Goal: Task Accomplishment & Management: Manage account settings

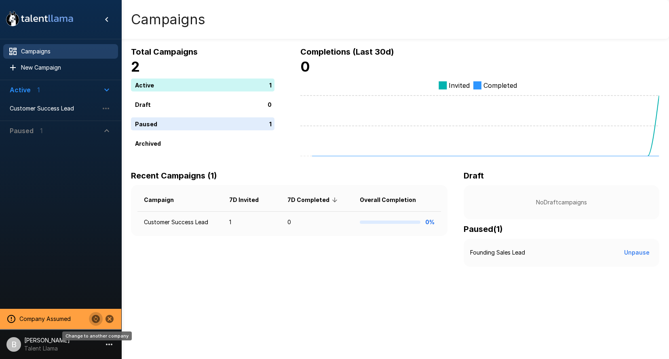
click at [95, 321] on icon "Change to another company" at bounding box center [96, 318] width 8 height 8
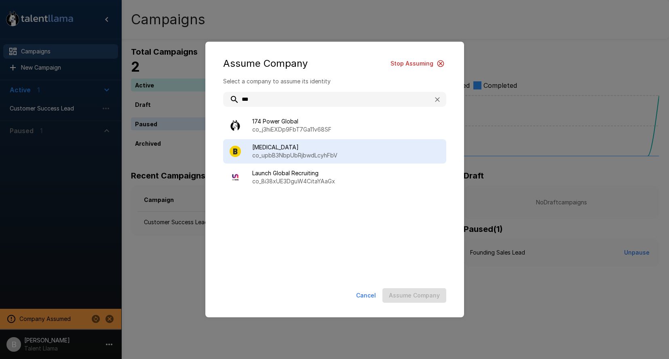
type input "***"
click at [288, 161] on div "BAL co_upbB3NbpUbRjbwdLcyhFbV" at bounding box center [334, 151] width 223 height 24
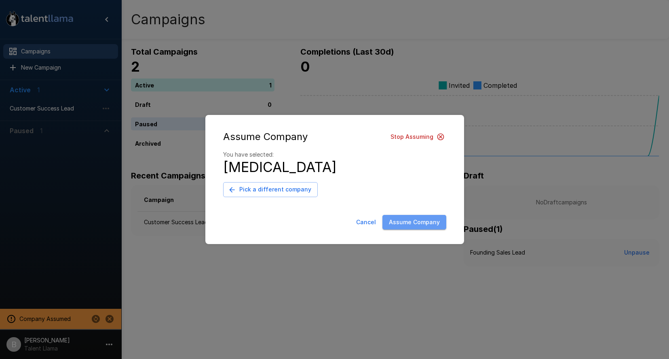
click at [423, 216] on button "Assume Company" at bounding box center [414, 222] width 64 height 15
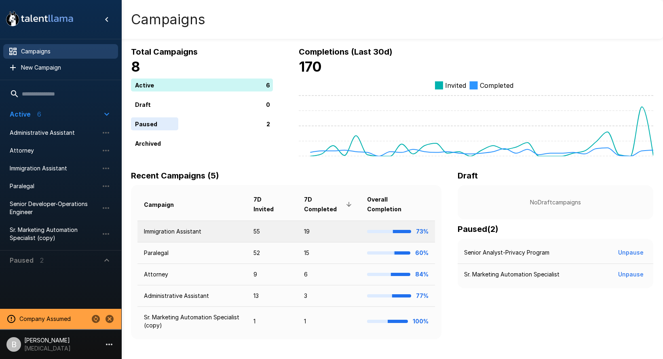
click at [185, 235] on td "Immigration Assistant" at bounding box center [192, 230] width 110 height 21
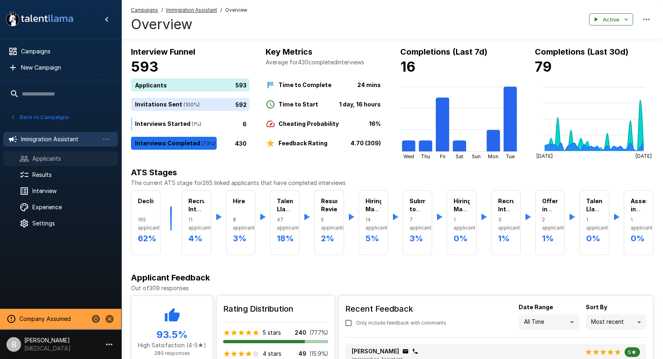
click at [44, 162] on div "Applicants" at bounding box center [60, 158] width 115 height 15
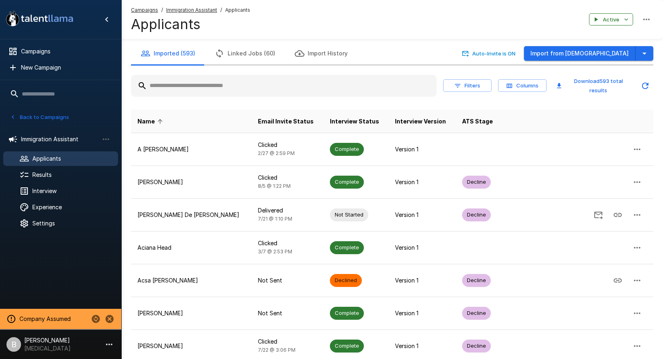
click at [455, 84] on icon "button" at bounding box center [457, 85] width 7 height 7
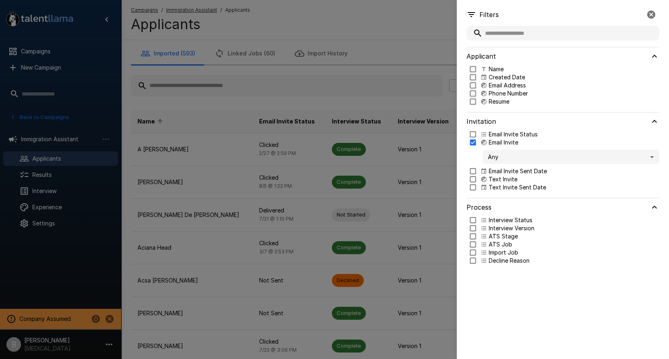
click at [513, 154] on body ".st0{fill:#FFFFFF;} .st1{fill:#76a4ed;} Campaigns New Campaign Active 6 Adminis…" at bounding box center [337, 179] width 675 height 359
click at [468, 140] on div at bounding box center [334, 179] width 669 height 359
click at [542, 173] on div "Choose an option" at bounding box center [565, 164] width 190 height 21
click at [543, 164] on body ".st0{fill:#FFFFFF;} .st1{fill:#76a4ed;} Campaigns New Campaign Active 6 Adminis…" at bounding box center [337, 179] width 675 height 359
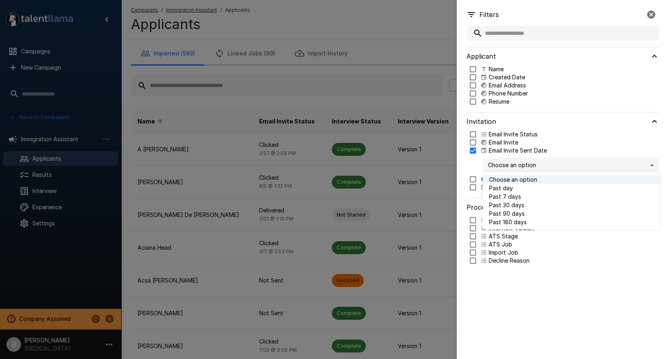
click at [522, 207] on span "Past 30 days" at bounding box center [571, 204] width 164 height 8
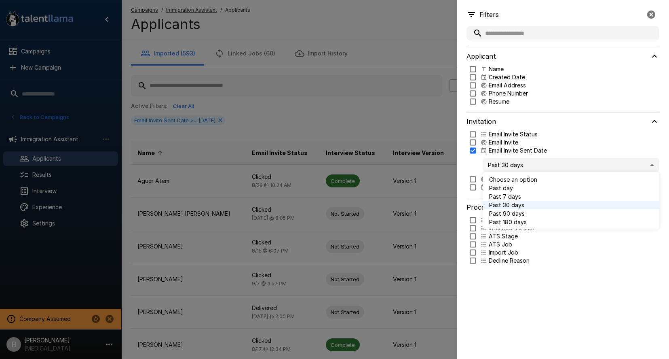
click at [518, 162] on body ".st0{fill:#FFFFFF;} .st1{fill:#76a4ed;} Campaigns New Campaign Active 6 Adminis…" at bounding box center [337, 179] width 675 height 359
click at [508, 199] on span "Past 7 days" at bounding box center [571, 196] width 164 height 8
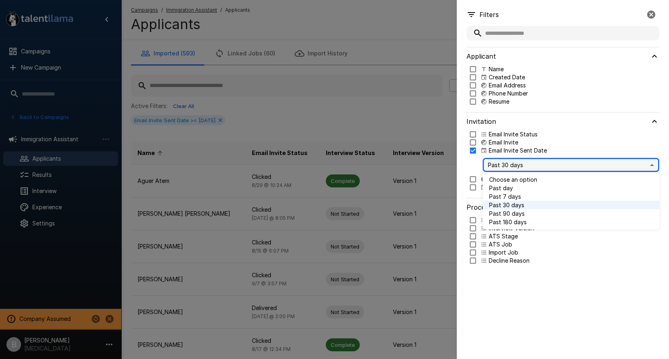
type input "*"
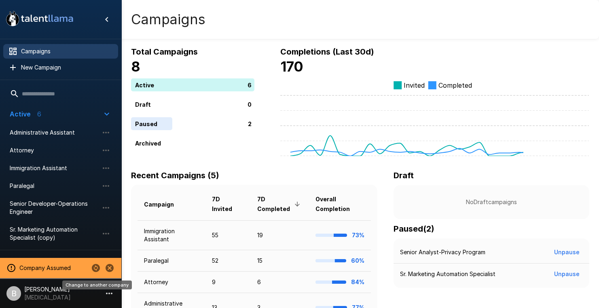
click at [97, 266] on icon "Change to another company" at bounding box center [96, 268] width 8 height 8
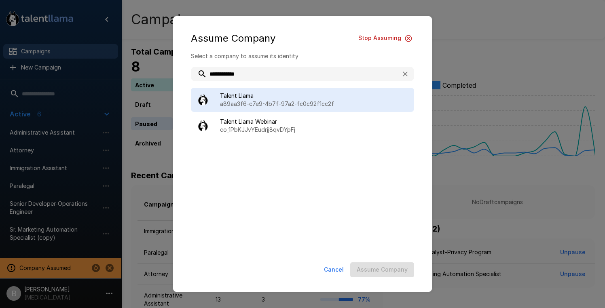
type input "**********"
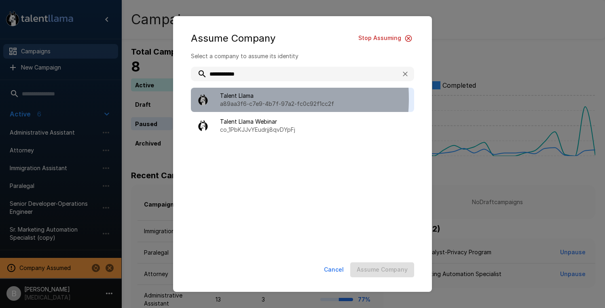
click at [232, 99] on span "Talent Llama" at bounding box center [314, 96] width 188 height 8
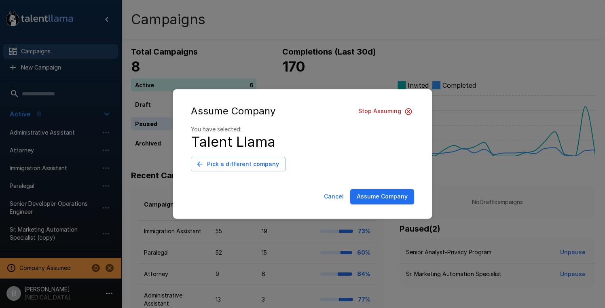
click at [371, 194] on button "Assume Company" at bounding box center [382, 196] width 64 height 15
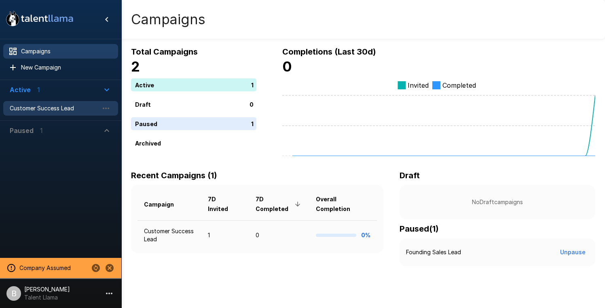
click at [49, 106] on span "Customer Success Lead" at bounding box center [54, 108] width 89 height 8
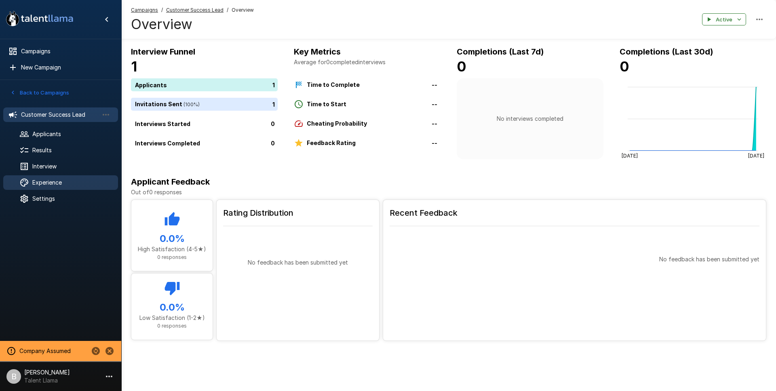
click at [52, 181] on span "Experience" at bounding box center [71, 183] width 79 height 8
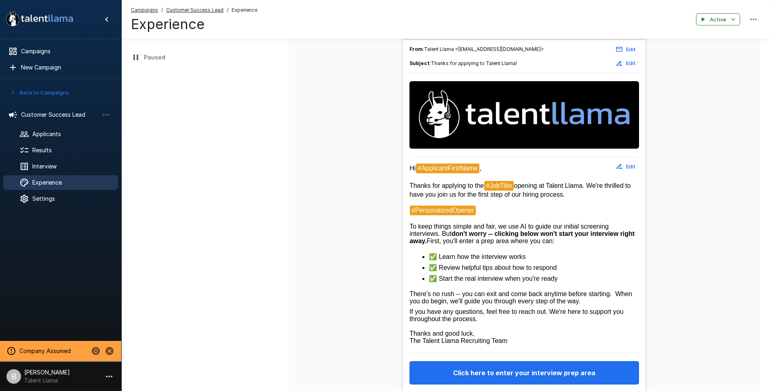
scroll to position [86, 0]
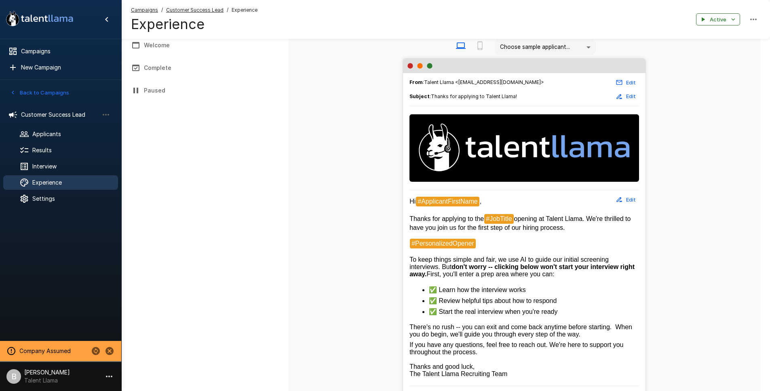
click at [163, 46] on button "Welcome" at bounding box center [194, 45] width 146 height 23
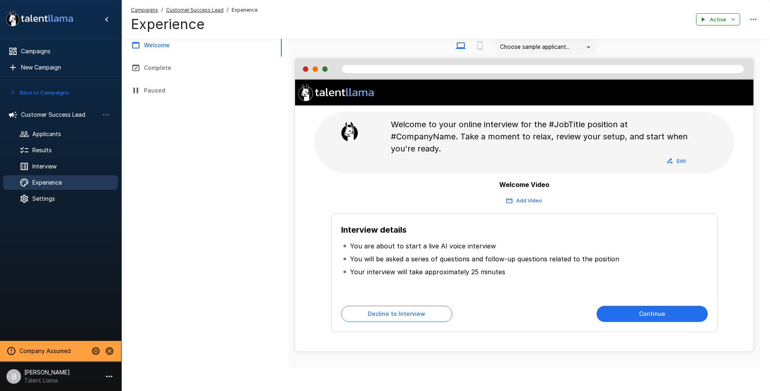
click at [531, 203] on button "Add Video" at bounding box center [524, 200] width 40 height 13
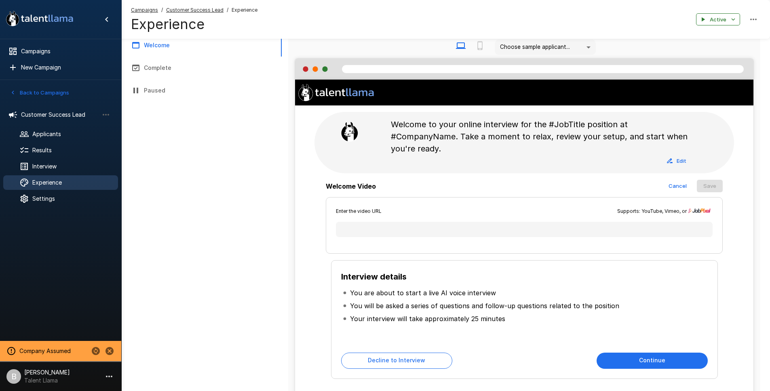
click at [403, 221] on div "Enter the video URL Supports: YouTube, Vimeo, or" at bounding box center [524, 225] width 397 height 56
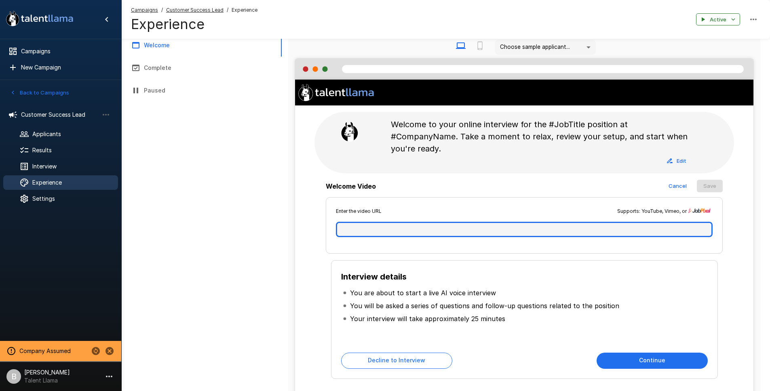
click at [401, 224] on input "text" at bounding box center [524, 229] width 377 height 15
paste input "**********"
type input "**********"
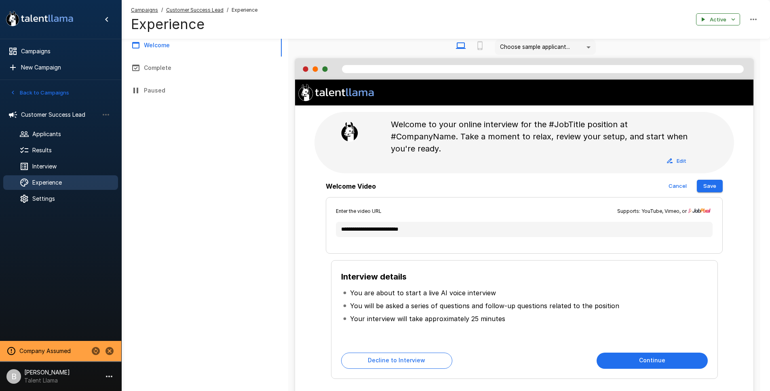
click at [604, 183] on button "Save" at bounding box center [710, 186] width 26 height 13
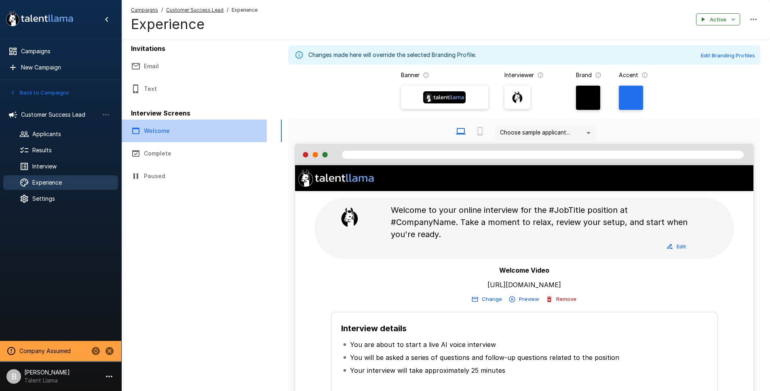
click at [165, 131] on button "Welcome" at bounding box center [194, 131] width 146 height 23
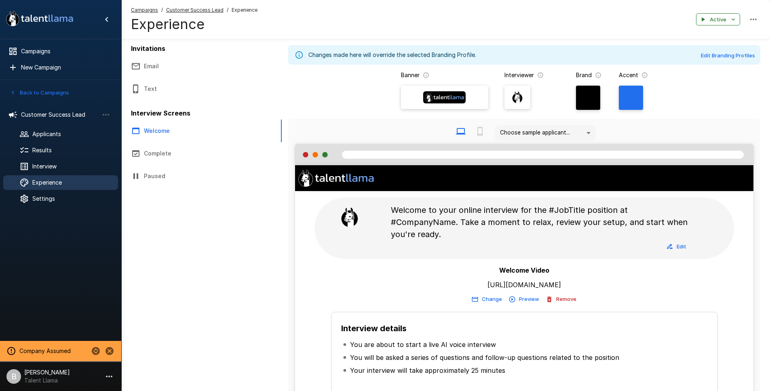
click at [133, 60] on button "Email" at bounding box center [194, 66] width 146 height 23
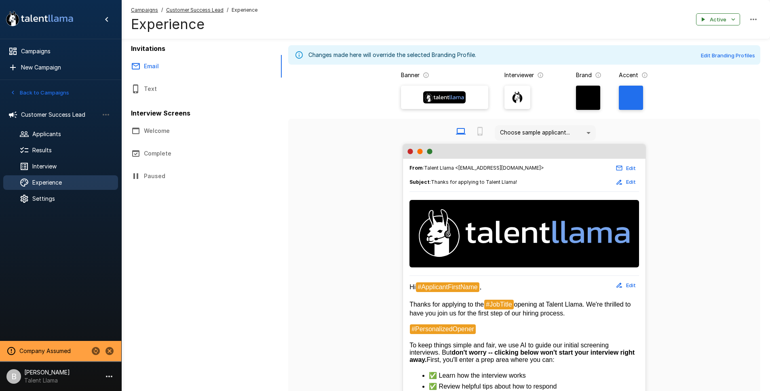
click at [168, 154] on button "Complete" at bounding box center [194, 153] width 146 height 23
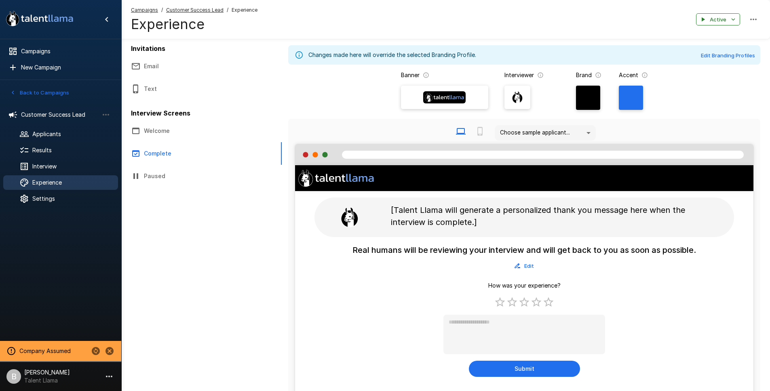
click at [159, 89] on button "Text" at bounding box center [194, 89] width 146 height 23
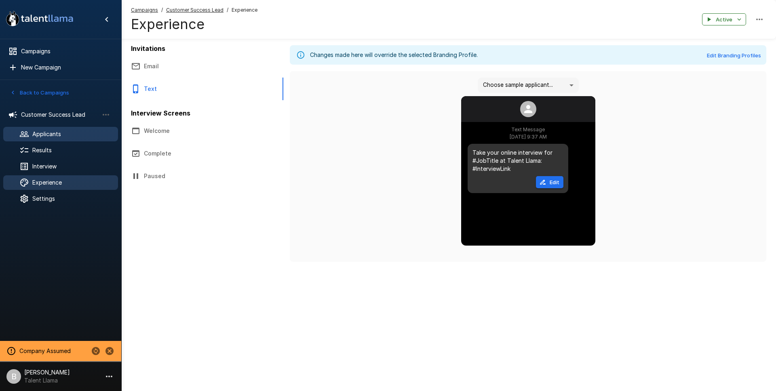
click at [75, 133] on span "Applicants" at bounding box center [71, 134] width 79 height 8
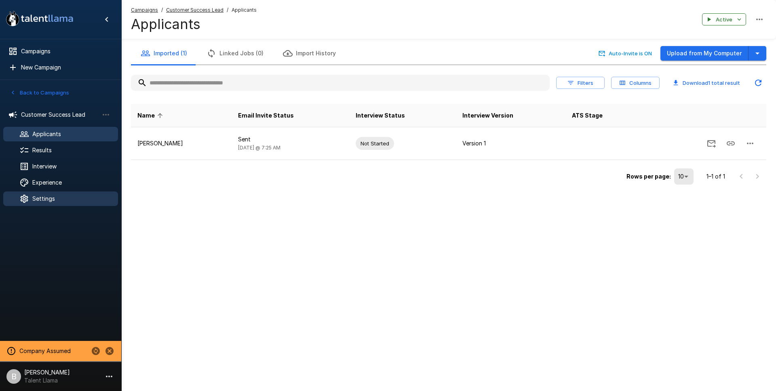
click at [52, 201] on span "Settings" at bounding box center [71, 199] width 79 height 8
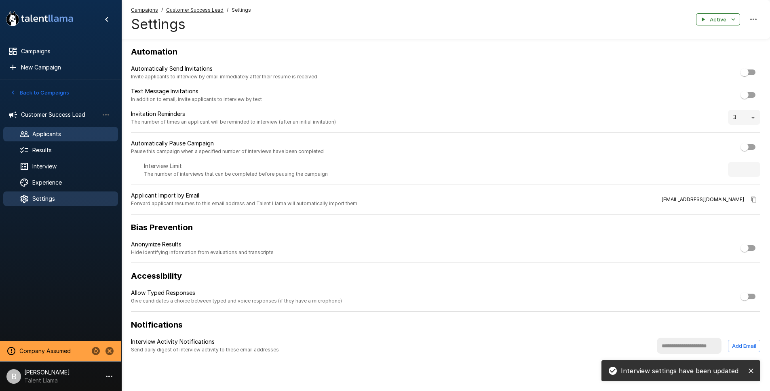
click at [59, 131] on span "Applicants" at bounding box center [71, 134] width 79 height 8
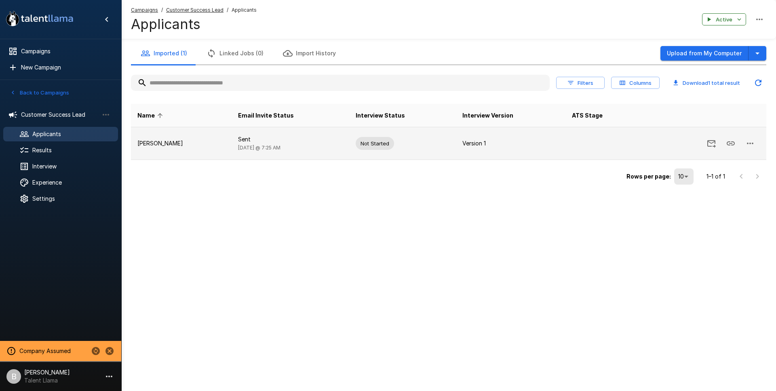
click at [604, 142] on icon "button" at bounding box center [750, 144] width 10 height 10
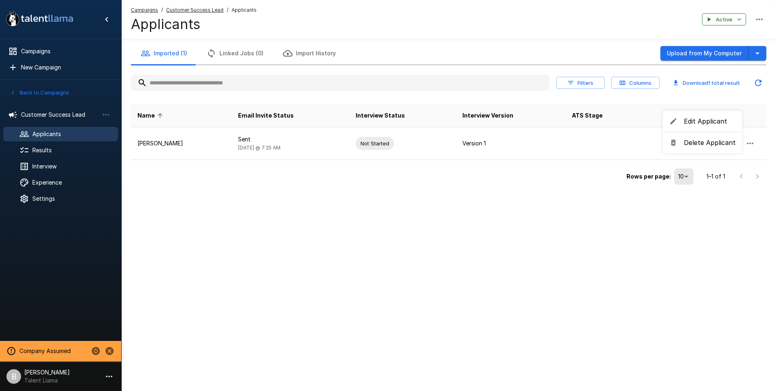
click at [604, 142] on span "Delete Applicant" at bounding box center [710, 143] width 52 height 10
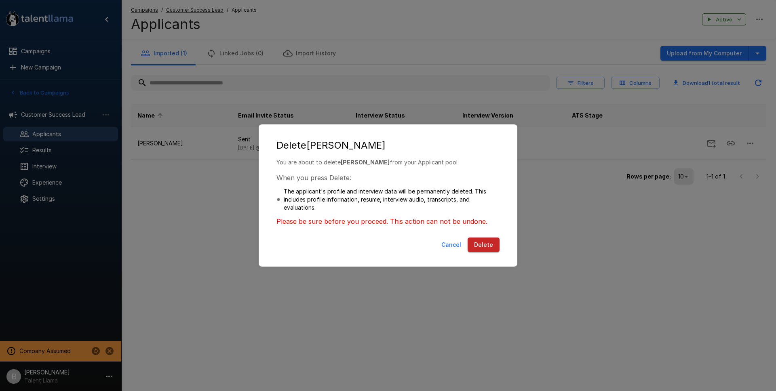
click at [496, 246] on button "Delete" at bounding box center [484, 245] width 32 height 15
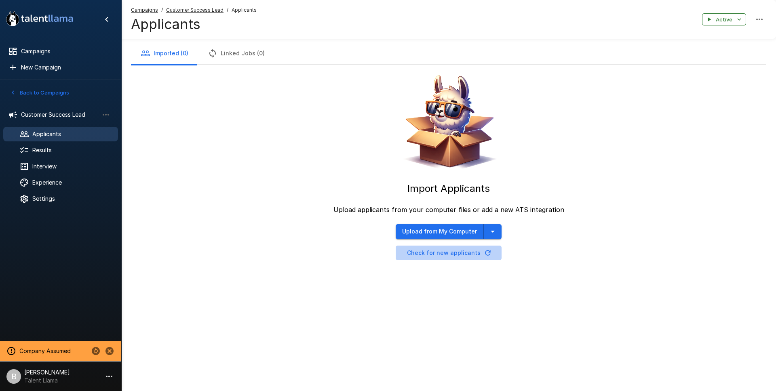
click at [485, 252] on icon "button" at bounding box center [488, 253] width 8 height 8
click at [484, 253] on icon "button" at bounding box center [488, 253] width 8 height 8
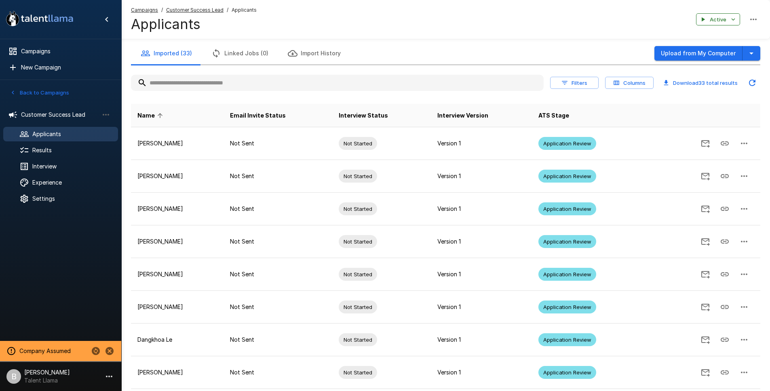
click at [604, 91] on div "Imported (33) Linked Jobs (0) Import History Upload from My Computer Filters Co…" at bounding box center [445, 262] width 649 height 440
click at [604, 85] on div "Imported (33) Linked Jobs (0) Import History Upload from My Computer Filters Co…" at bounding box center [445, 262] width 649 height 440
click at [604, 83] on button "Updated Today - 11:01 AM" at bounding box center [752, 83] width 16 height 16
click at [604, 84] on icon "Updated Today - 11:01 AM" at bounding box center [752, 83] width 6 height 6
click at [604, 79] on icon "Updated Today - 11:01 AM" at bounding box center [752, 83] width 10 height 10
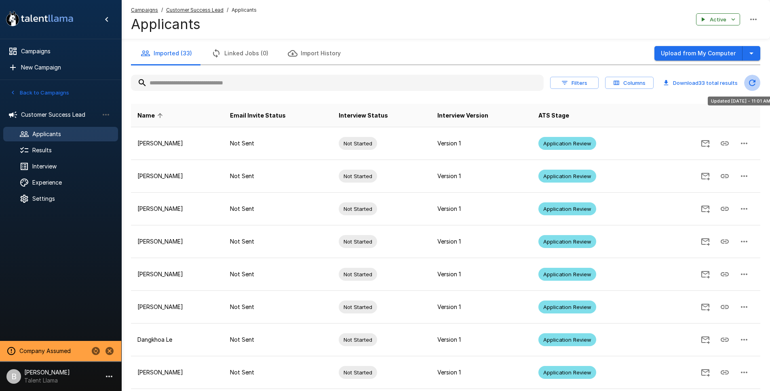
click at [604, 83] on icon "Updated Today - 11:01 AM" at bounding box center [752, 83] width 10 height 10
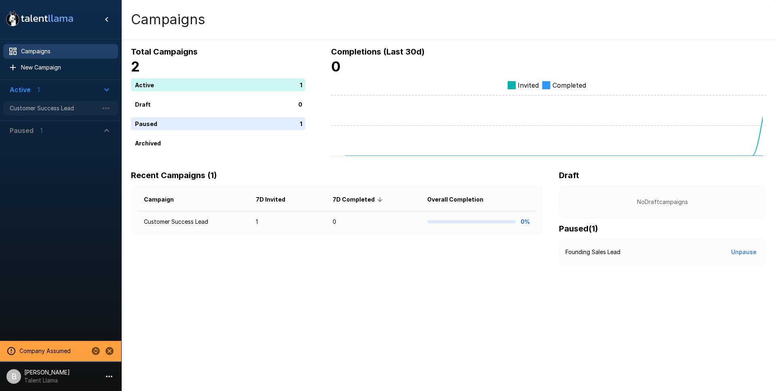
click at [44, 110] on span "Customer Success Lead" at bounding box center [54, 108] width 89 height 8
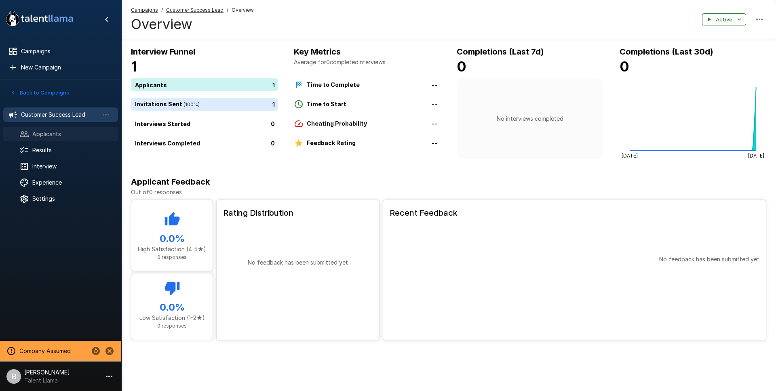
click at [45, 133] on span "Applicants" at bounding box center [71, 134] width 79 height 8
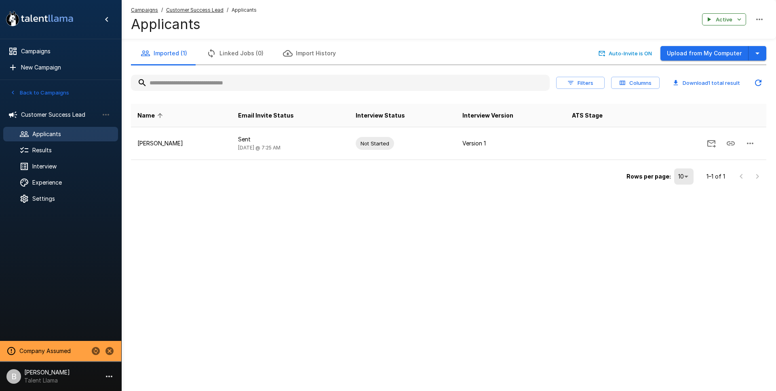
click at [57, 135] on span "Applicants" at bounding box center [71, 134] width 79 height 8
click at [57, 164] on span "Interview" at bounding box center [71, 166] width 79 height 8
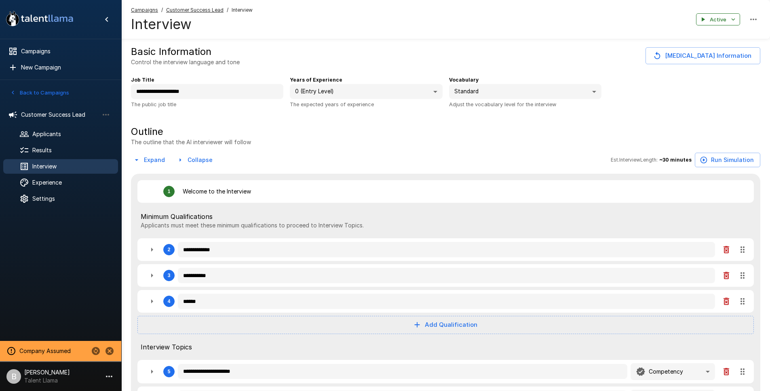
type textarea "*"
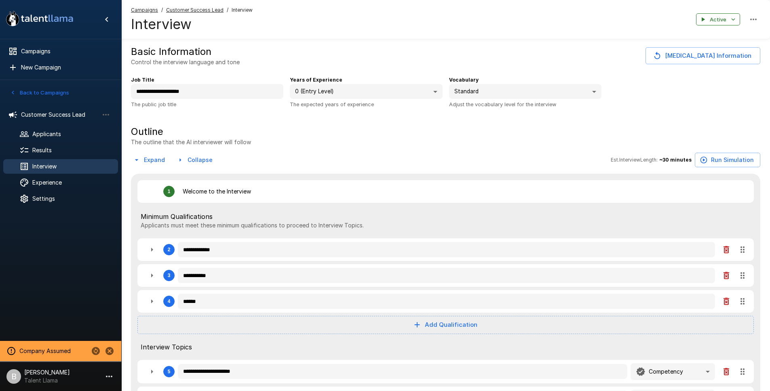
type textarea "*"
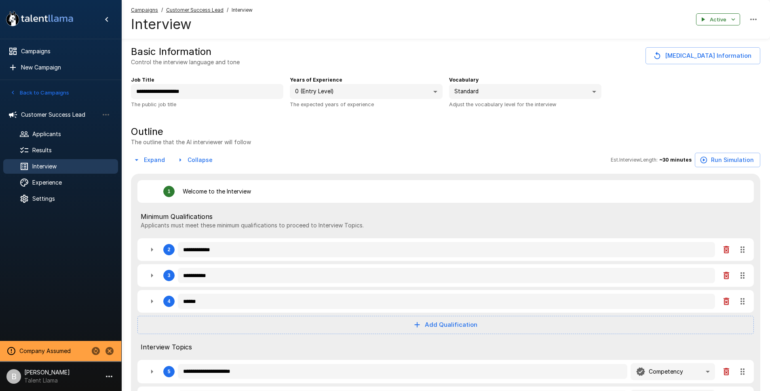
type textarea "*"
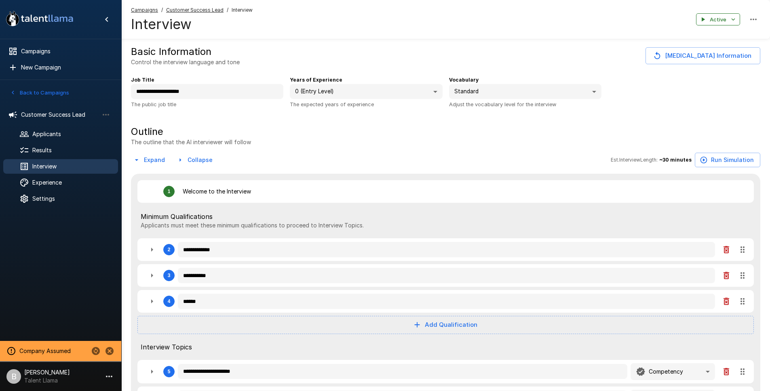
type textarea "*"
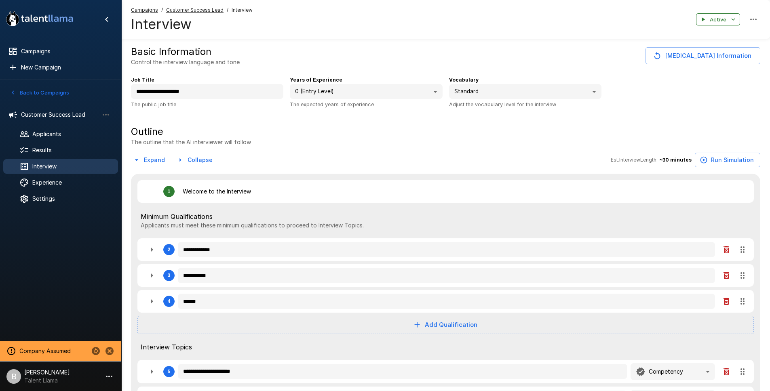
type textarea "*"
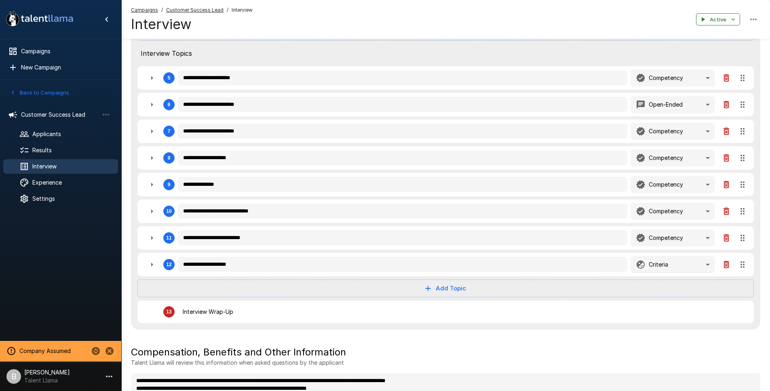
scroll to position [319, 0]
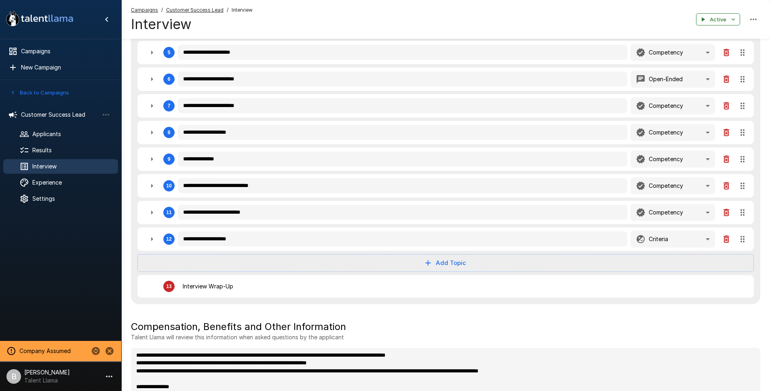
type textarea "*"
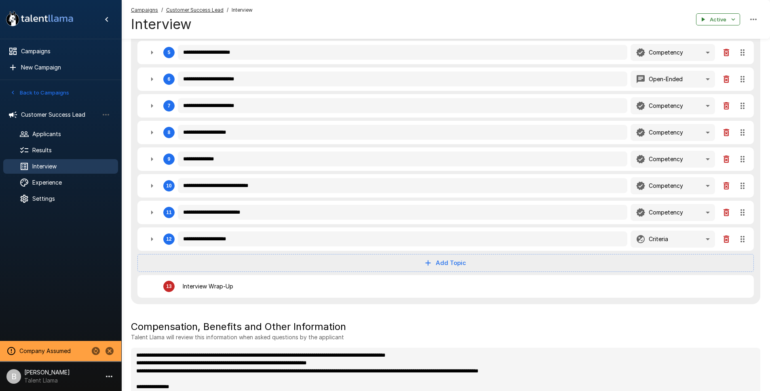
type textarea "*"
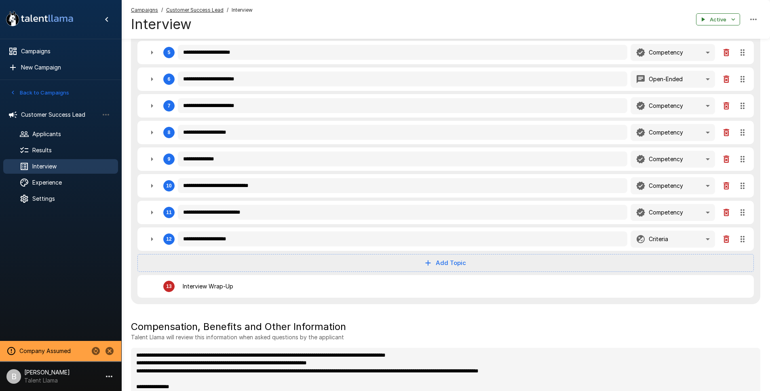
type textarea "*"
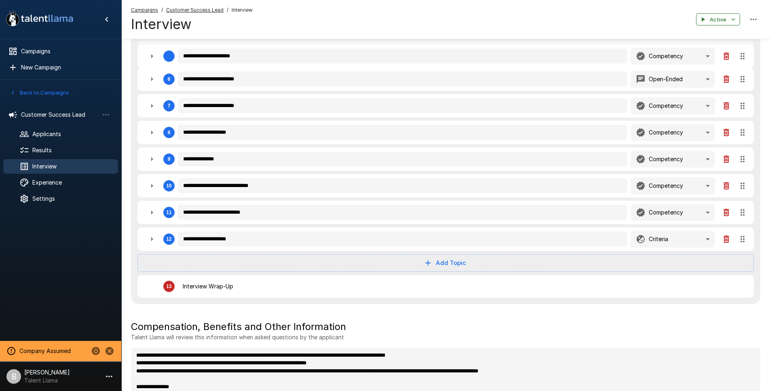
type textarea "*"
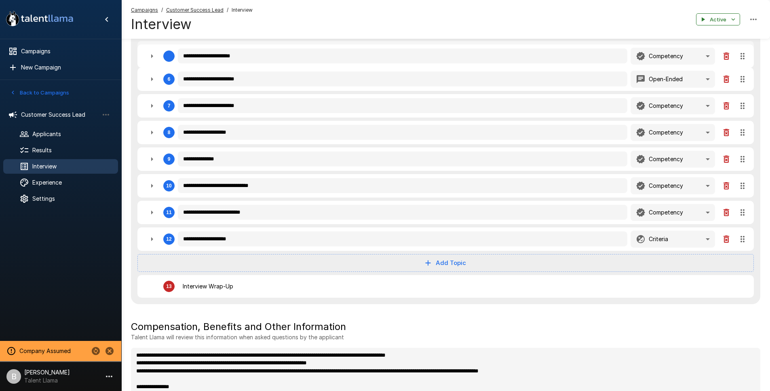
type textarea "*"
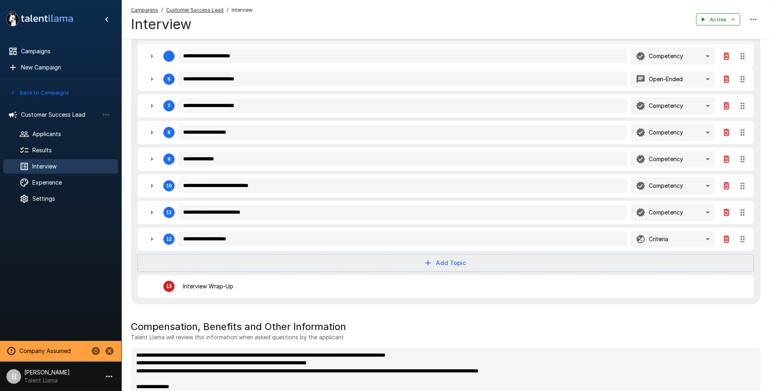
type textarea "*"
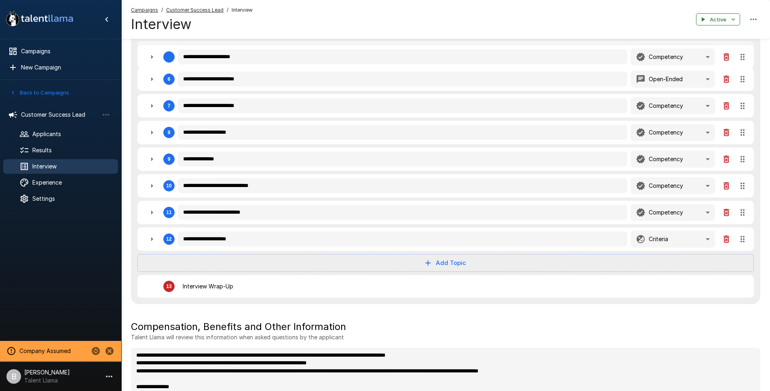
type textarea "*"
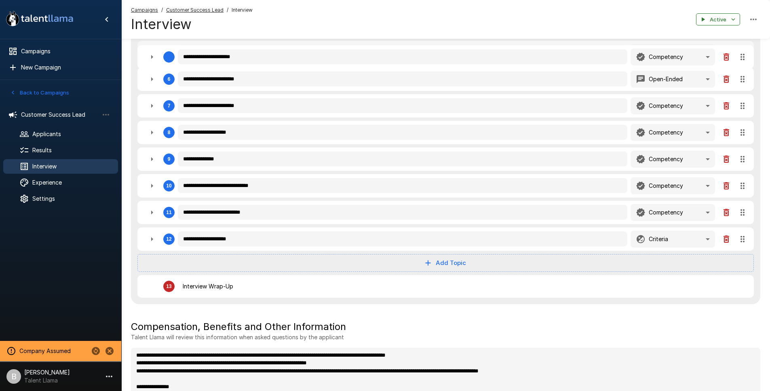
type textarea "*"
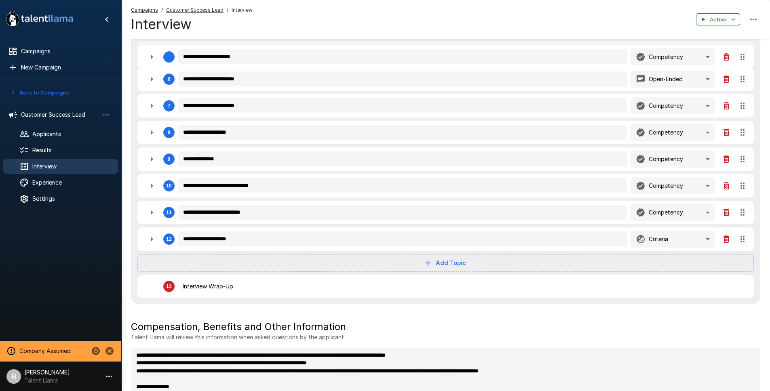
type textarea "*"
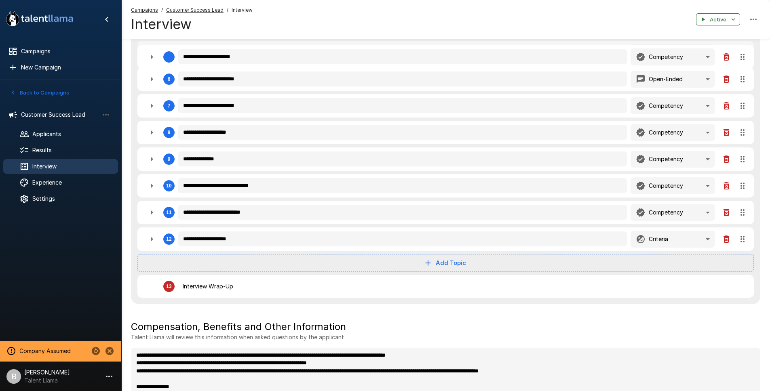
type textarea "*"
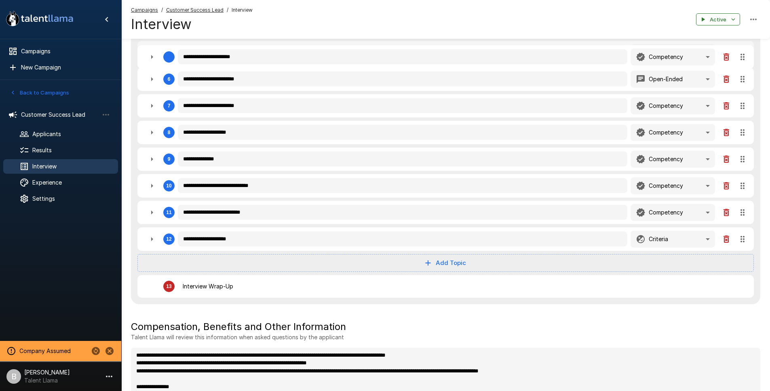
type textarea "*"
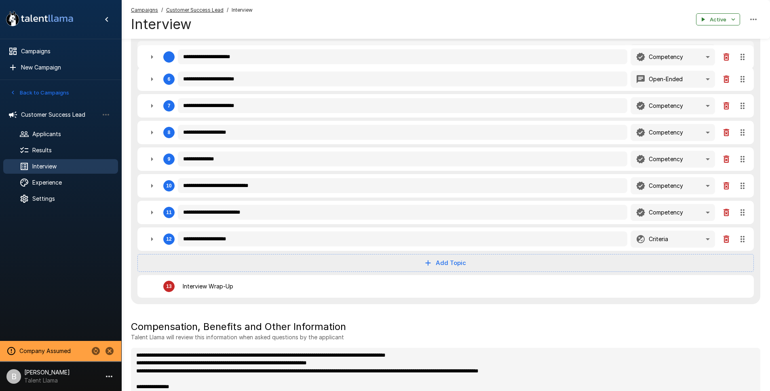
type textarea "*"
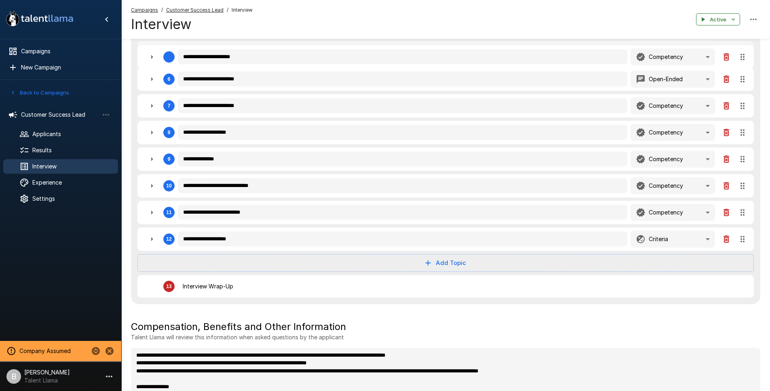
type textarea "*"
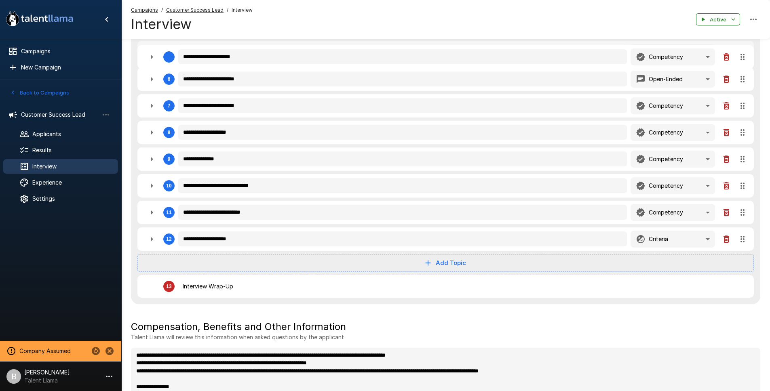
type textarea "*"
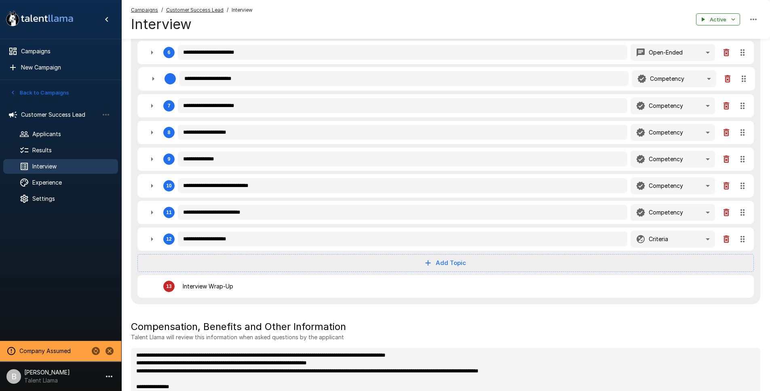
type textarea "*"
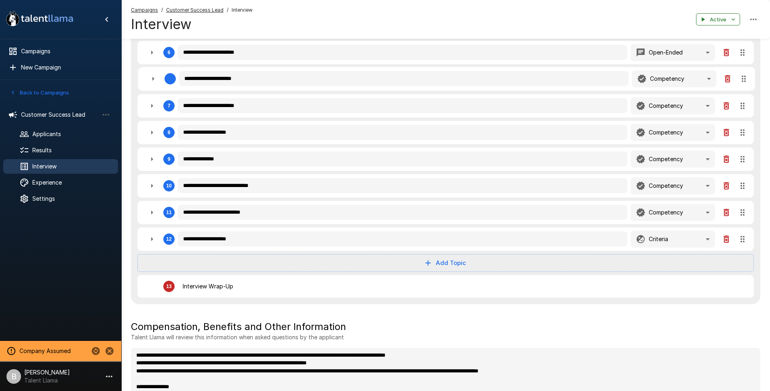
type textarea "*"
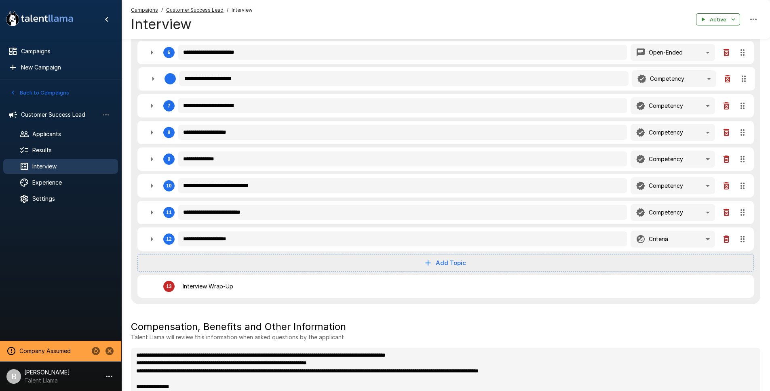
type textarea "*"
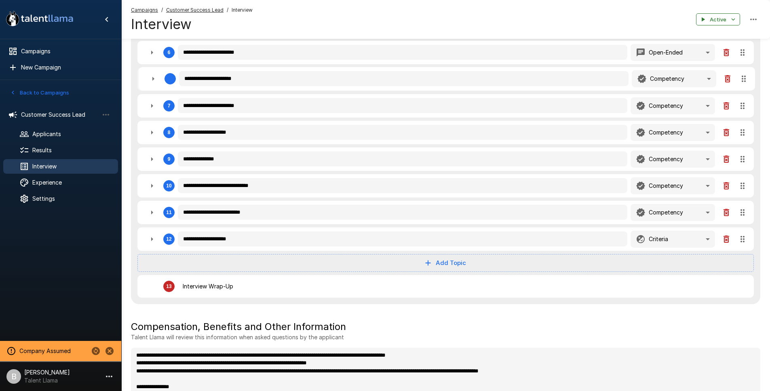
type textarea "*"
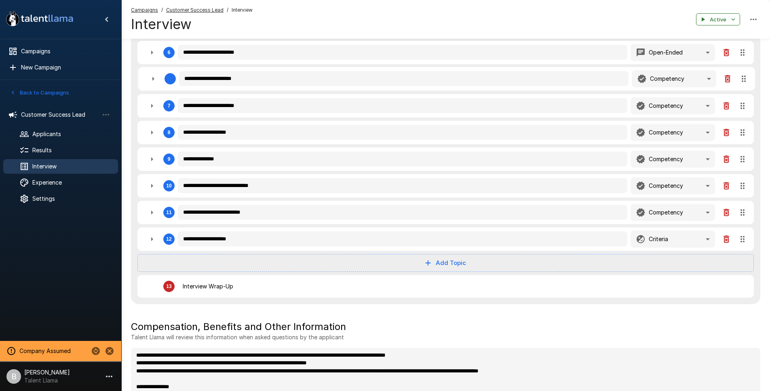
type textarea "*"
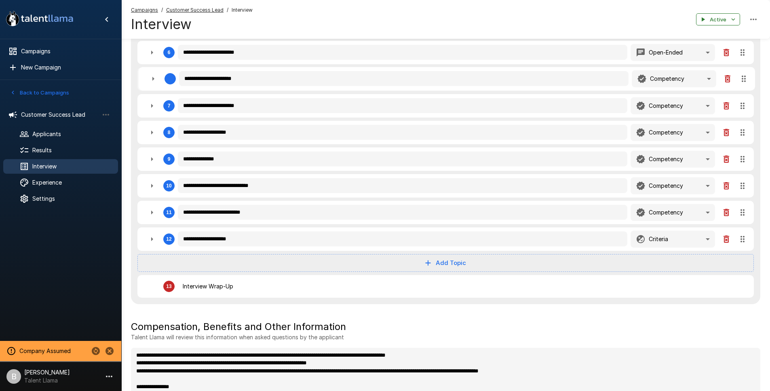
type textarea "*"
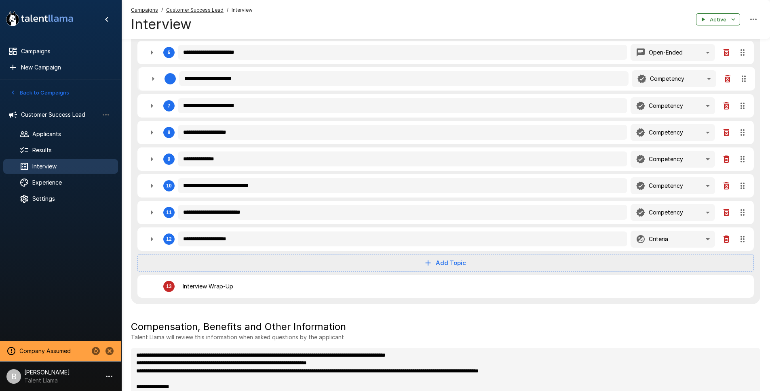
type textarea "*"
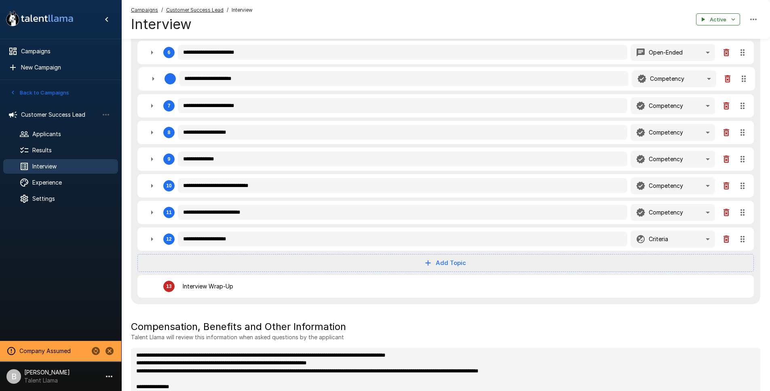
type textarea "*"
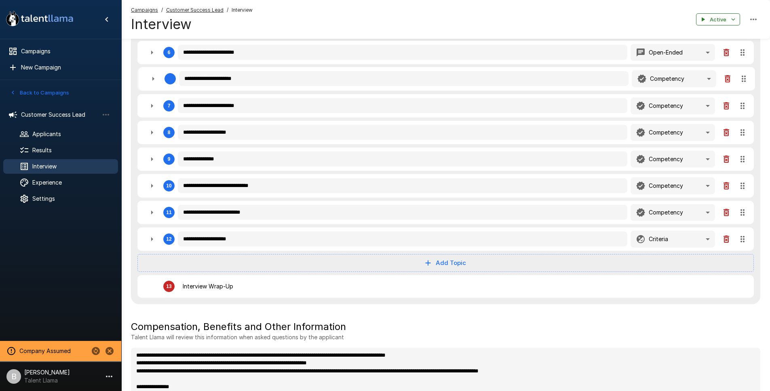
type textarea "*"
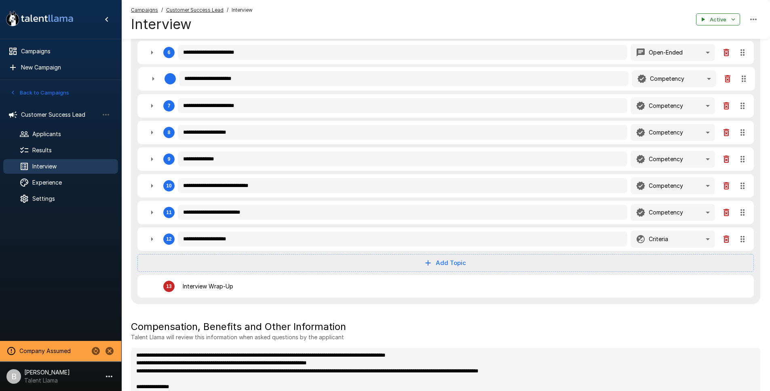
type textarea "*"
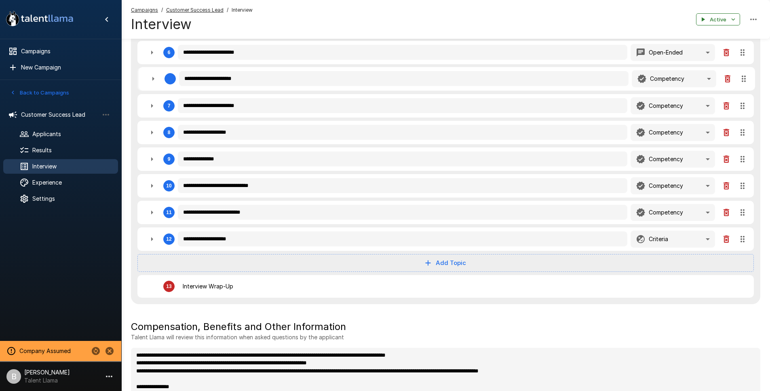
type textarea "*"
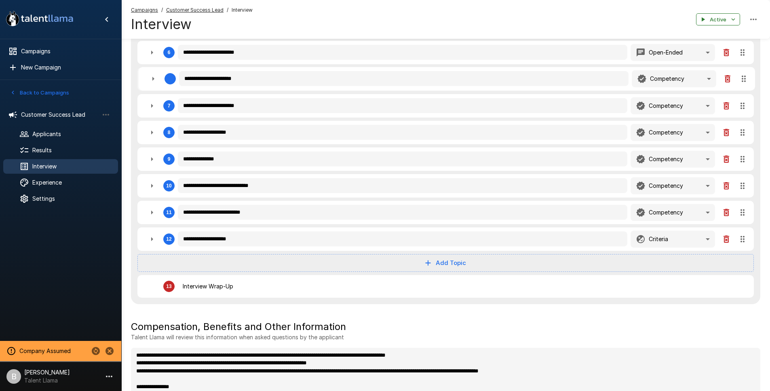
type textarea "*"
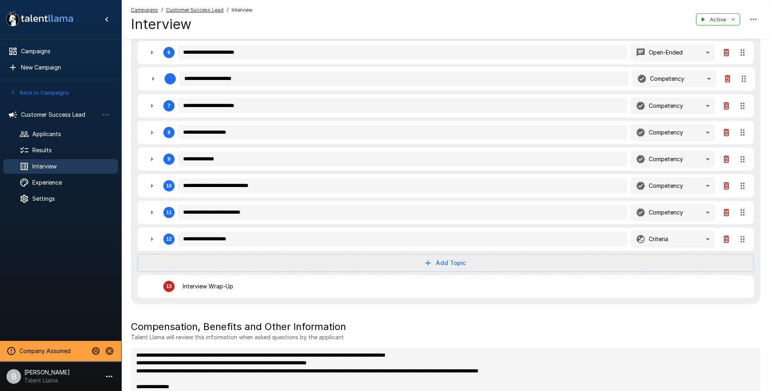
type textarea "*"
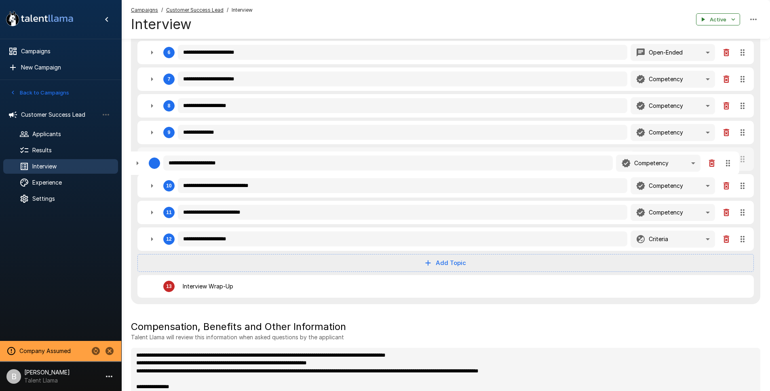
type textarea "*"
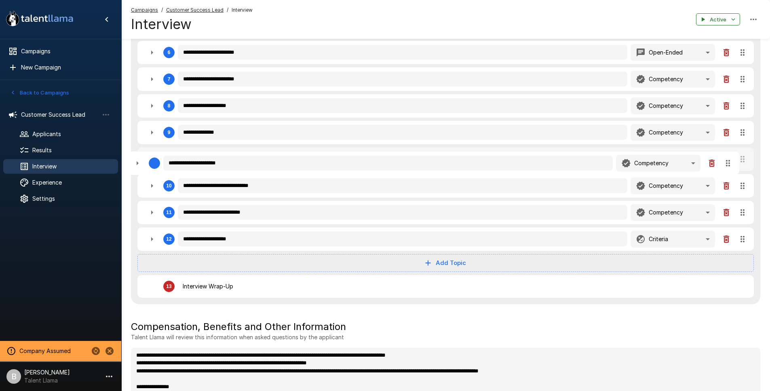
type textarea "*"
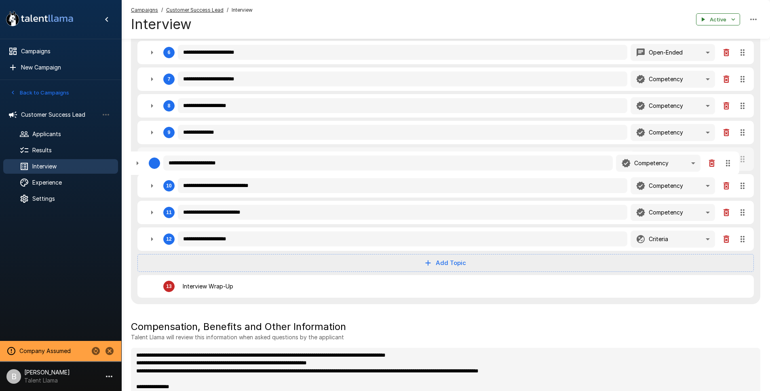
type textarea "*"
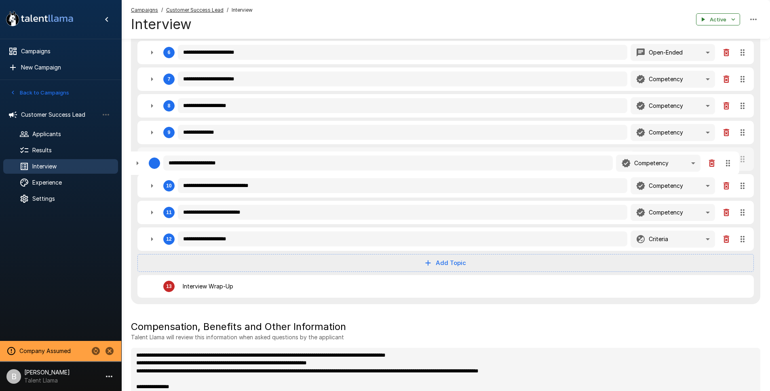
type textarea "*"
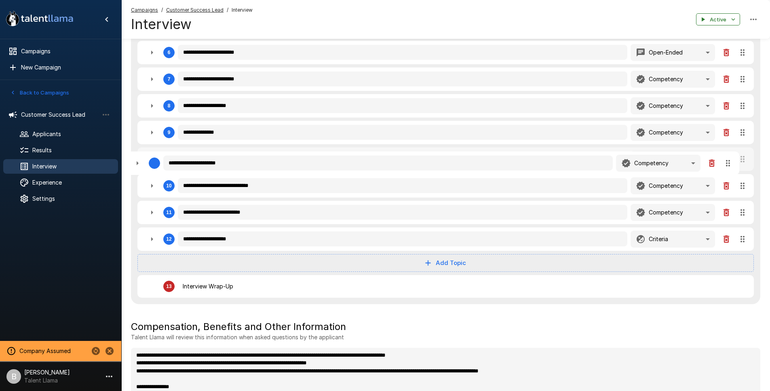
type textarea "*"
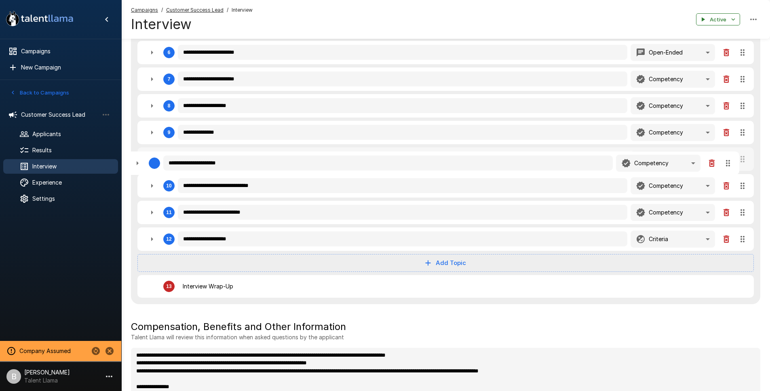
type textarea "*"
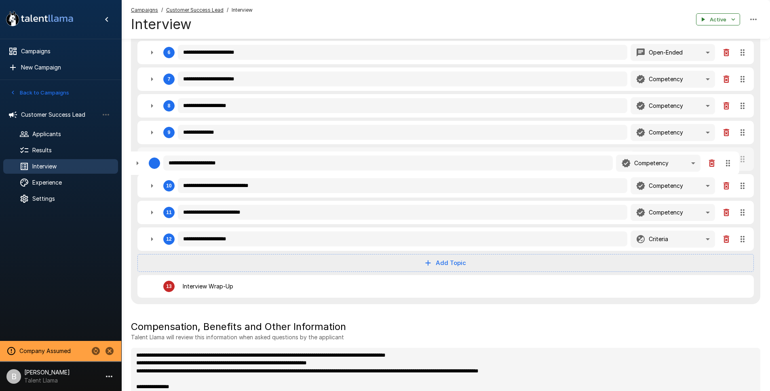
type textarea "*"
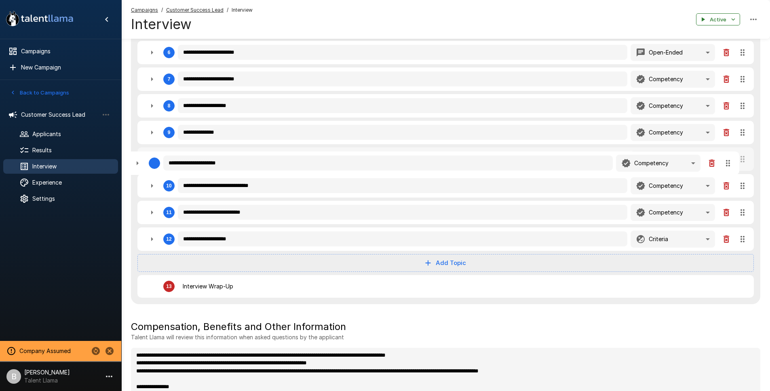
type textarea "*"
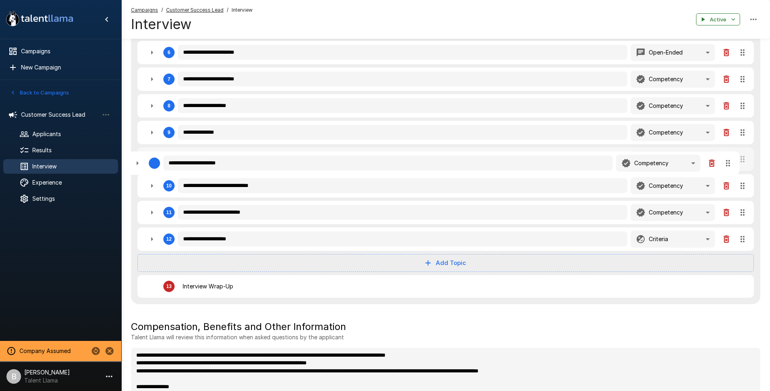
type textarea "*"
drag, startPoint x: 745, startPoint y: 51, endPoint x: 721, endPoint y: 204, distance: 154.6
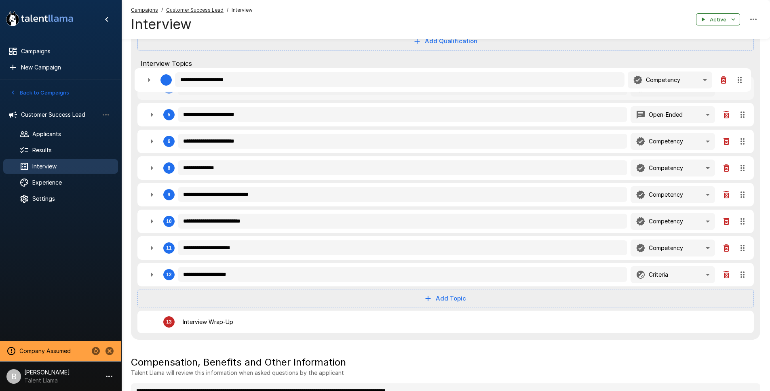
scroll to position [283, 0]
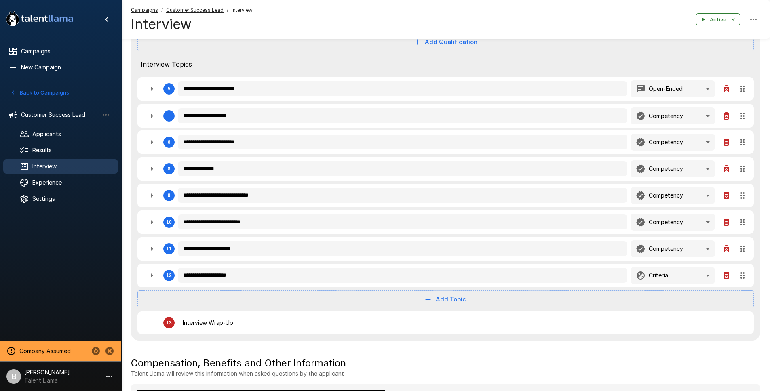
click at [743, 106] on div "**********" at bounding box center [445, 116] width 629 height 450
drag, startPoint x: 741, startPoint y: 224, endPoint x: 740, endPoint y: 141, distance: 82.5
click at [740, 141] on div "**********" at bounding box center [445, 116] width 629 height 450
drag, startPoint x: 743, startPoint y: 249, endPoint x: 740, endPoint y: 217, distance: 32.1
click at [740, 217] on div "**********" at bounding box center [445, 116] width 629 height 450
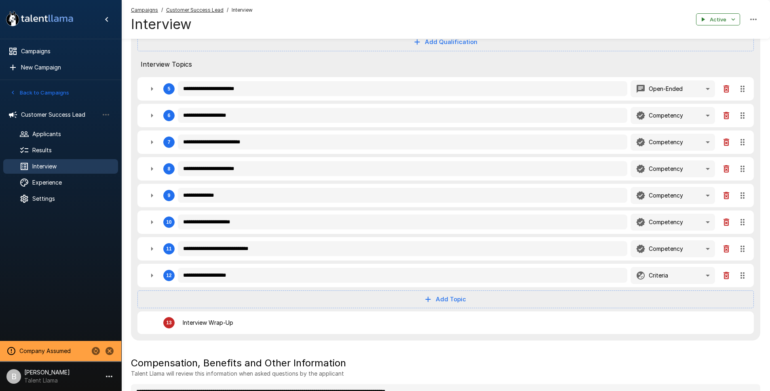
scroll to position [0, 0]
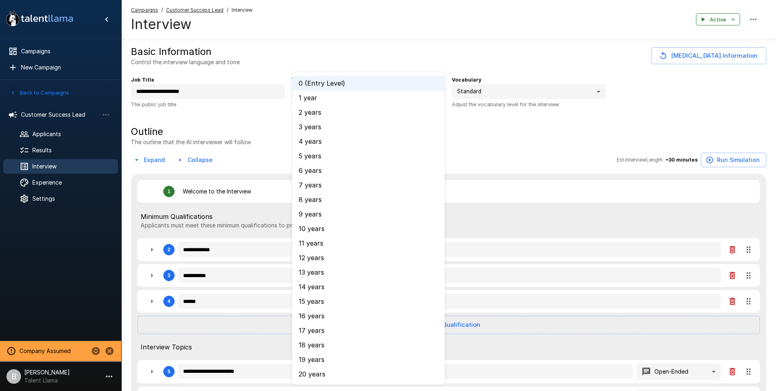
click at [348, 92] on body "**********" at bounding box center [391, 195] width 782 height 391
click at [328, 112] on li "2 years" at bounding box center [368, 112] width 152 height 15
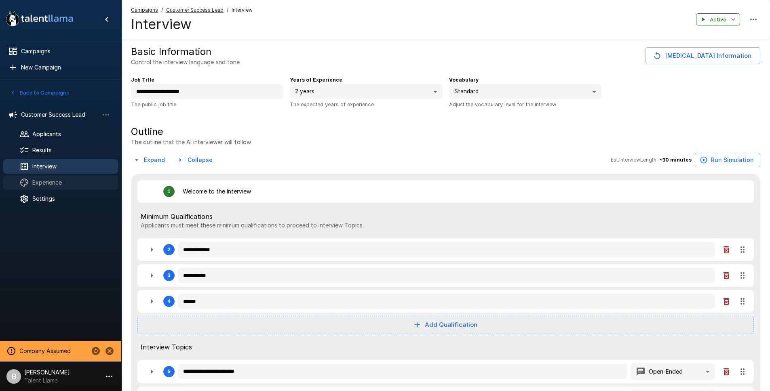
click at [63, 182] on span "Experience" at bounding box center [71, 183] width 79 height 8
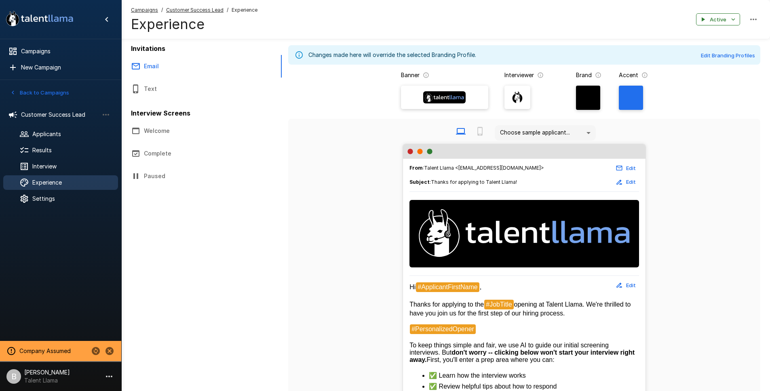
click at [165, 137] on button "Welcome" at bounding box center [194, 131] width 146 height 23
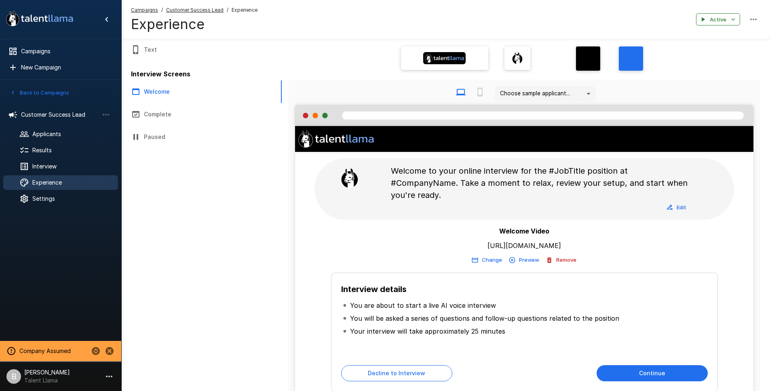
scroll to position [27, 0]
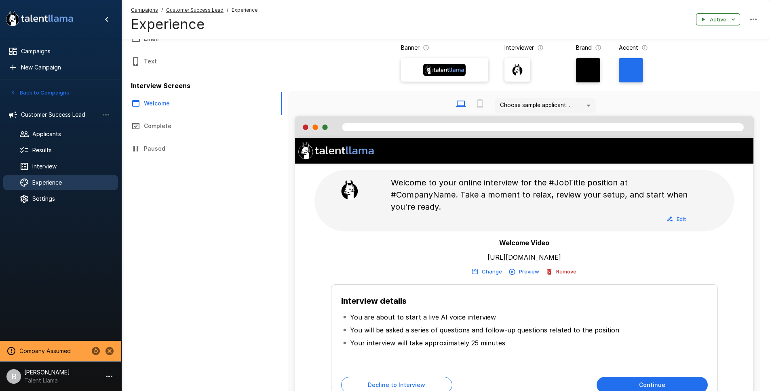
click at [154, 126] on button "Complete" at bounding box center [194, 126] width 146 height 23
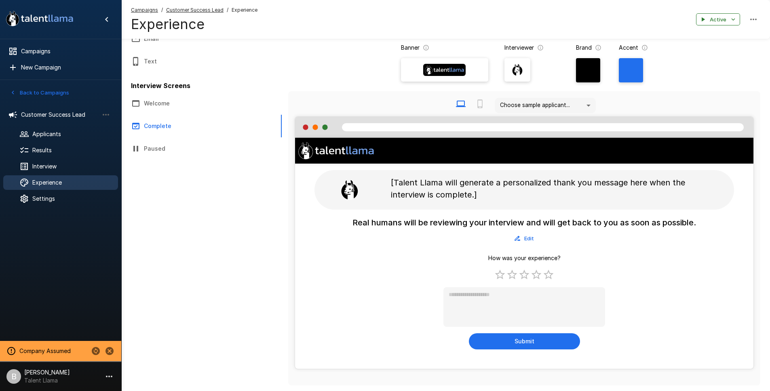
click at [519, 231] on div "Real humans will be reviewing your interview and will get back to you as soon a…" at bounding box center [524, 230] width 344 height 29
click at [528, 239] on button "Edit" at bounding box center [524, 238] width 26 height 13
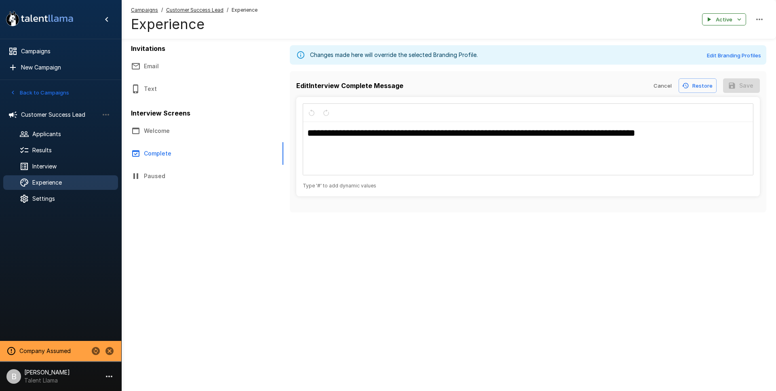
click at [684, 137] on h1 "**********" at bounding box center [528, 133] width 442 height 9
click at [744, 87] on button "Save" at bounding box center [741, 85] width 37 height 15
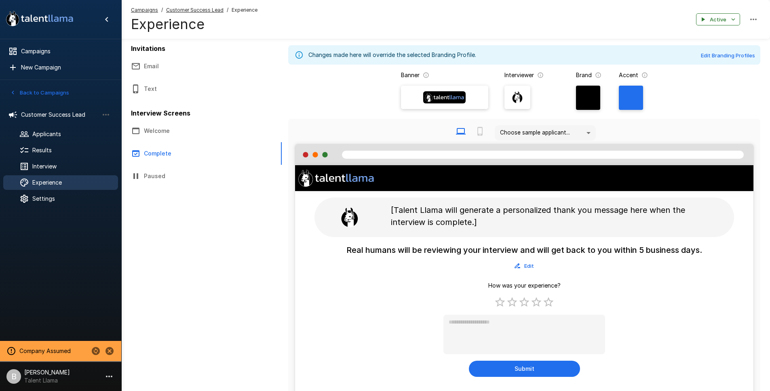
click at [552, 303] on div "How was your experience? * Submit" at bounding box center [524, 329] width 162 height 95
click at [549, 303] on div "How was your experience? * Submit" at bounding box center [524, 329] width 162 height 95
drag, startPoint x: 542, startPoint y: 303, endPoint x: 522, endPoint y: 300, distance: 20.8
click at [542, 302] on div "How was your experience? * Submit" at bounding box center [524, 329] width 162 height 95
drag, startPoint x: 522, startPoint y: 300, endPoint x: 504, endPoint y: 299, distance: 17.9
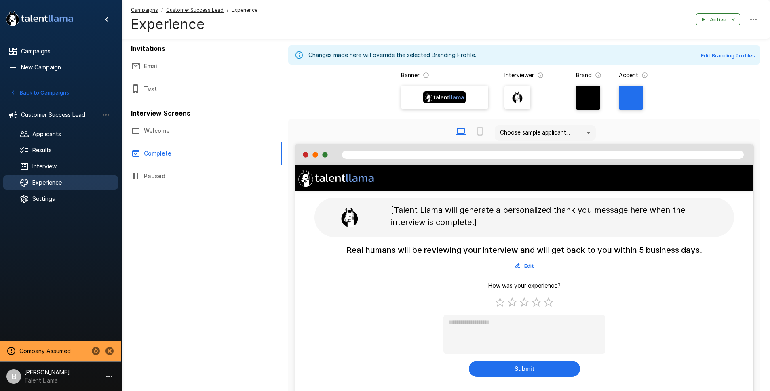
click at [511, 299] on div "How was your experience? * Submit" at bounding box center [524, 329] width 162 height 95
drag, startPoint x: 498, startPoint y: 299, endPoint x: 482, endPoint y: 300, distance: 16.2
click at [482, 300] on div "How was your experience? * Submit" at bounding box center [524, 329] width 162 height 95
click at [487, 317] on div "How was your experience? * Submit" at bounding box center [524, 329] width 162 height 95
drag, startPoint x: 536, startPoint y: 363, endPoint x: 528, endPoint y: 304, distance: 59.5
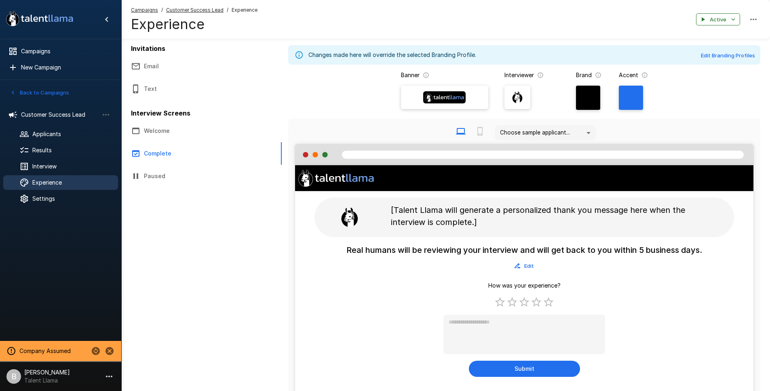
click at [528, 304] on div "How was your experience? * Submit" at bounding box center [524, 329] width 162 height 95
click at [534, 368] on button "Submit" at bounding box center [524, 369] width 111 height 16
click at [535, 370] on button "Submit" at bounding box center [524, 369] width 111 height 16
drag, startPoint x: 535, startPoint y: 370, endPoint x: 537, endPoint y: 362, distance: 8.3
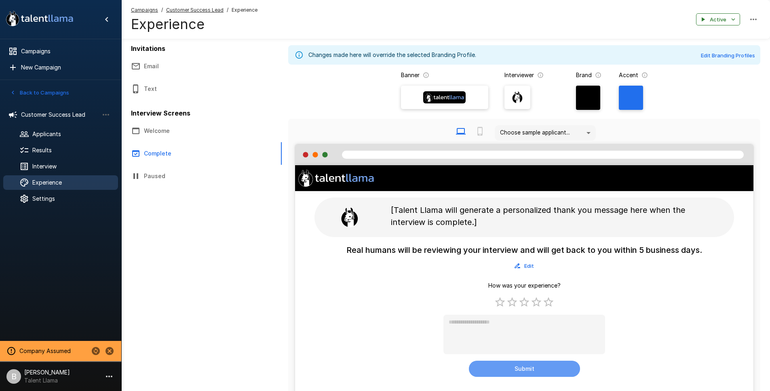
click at [535, 370] on button "Submit" at bounding box center [524, 369] width 111 height 16
click at [502, 280] on div "Real humans will be reviewing your interview and will get back to you within 5 …" at bounding box center [524, 311] width 458 height 134
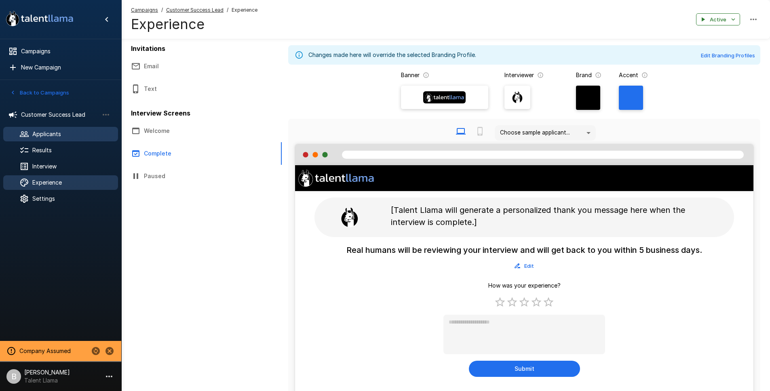
click at [48, 135] on span "Applicants" at bounding box center [71, 134] width 79 height 8
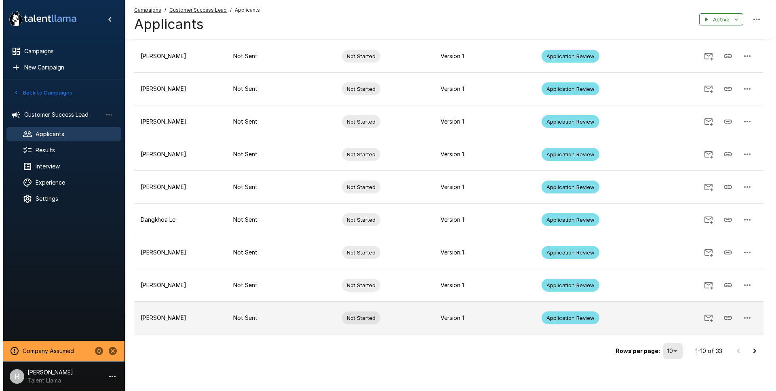
scroll to position [117, 0]
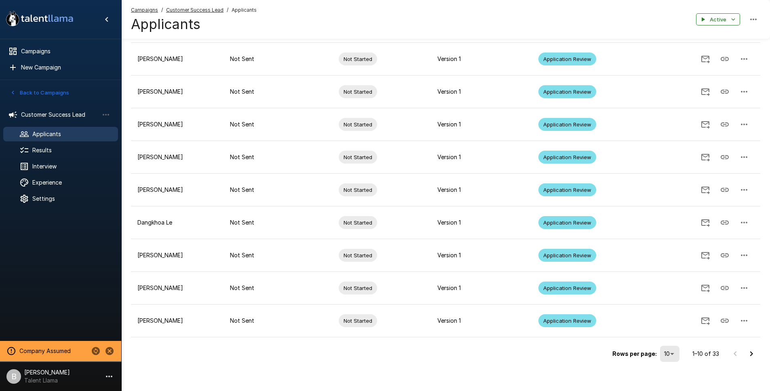
click at [674, 274] on body ".st0{fill:#FFFFFF;} .st1{fill:#76a4ed;} Campaigns New Campaign Active 1 Custome…" at bounding box center [385, 78] width 770 height 391
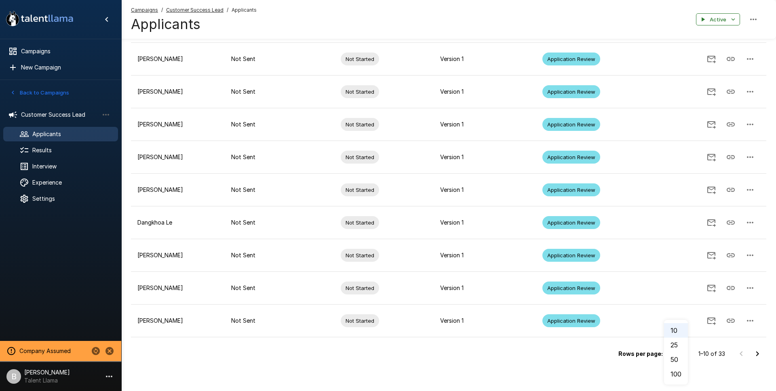
click at [679, 372] on li "100" at bounding box center [676, 374] width 24 height 15
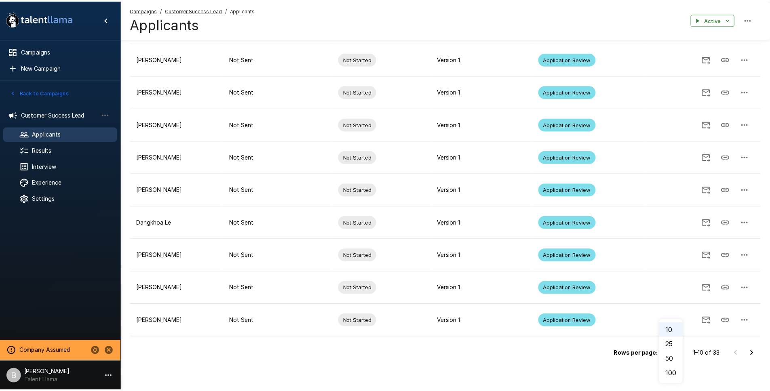
scroll to position [0, 0]
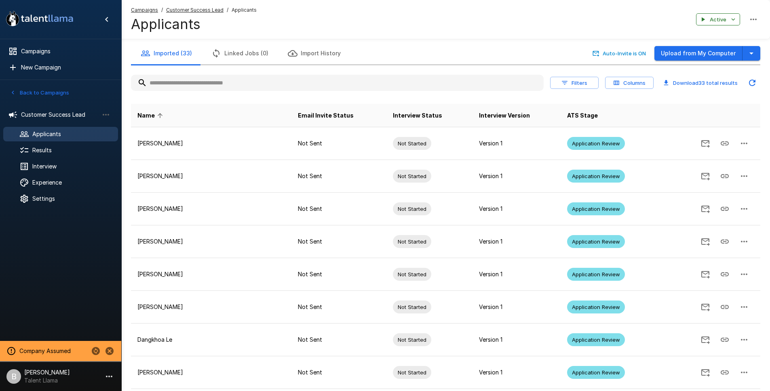
click at [192, 86] on input "text" at bounding box center [337, 83] width 413 height 15
click at [637, 82] on button "Columns" at bounding box center [629, 83] width 49 height 13
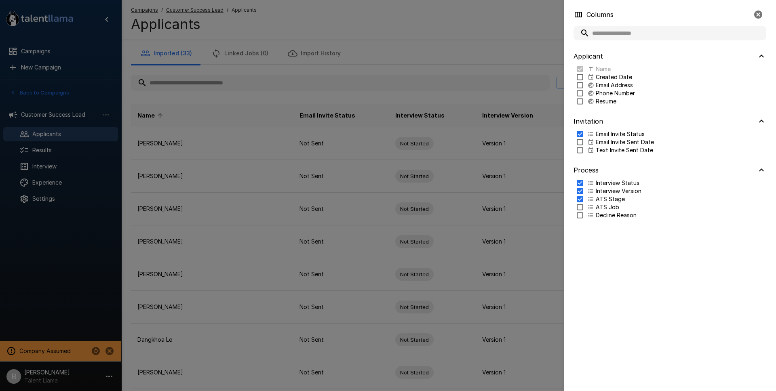
click at [611, 102] on p "Resume" at bounding box center [606, 101] width 21 height 8
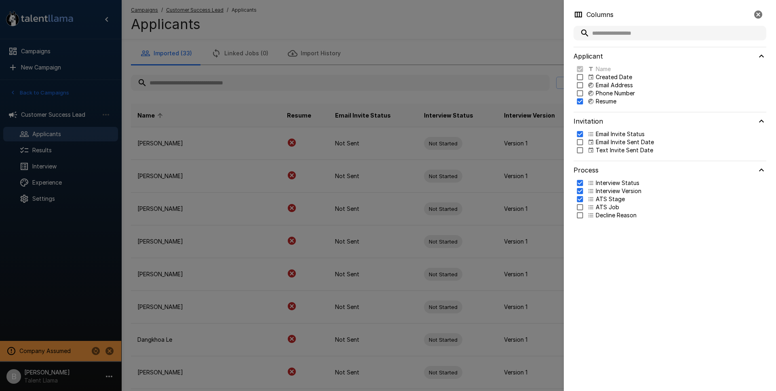
click at [405, 35] on div at bounding box center [388, 195] width 776 height 391
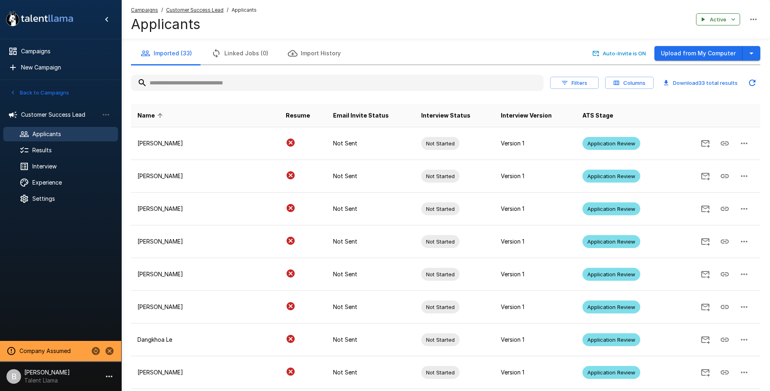
click at [170, 81] on input "text" at bounding box center [337, 83] width 413 height 15
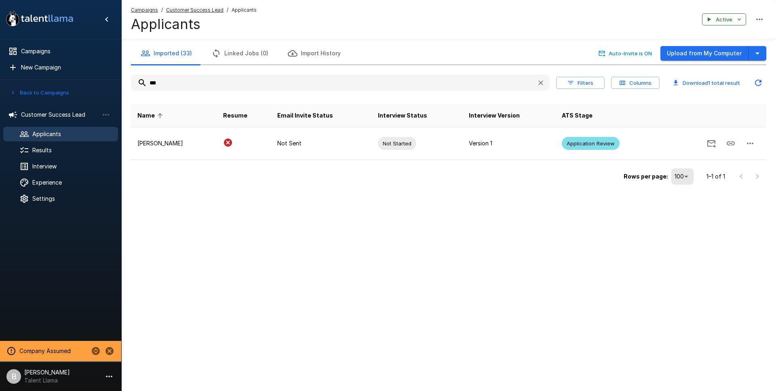
click at [112, 131] on div "Applicants" at bounding box center [60, 134] width 115 height 15
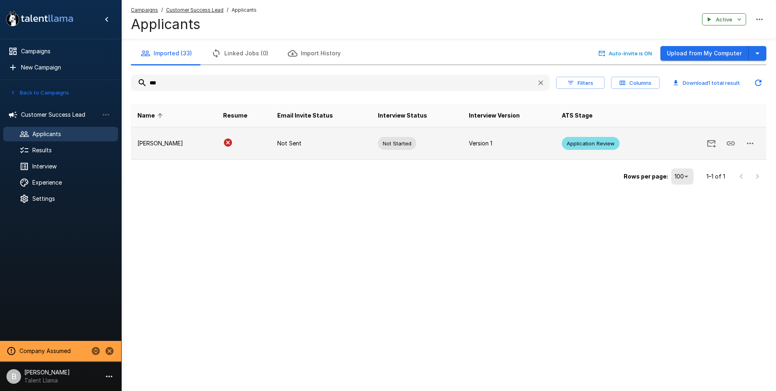
click at [152, 142] on p "[PERSON_NAME]" at bounding box center [173, 143] width 73 height 8
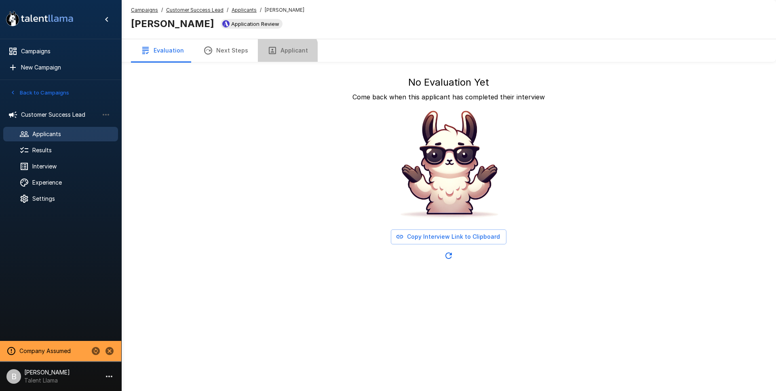
click at [281, 53] on button "Applicant" at bounding box center [288, 50] width 60 height 23
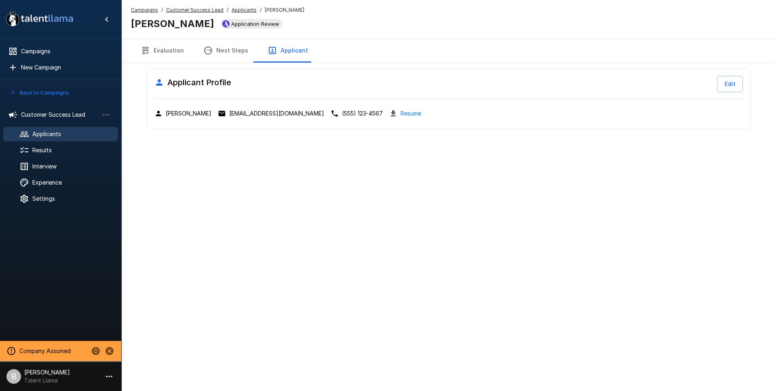
click at [153, 51] on button "Evaluation" at bounding box center [162, 50] width 63 height 23
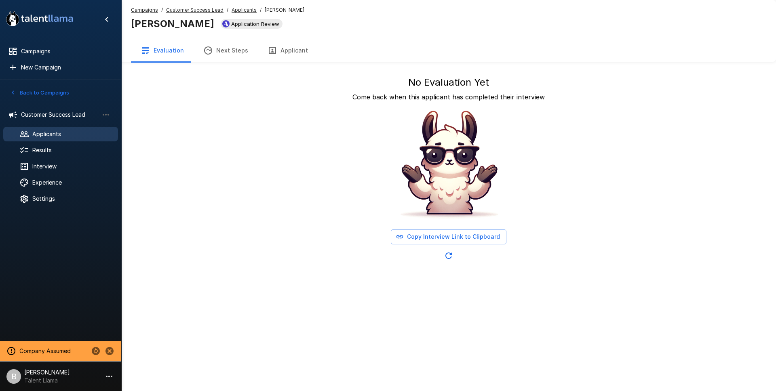
click at [240, 9] on u "Applicants" at bounding box center [244, 10] width 25 height 6
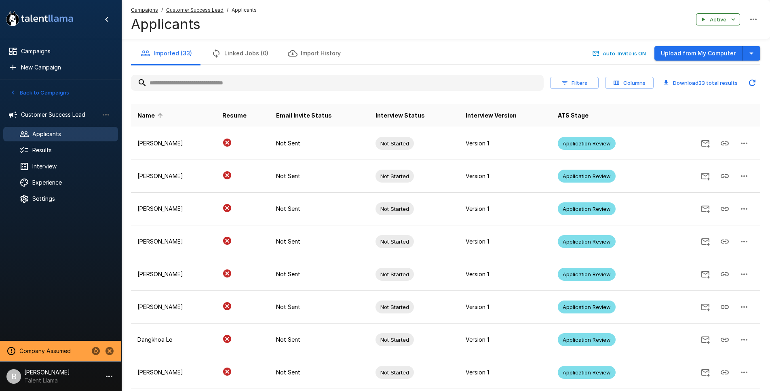
click at [629, 83] on button "Columns" at bounding box center [629, 83] width 49 height 13
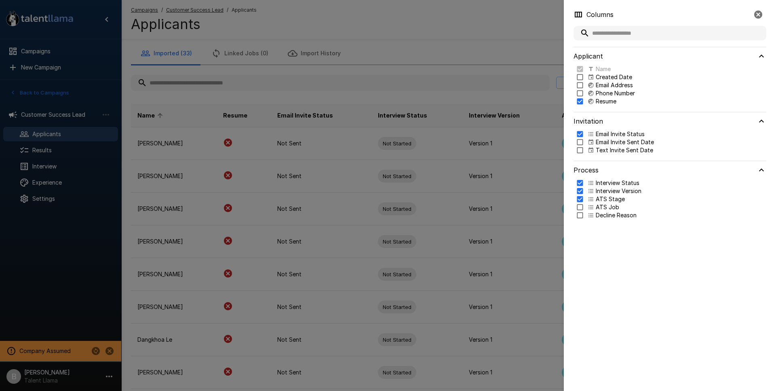
click at [610, 101] on p "Resume" at bounding box center [606, 101] width 21 height 8
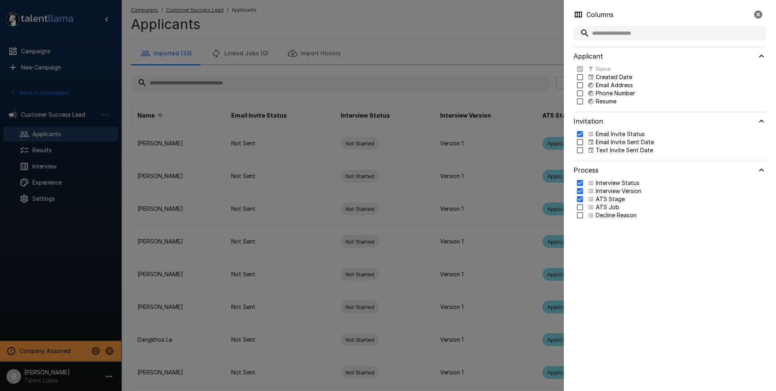
click at [479, 50] on div at bounding box center [388, 195] width 776 height 391
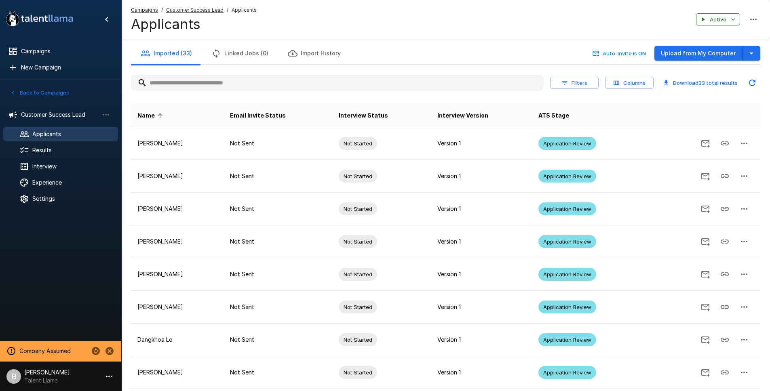
click at [756, 80] on icon "Updated Today - 11:03 AM" at bounding box center [752, 83] width 10 height 10
click at [215, 83] on input "text" at bounding box center [337, 83] width 413 height 15
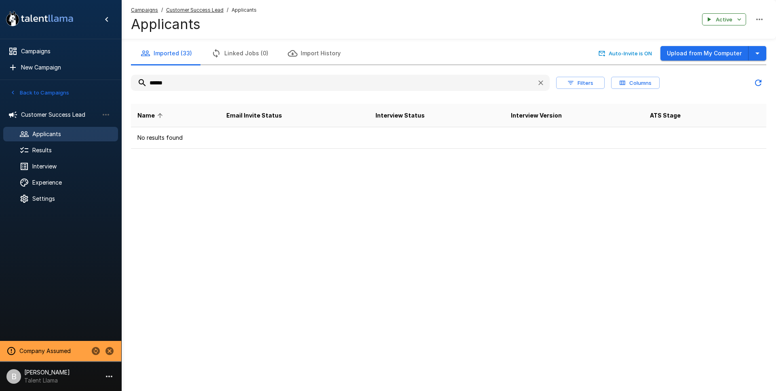
click at [200, 9] on u "Customer Success Lead" at bounding box center [194, 10] width 57 height 6
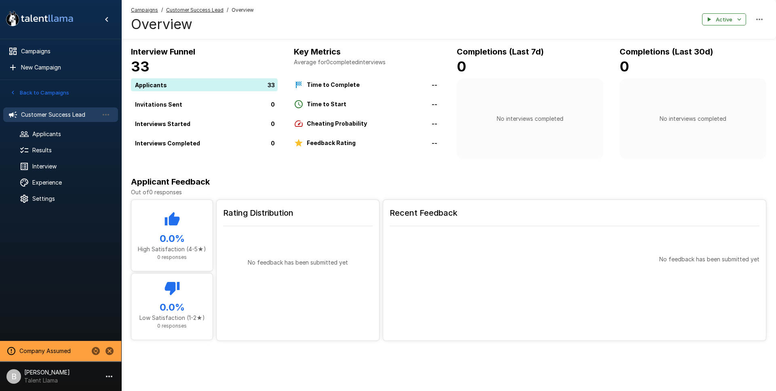
click at [198, 10] on u "Customer Success Lead" at bounding box center [194, 10] width 57 height 6
click at [201, 8] on u "Customer Success Lead" at bounding box center [194, 10] width 57 height 6
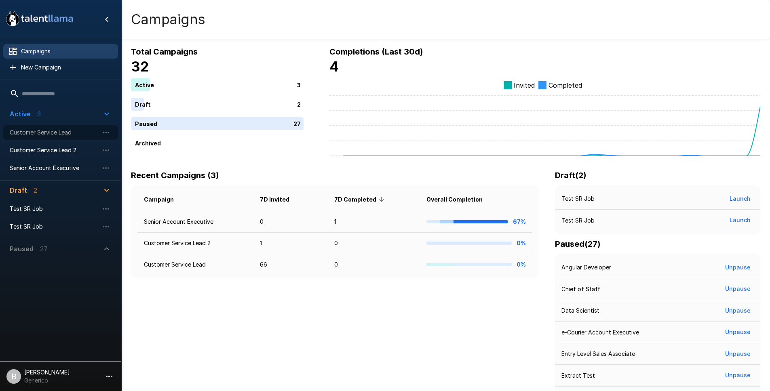
click at [58, 128] on div "Customer Service Lead" at bounding box center [60, 132] width 115 height 15
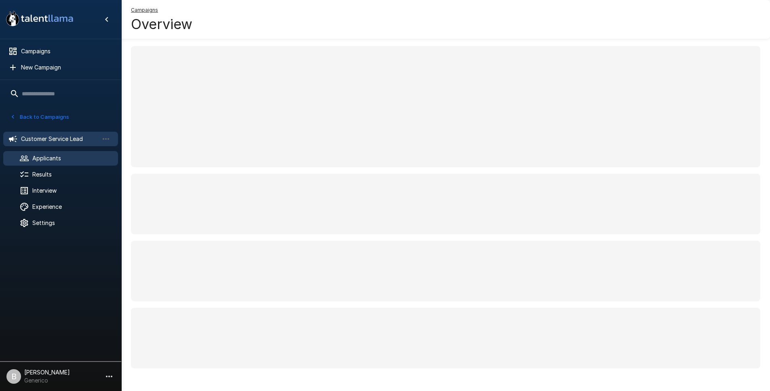
click at [63, 155] on span "Applicants" at bounding box center [71, 158] width 79 height 8
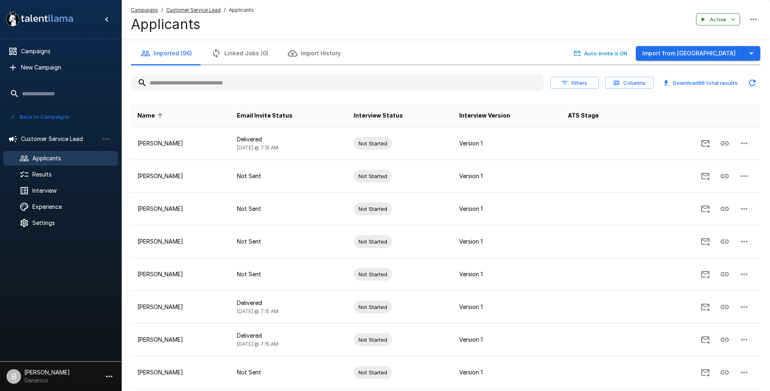
click at [55, 116] on button "Back to Campaigns" at bounding box center [39, 117] width 63 height 13
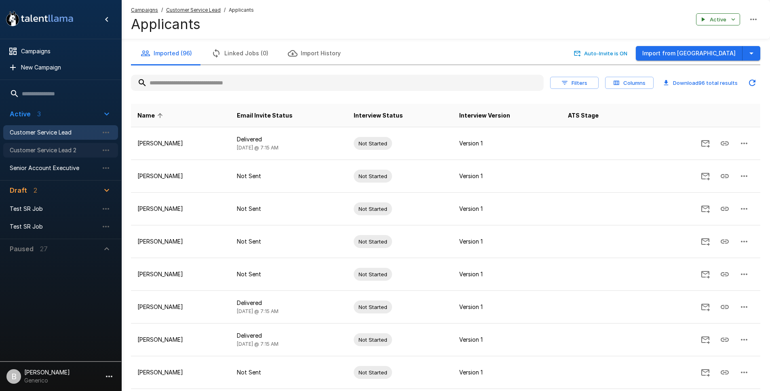
click at [55, 150] on span "Customer Service Lead 2" at bounding box center [54, 150] width 89 height 8
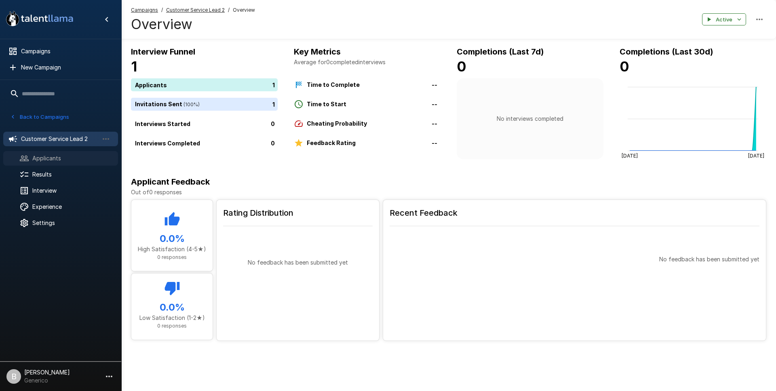
click at [31, 161] on div at bounding box center [30, 159] width 23 height 10
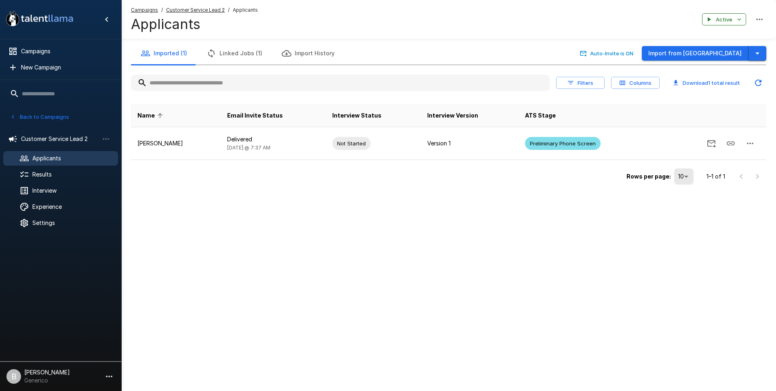
click at [766, 51] on button "button" at bounding box center [758, 53] width 18 height 15
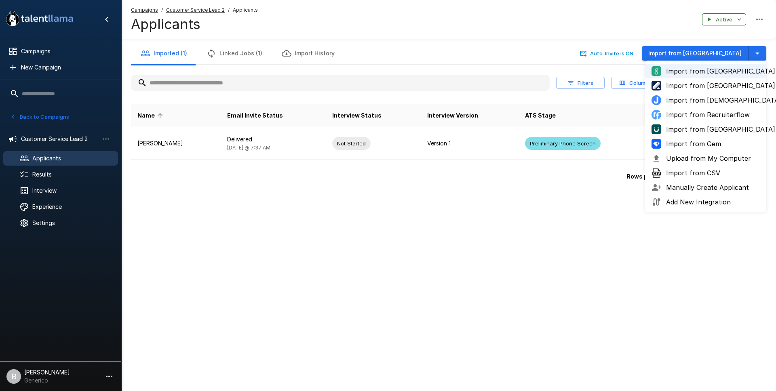
click at [724, 157] on span "Upload from My Computer" at bounding box center [713, 159] width 94 height 10
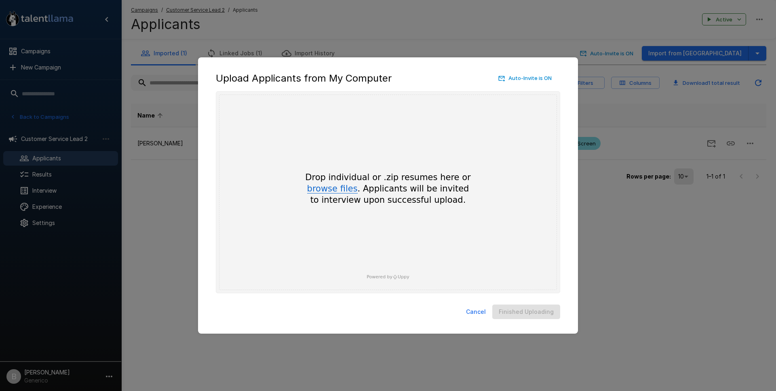
click at [339, 189] on button "browse files" at bounding box center [332, 189] width 51 height 9
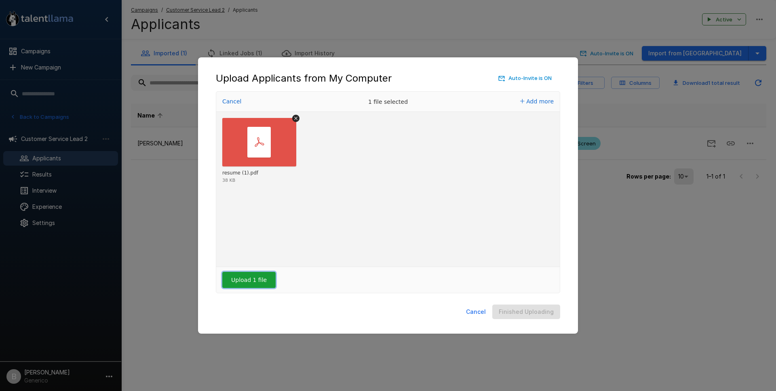
click at [247, 279] on button "Upload 1 file" at bounding box center [248, 280] width 53 height 16
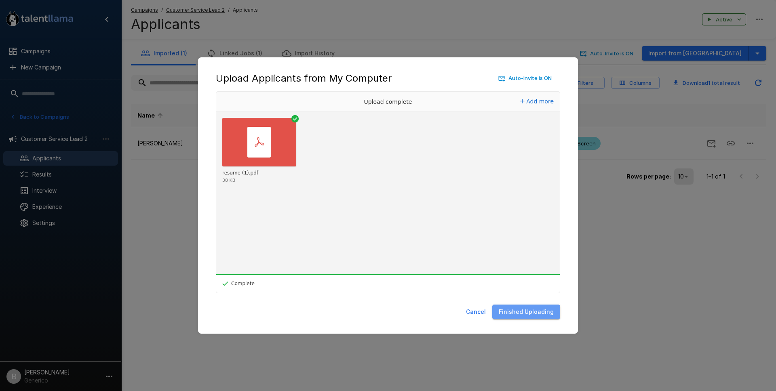
click at [536, 314] on button "Finished Uploading" at bounding box center [526, 312] width 68 height 15
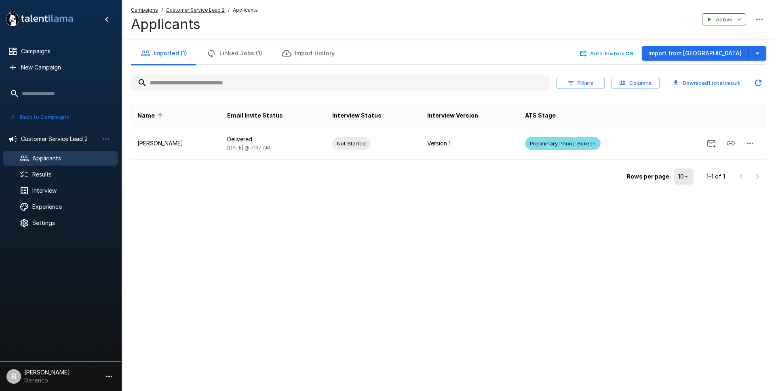
click at [411, 206] on div "Imported (1) Linked Jobs (1) Import History Auto-Invite is ON Import from Green…" at bounding box center [448, 109] width 655 height 219
click at [758, 53] on icon "button" at bounding box center [757, 54] width 4 height 2
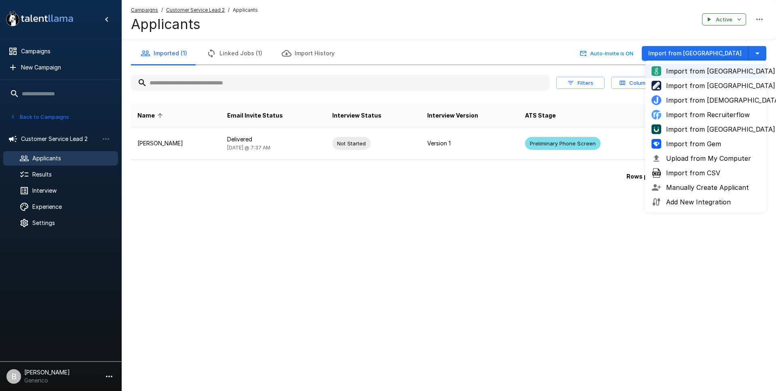
click at [724, 159] on span "Upload from My Computer" at bounding box center [713, 159] width 94 height 10
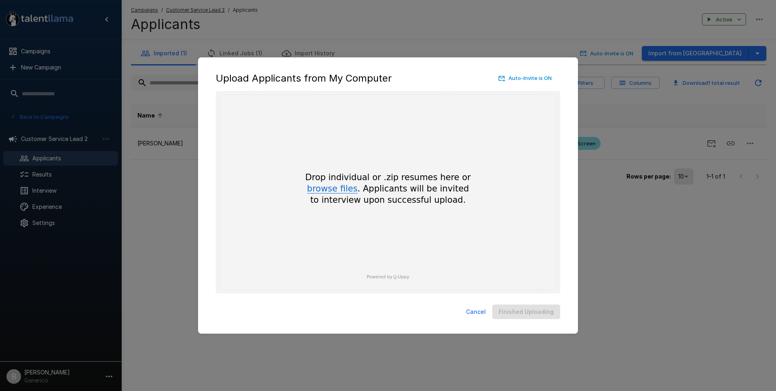
click at [345, 190] on button "browse files" at bounding box center [332, 189] width 51 height 9
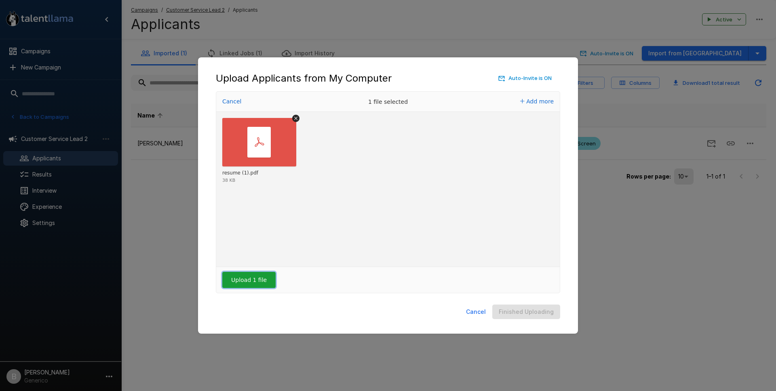
click at [248, 277] on button "Upload 1 file" at bounding box center [248, 280] width 53 height 16
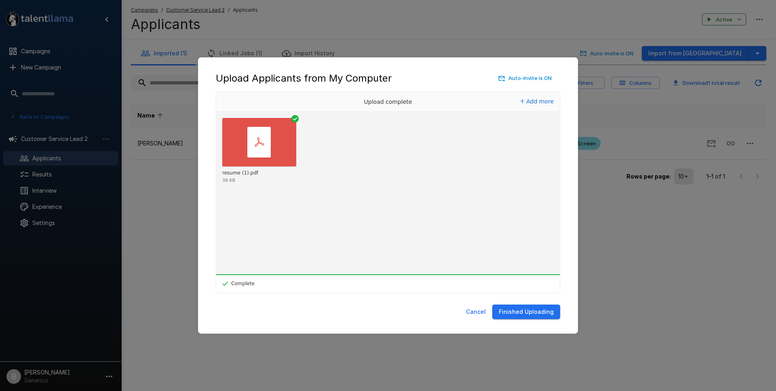
click at [523, 309] on button "Finished Uploading" at bounding box center [526, 312] width 68 height 15
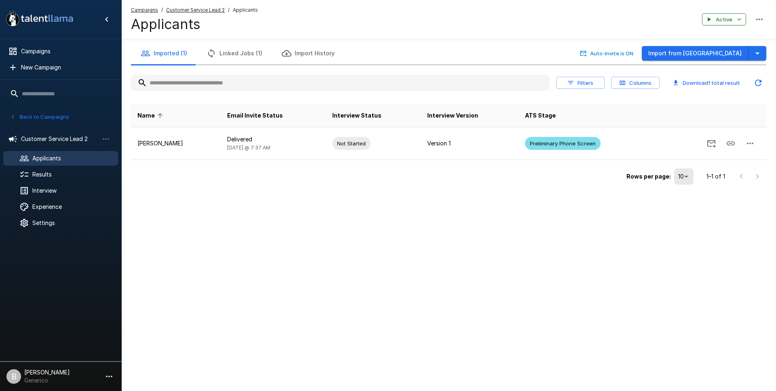
click at [759, 83] on icon "Updated Today - 11:18 AM" at bounding box center [758, 83] width 10 height 10
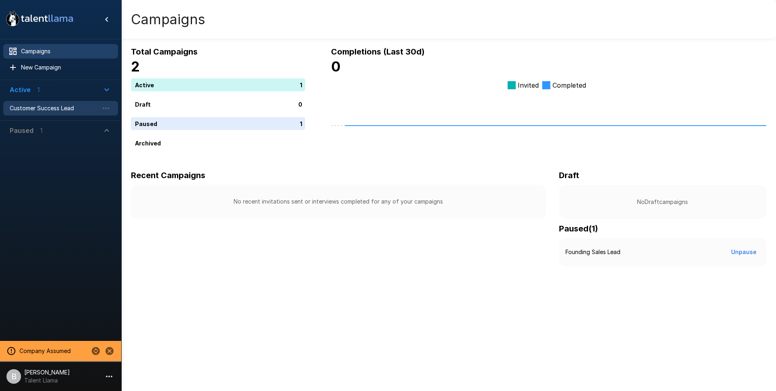
click at [61, 110] on span "Customer Success Lead" at bounding box center [54, 108] width 89 height 8
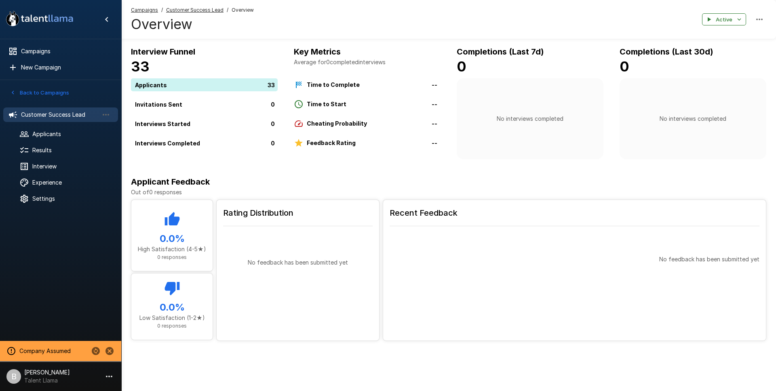
click at [67, 126] on ul "Customer Success Lead Applicants Results Interview Experience Settings" at bounding box center [60, 156] width 121 height 110
click at [67, 137] on span "Applicants" at bounding box center [71, 134] width 79 height 8
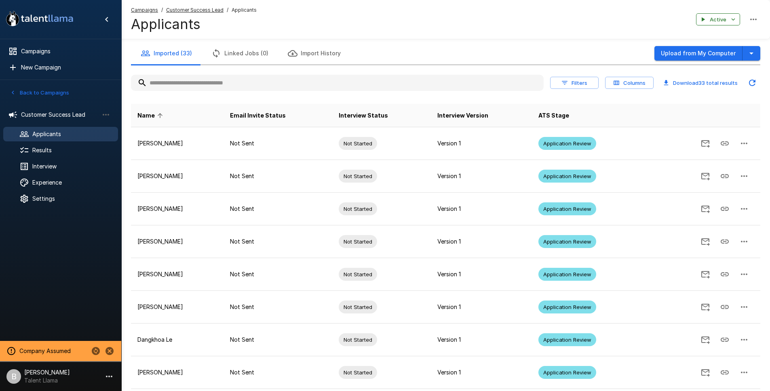
click at [230, 86] on input "text" at bounding box center [337, 83] width 413 height 15
type input "***"
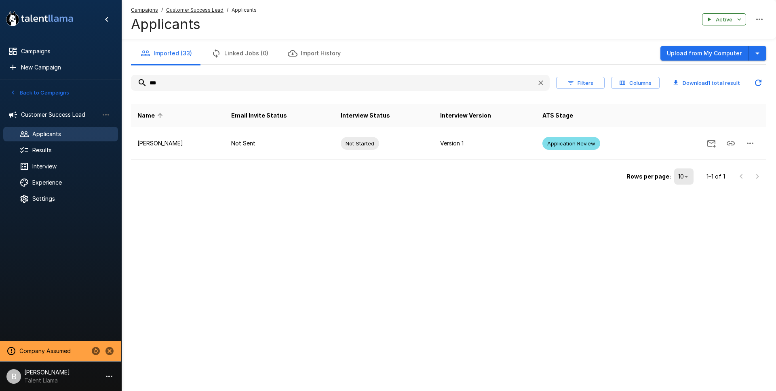
drag, startPoint x: 196, startPoint y: 82, endPoint x: 2, endPoint y: 75, distance: 193.7
click at [121, 77] on div ".st0{fill:#FFFFFF;} .st1{fill:#76a4ed;} Campaigns New Campaign Active 1 Custome…" at bounding box center [448, 109] width 655 height 219
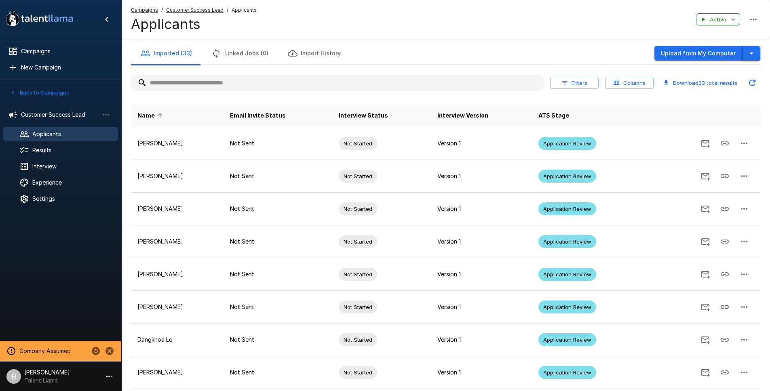
click at [753, 50] on icon "button" at bounding box center [752, 54] width 10 height 10
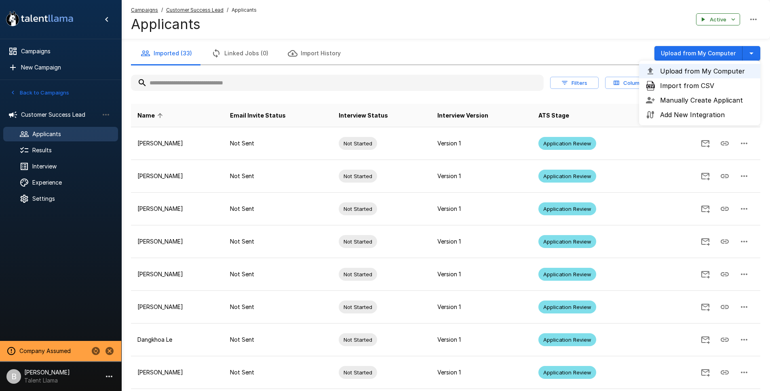
click at [716, 71] on span "Upload from My Computer" at bounding box center [707, 71] width 94 height 10
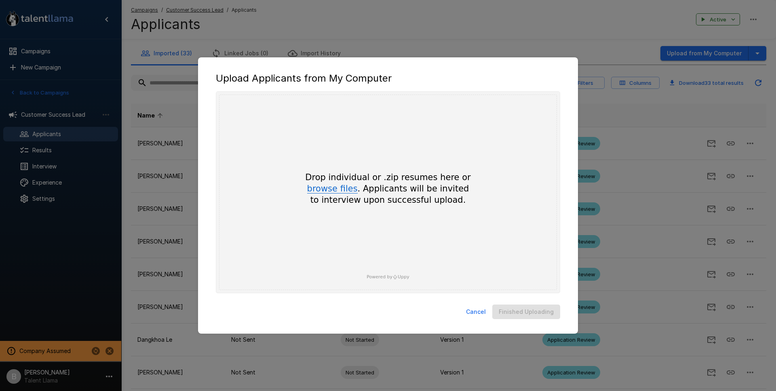
click at [332, 192] on button "browse files" at bounding box center [332, 189] width 51 height 9
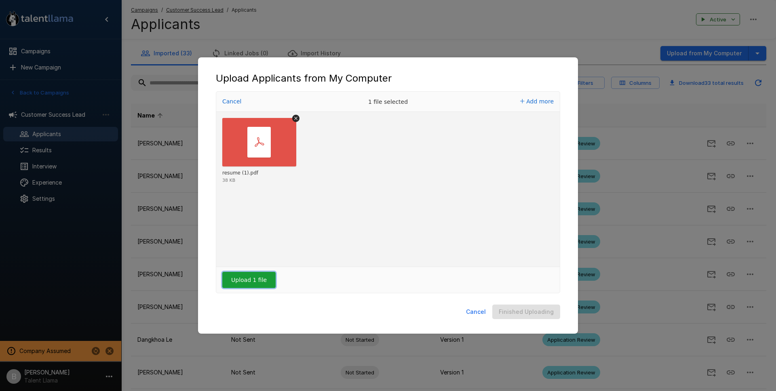
click at [250, 280] on button "Upload 1 file" at bounding box center [248, 280] width 53 height 16
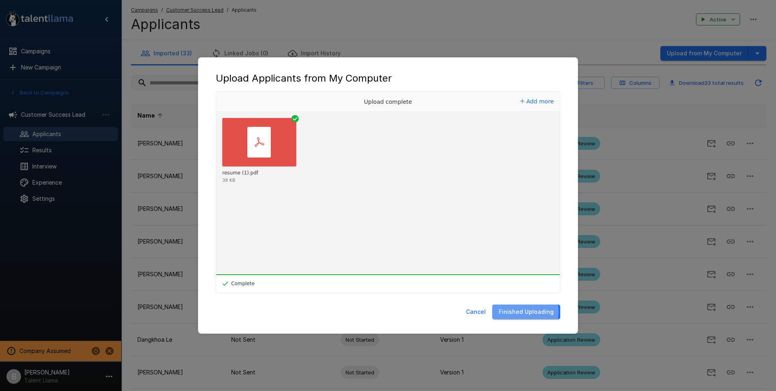
click at [515, 312] on button "Finished Uploading" at bounding box center [526, 312] width 68 height 15
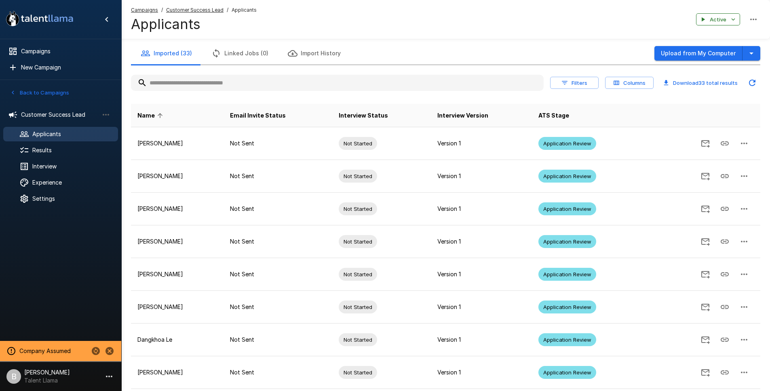
click at [190, 82] on input "text" at bounding box center [337, 83] width 413 height 15
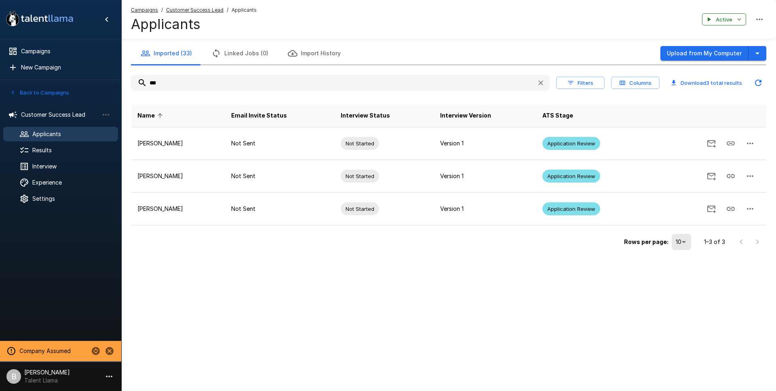
type input "***"
click at [763, 82] on button "Updated Today - 11:31 AM" at bounding box center [758, 83] width 16 height 16
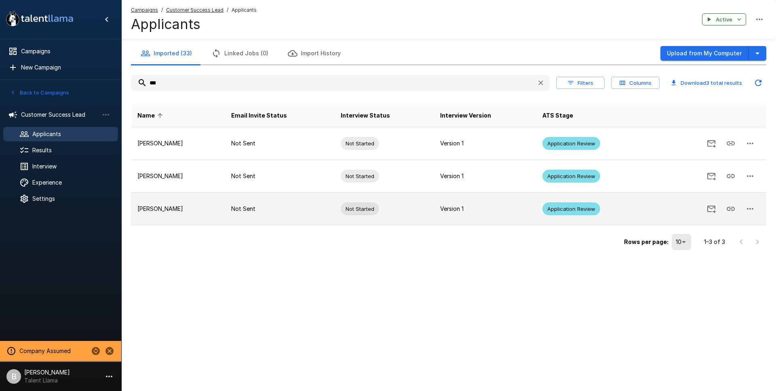
click at [218, 209] on p "Montserrat Lewin Mejia" at bounding box center [177, 209] width 81 height 8
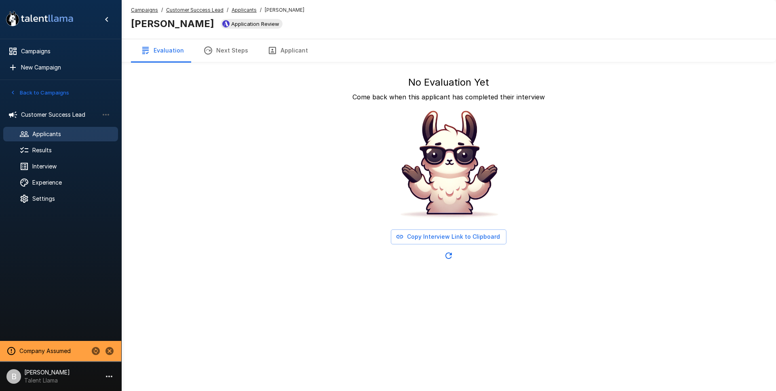
click at [239, 8] on u "Applicants" at bounding box center [244, 10] width 25 height 6
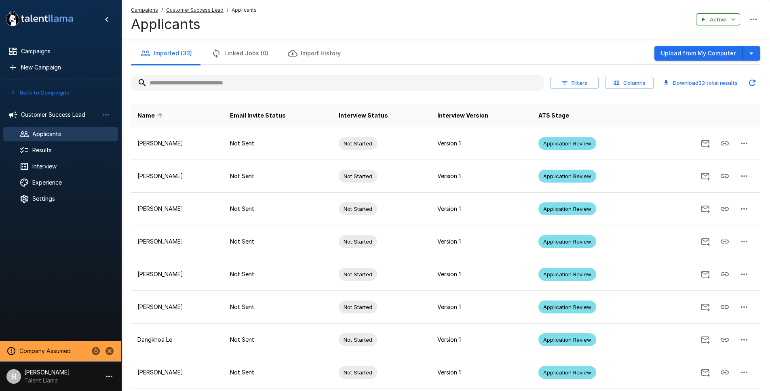
click at [174, 76] on input "text" at bounding box center [337, 83] width 413 height 15
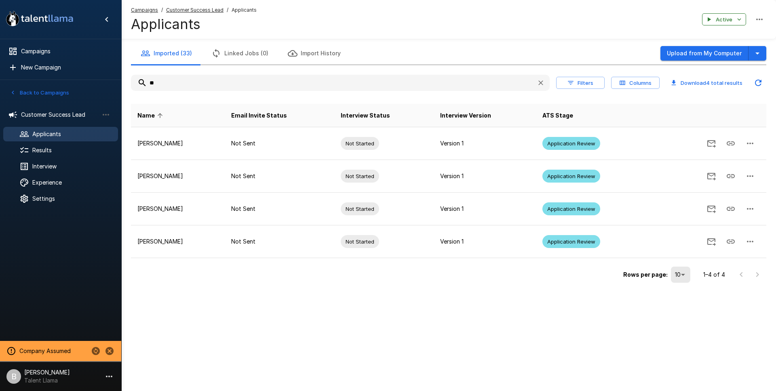
type input "*"
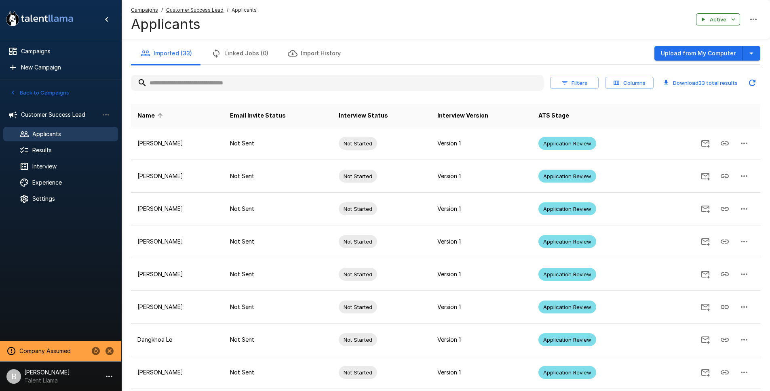
drag, startPoint x: 196, startPoint y: 80, endPoint x: 199, endPoint y: 72, distance: 8.8
click at [197, 80] on input "text" at bounding box center [337, 83] width 413 height 15
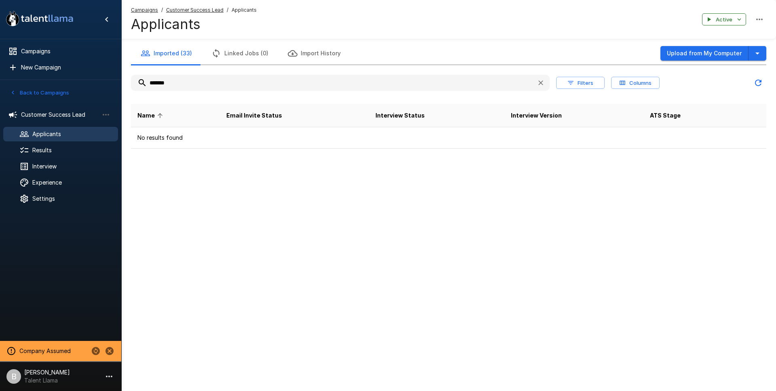
type input "*******"
click at [758, 82] on icon "Updated Today - 11:53 AM" at bounding box center [758, 83] width 10 height 10
click at [181, 84] on input "*******" at bounding box center [330, 83] width 399 height 15
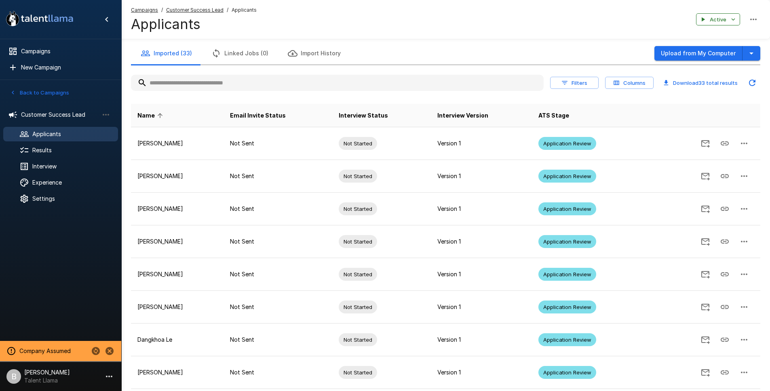
click at [221, 81] on input "text" at bounding box center [337, 83] width 413 height 15
click at [327, 81] on input "text" at bounding box center [337, 83] width 413 height 15
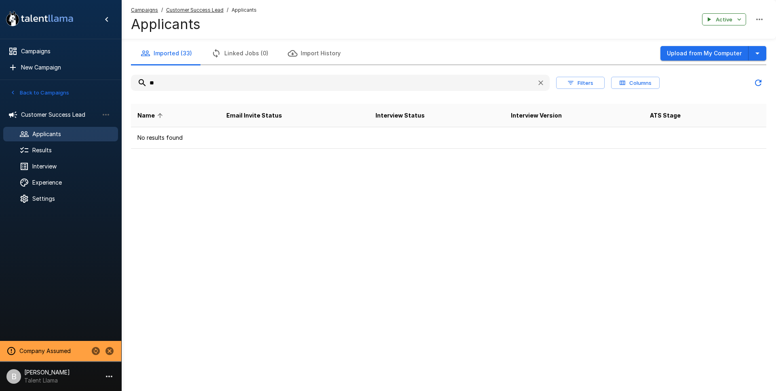
type input "*"
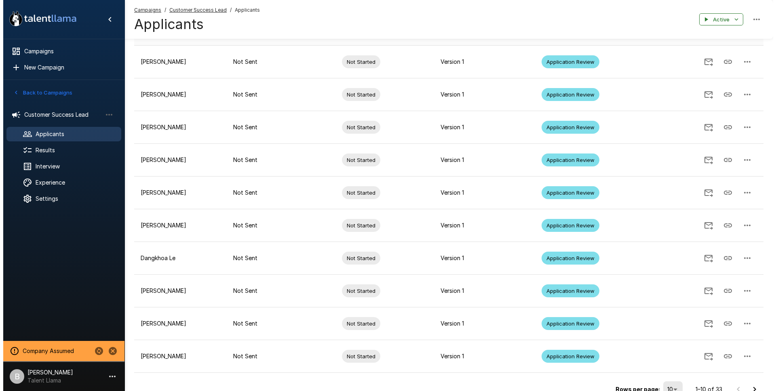
scroll to position [123, 0]
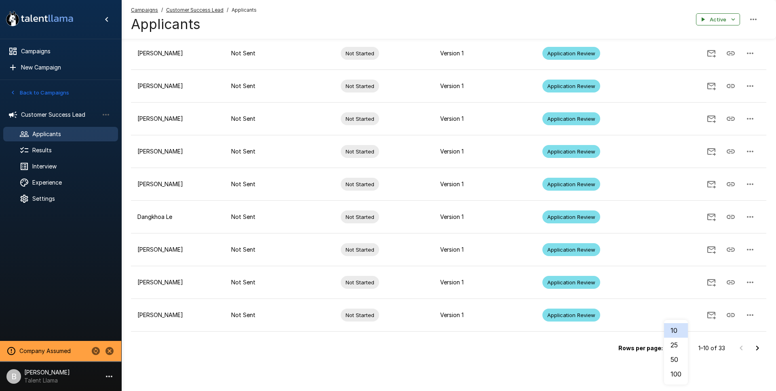
click at [661, 268] on body ".st0{fill:#FFFFFF;} .st1{fill:#76a4ed;} Campaigns New Campaign Active 1 Custome…" at bounding box center [391, 72] width 782 height 391
drag, startPoint x: 675, startPoint y: 374, endPoint x: 670, endPoint y: 373, distance: 5.0
click at [675, 374] on li "100" at bounding box center [676, 374] width 24 height 15
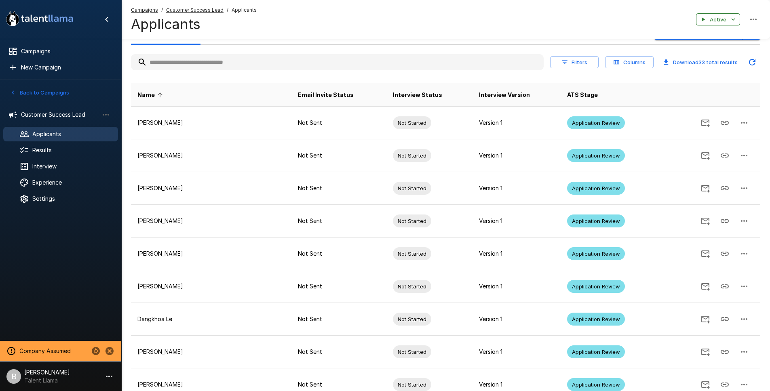
scroll to position [0, 0]
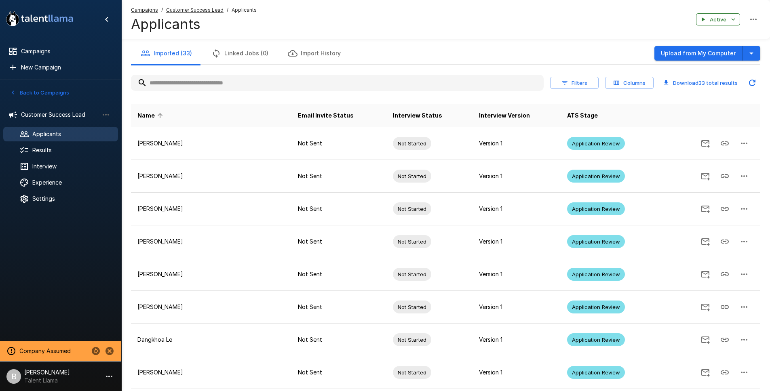
click at [202, 78] on input "text" at bounding box center [337, 83] width 413 height 15
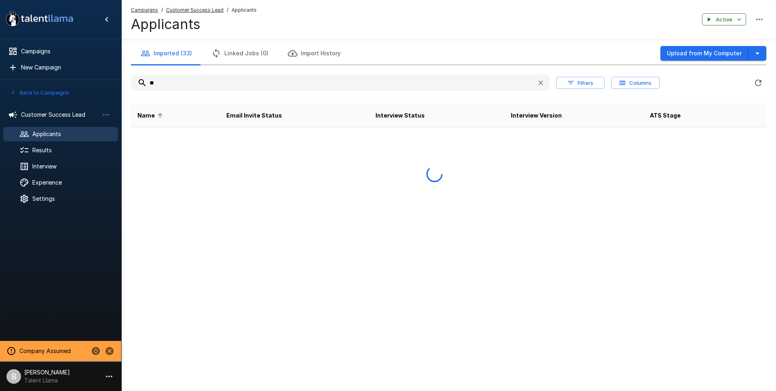
type input "*"
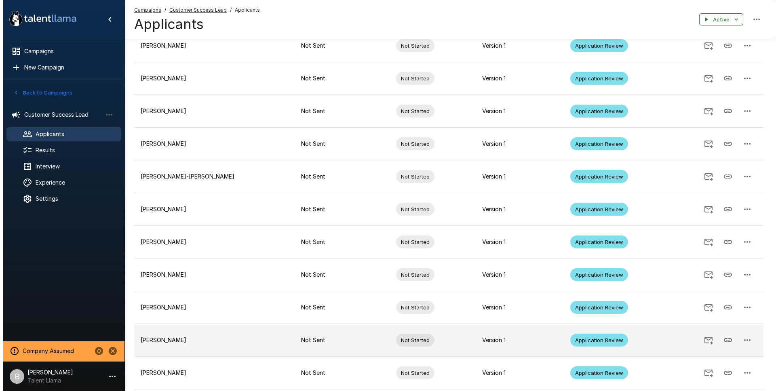
scroll to position [876, 0]
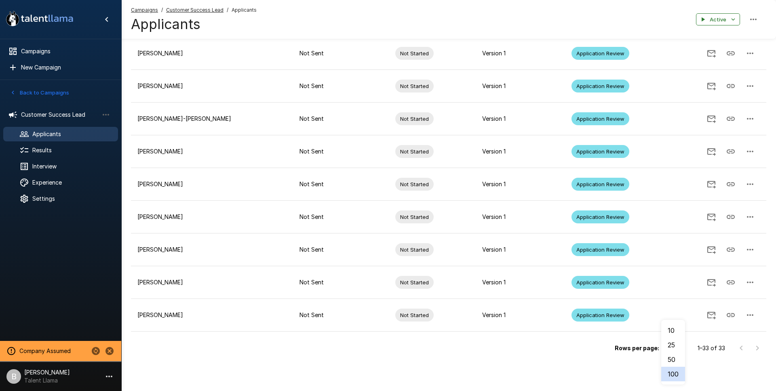
click at [669, 326] on li "10" at bounding box center [673, 330] width 24 height 15
type input "**"
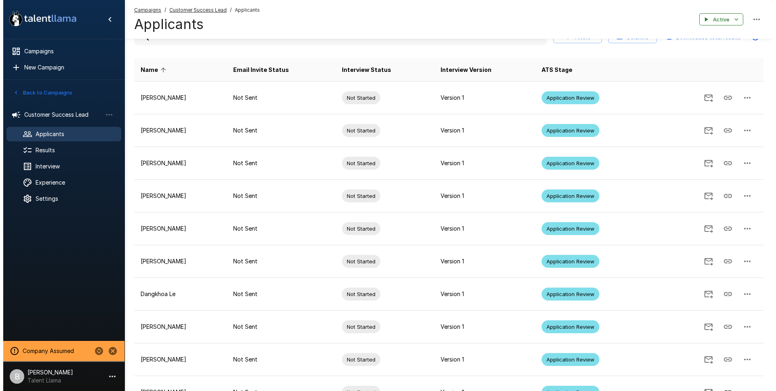
scroll to position [0, 0]
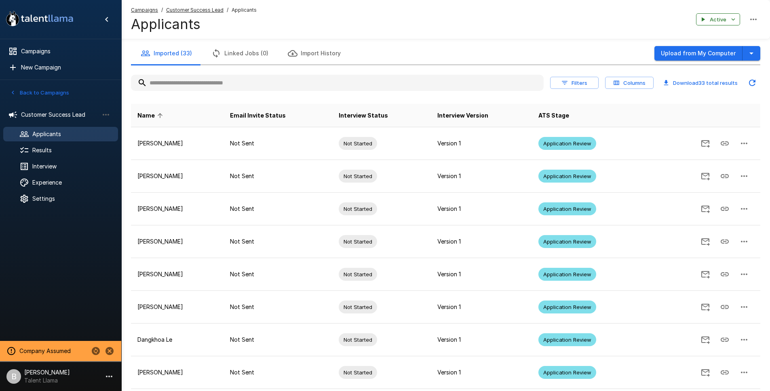
click at [218, 85] on input "text" at bounding box center [337, 83] width 413 height 15
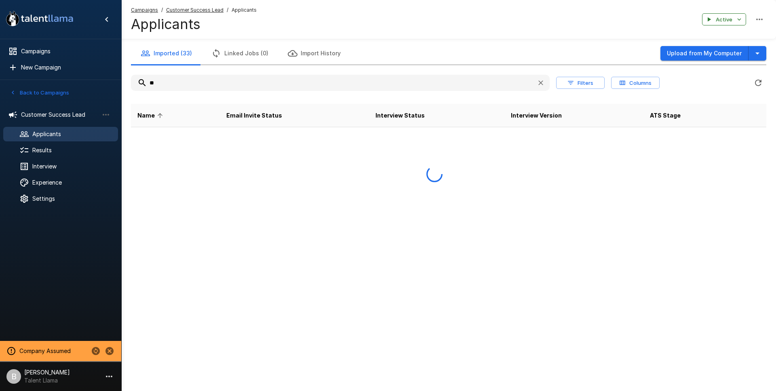
type input "*"
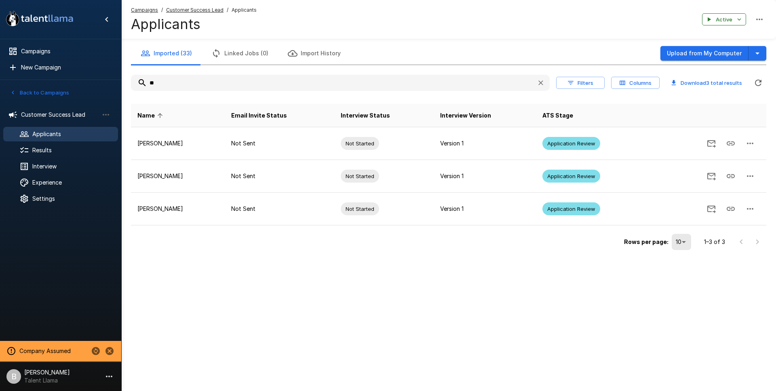
type input "*"
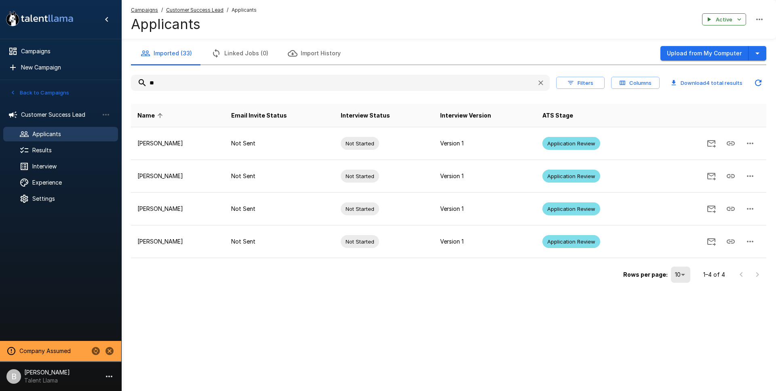
type input "***"
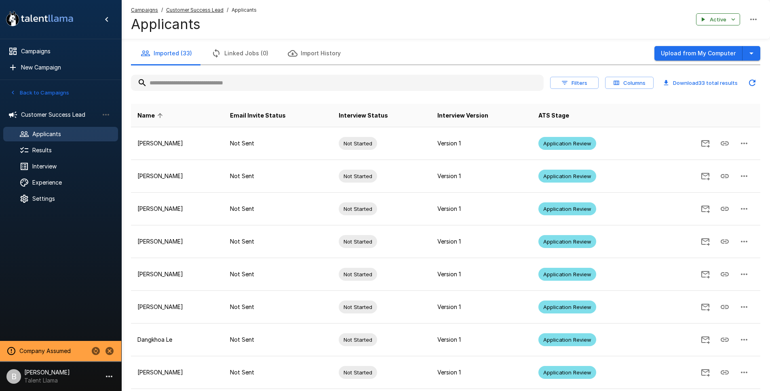
click at [212, 82] on input "text" at bounding box center [337, 83] width 413 height 15
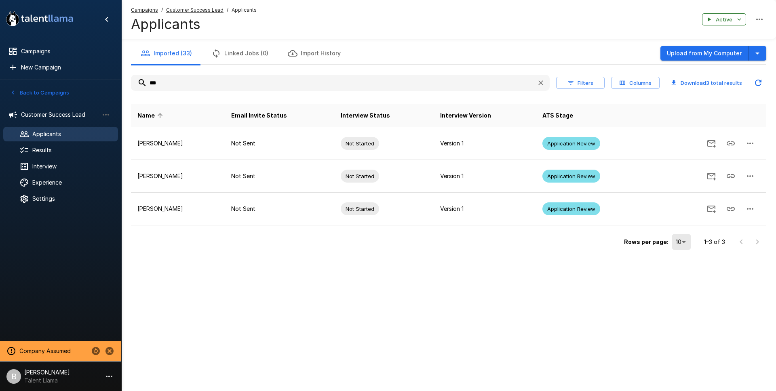
type input "***"
click at [541, 83] on icon "button" at bounding box center [540, 82] width 5 height 5
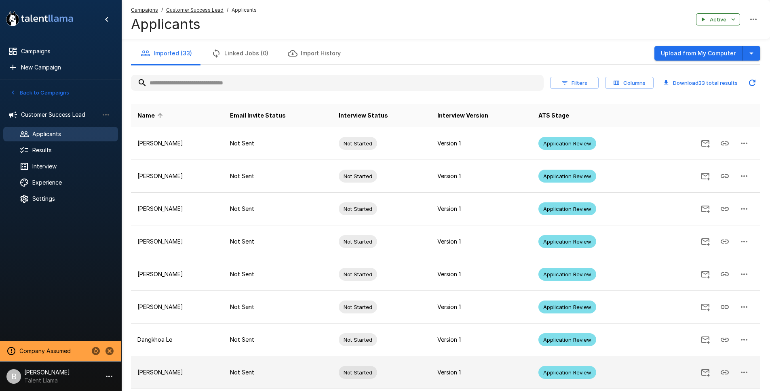
scroll to position [123, 0]
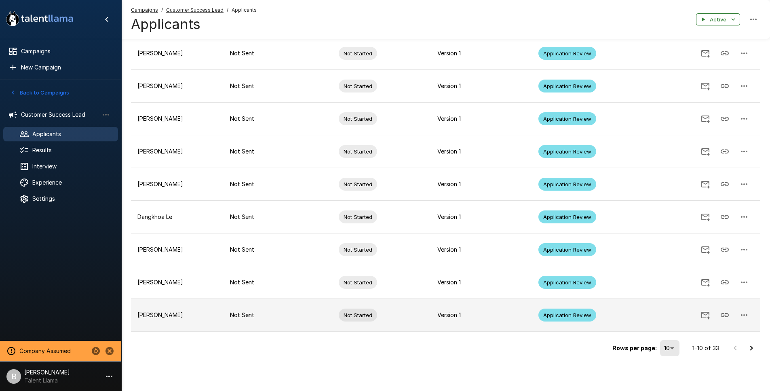
click at [751, 315] on button "button" at bounding box center [743, 315] width 19 height 19
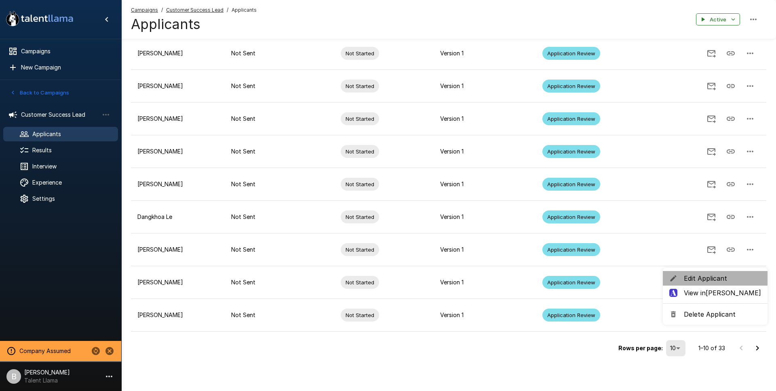
click at [715, 281] on span "Edit Applicant" at bounding box center [722, 279] width 77 height 10
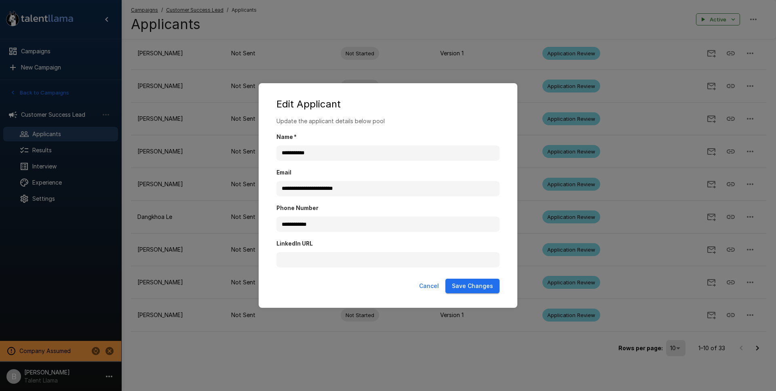
click at [362, 361] on div "**********" at bounding box center [388, 195] width 776 height 391
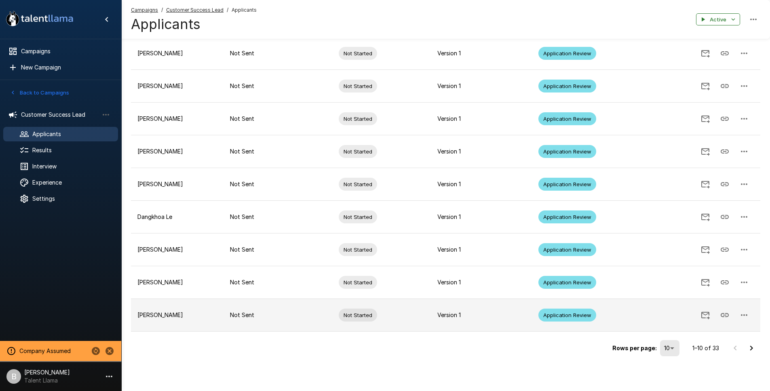
click at [747, 312] on icon "button" at bounding box center [744, 315] width 10 height 10
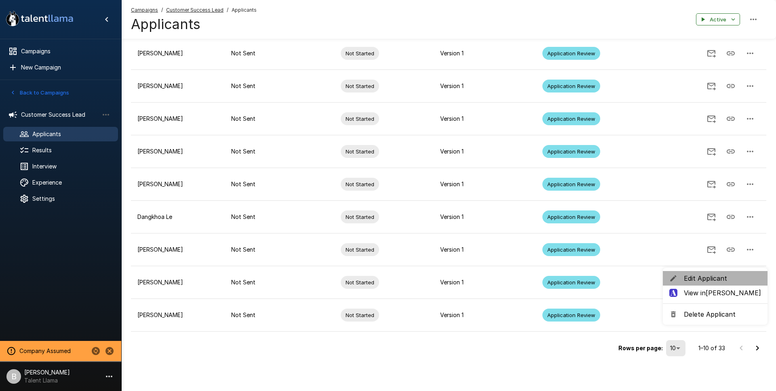
click at [716, 277] on span "Edit Applicant" at bounding box center [722, 279] width 77 height 10
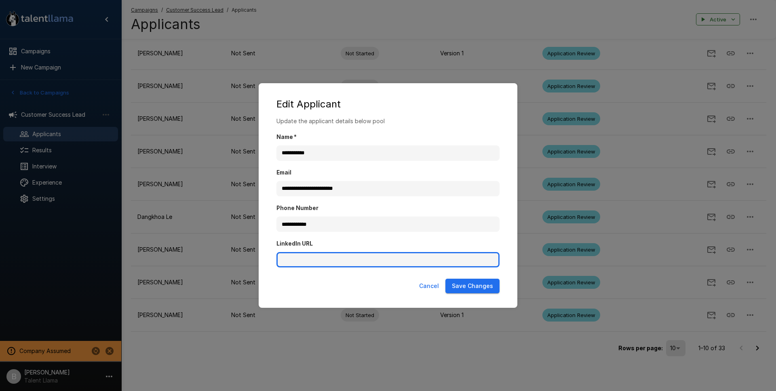
click at [325, 267] on input "LinkedIn URL" at bounding box center [387, 259] width 223 height 15
paste input "**********"
type input "**********"
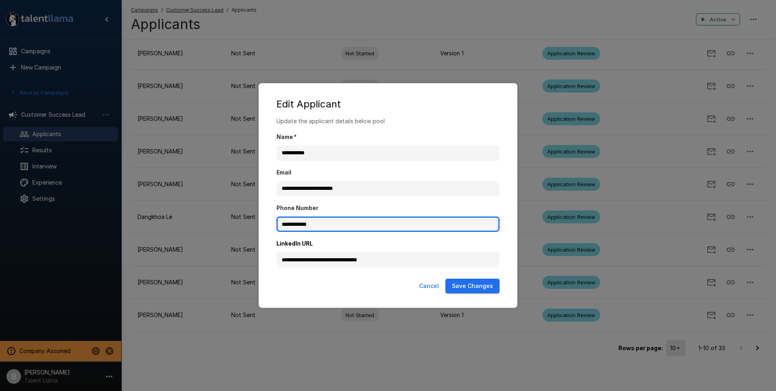
click at [340, 226] on input "**********" at bounding box center [387, 224] width 223 height 15
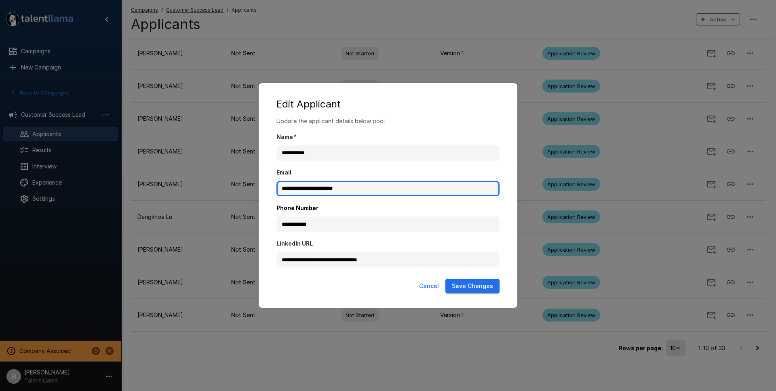
click at [367, 188] on input "**********" at bounding box center [387, 188] width 223 height 15
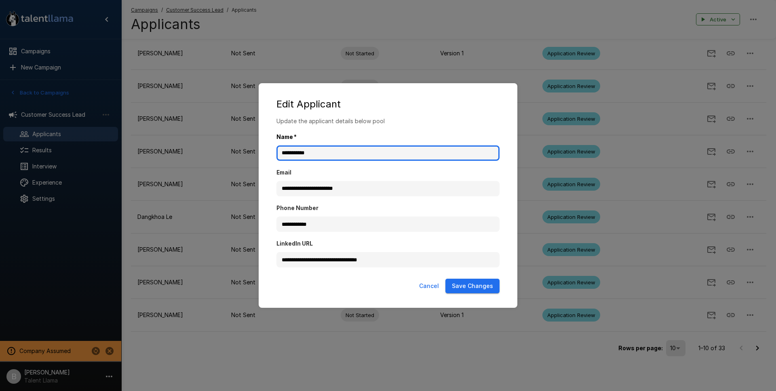
click at [349, 151] on input "**********" at bounding box center [387, 153] width 223 height 15
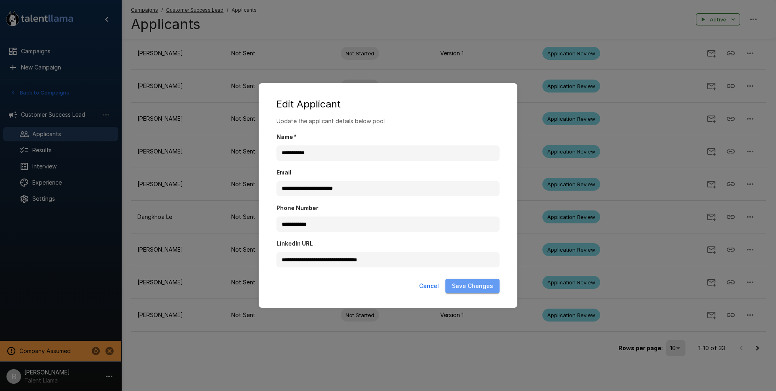
click at [479, 286] on button "Save Changes" at bounding box center [472, 286] width 54 height 15
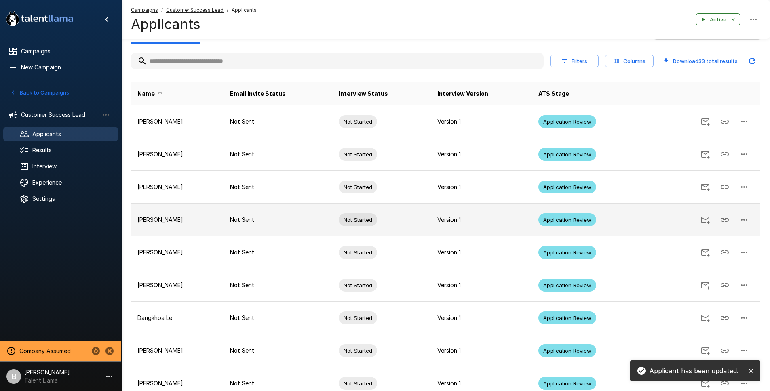
scroll to position [0, 0]
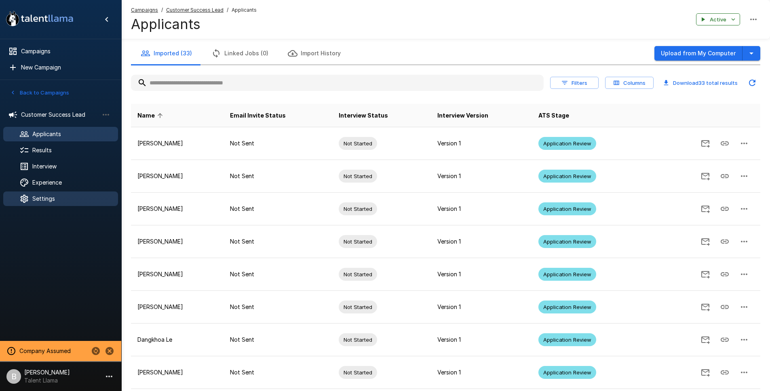
click at [46, 200] on span "Settings" at bounding box center [71, 199] width 79 height 8
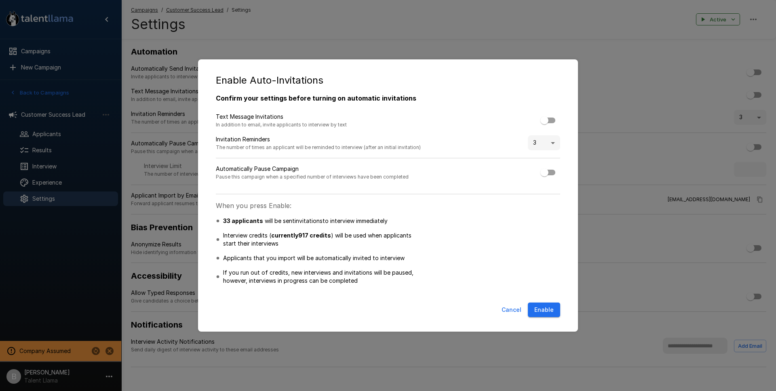
click at [367, 198] on div "Confirm your settings before turning on automatic invitations Text Message Invi…" at bounding box center [388, 196] width 364 height 206
click at [537, 314] on button "Enable" at bounding box center [544, 310] width 32 height 15
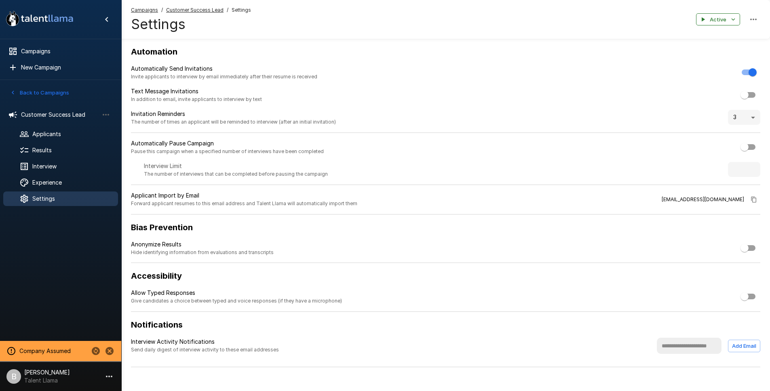
click at [183, 9] on u "Customer Success Lead" at bounding box center [194, 10] width 57 height 6
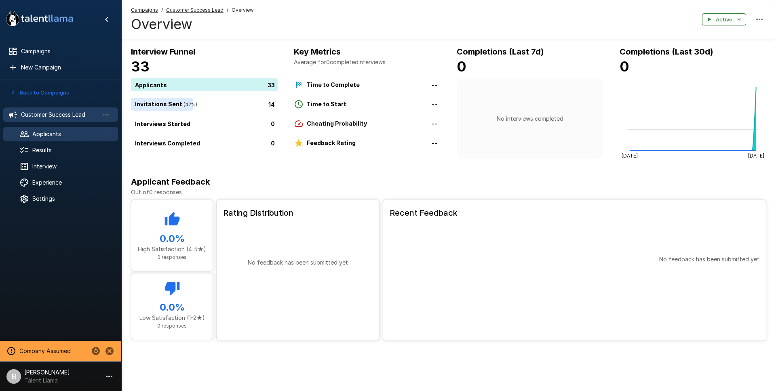
click at [57, 129] on div "Applicants" at bounding box center [60, 134] width 115 height 15
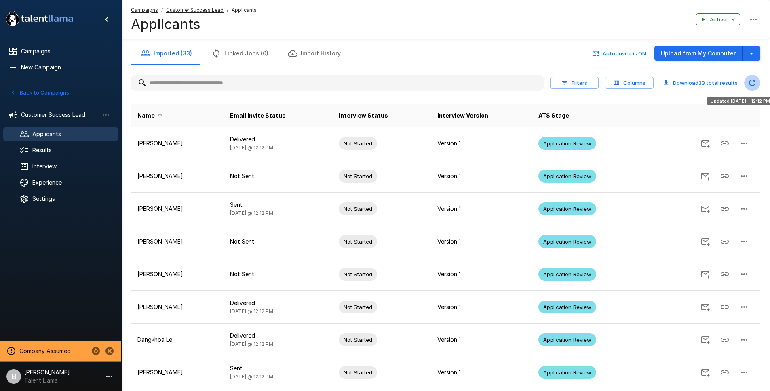
click at [752, 82] on icon "Updated Today - 12:12 PM" at bounding box center [752, 83] width 10 height 10
click at [751, 81] on icon "Updated Today - 12:12 PM" at bounding box center [752, 83] width 10 height 10
click at [752, 80] on icon "Updated Today - 12:12 PM" at bounding box center [752, 83] width 10 height 10
click at [755, 80] on icon "Updated Today - 12:12 PM" at bounding box center [752, 83] width 10 height 10
click at [747, 79] on icon "Updated Today - 12:12 PM" at bounding box center [752, 83] width 10 height 10
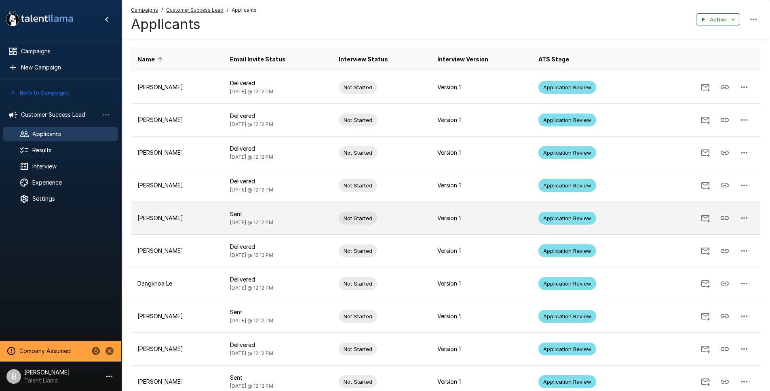
scroll to position [123, 0]
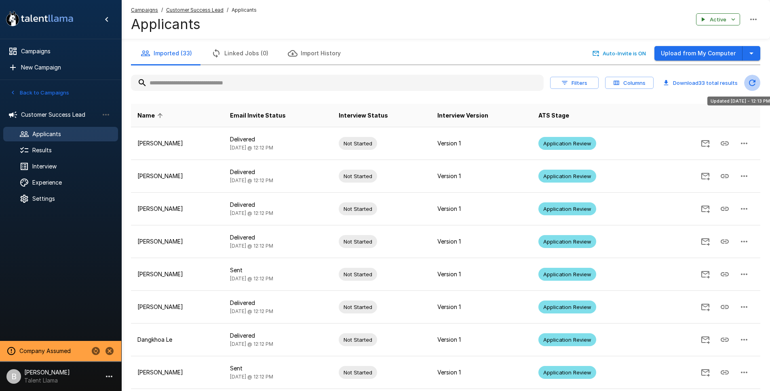
click at [751, 81] on icon "Updated Today - 12:13 PM" at bounding box center [752, 83] width 10 height 10
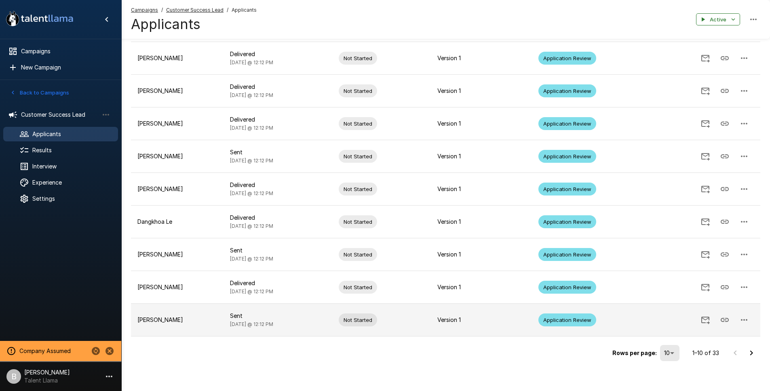
scroll to position [112, 0]
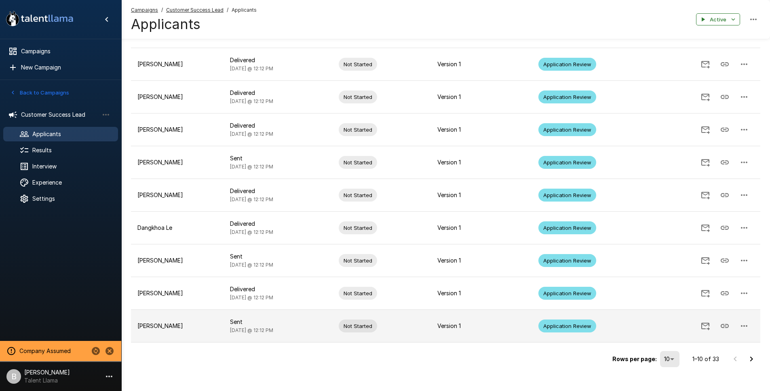
click at [751, 324] on button "button" at bounding box center [743, 325] width 19 height 19
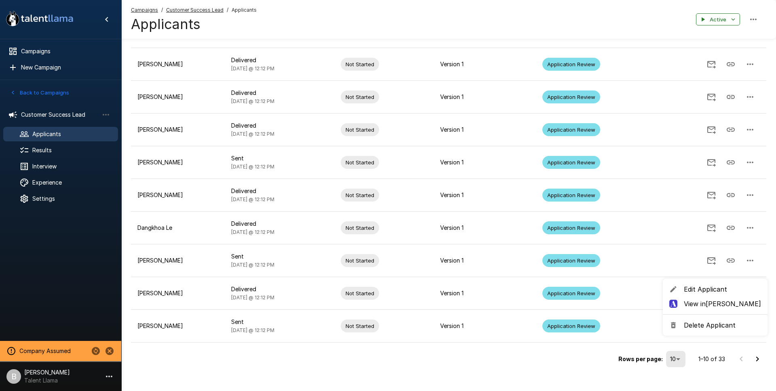
click at [723, 292] on span "Edit Applicant" at bounding box center [722, 290] width 77 height 10
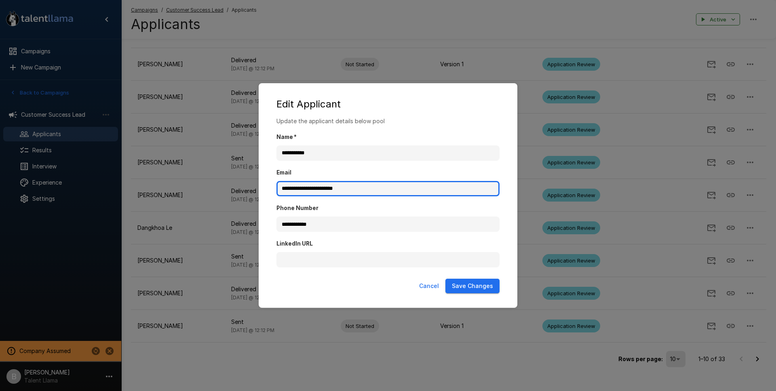
click at [312, 188] on input "**********" at bounding box center [387, 188] width 223 height 15
click at [285, 186] on input "**********" at bounding box center [387, 188] width 223 height 15
drag, startPoint x: 378, startPoint y: 189, endPoint x: 160, endPoint y: 181, distance: 218.0
click at [160, 181] on div "**********" at bounding box center [388, 195] width 776 height 391
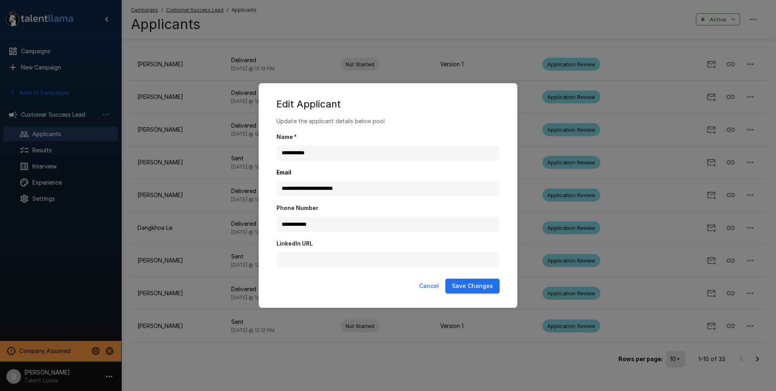
click at [426, 283] on button "Cancel" at bounding box center [429, 286] width 26 height 15
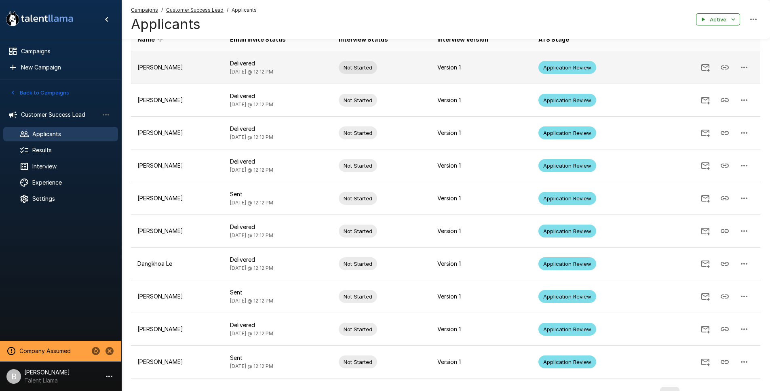
scroll to position [0, 0]
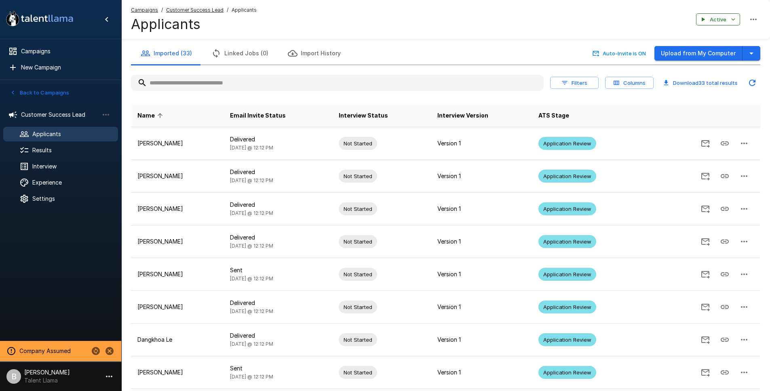
click at [754, 80] on icon "Updated Today - 12:14 PM" at bounding box center [752, 83] width 10 height 10
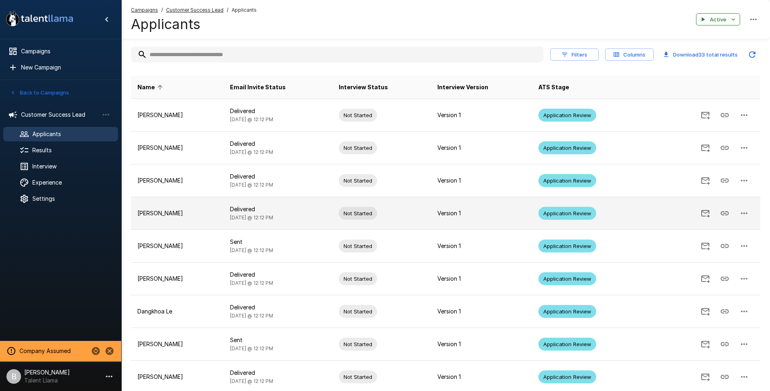
scroll to position [123, 0]
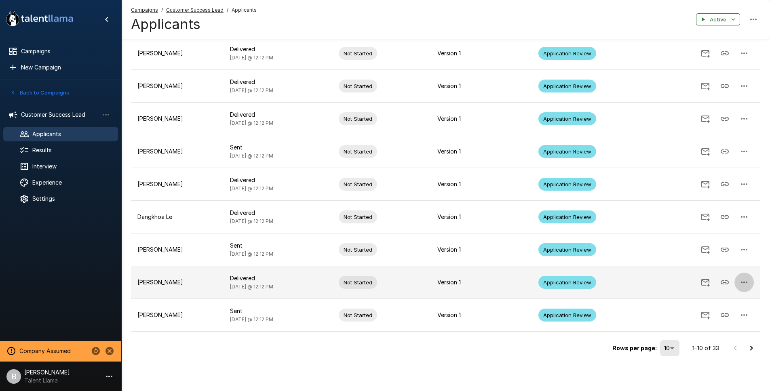
click at [743, 280] on icon "button" at bounding box center [744, 283] width 10 height 10
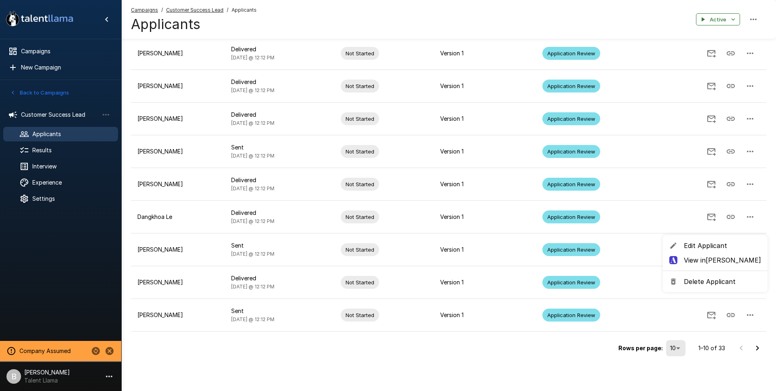
click at [705, 245] on span "Edit Applicant" at bounding box center [722, 246] width 77 height 10
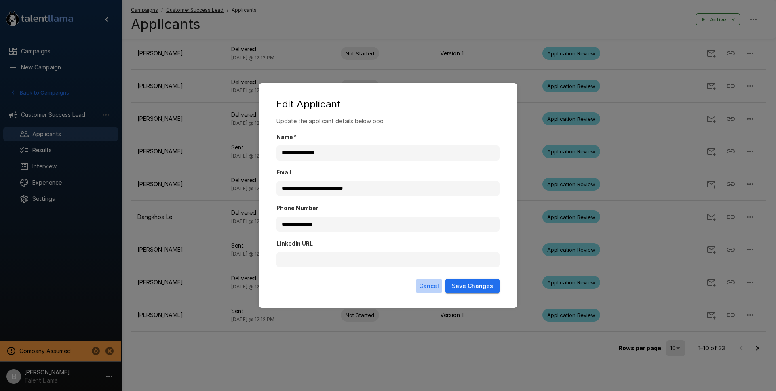
click at [430, 287] on button "Cancel" at bounding box center [429, 286] width 26 height 15
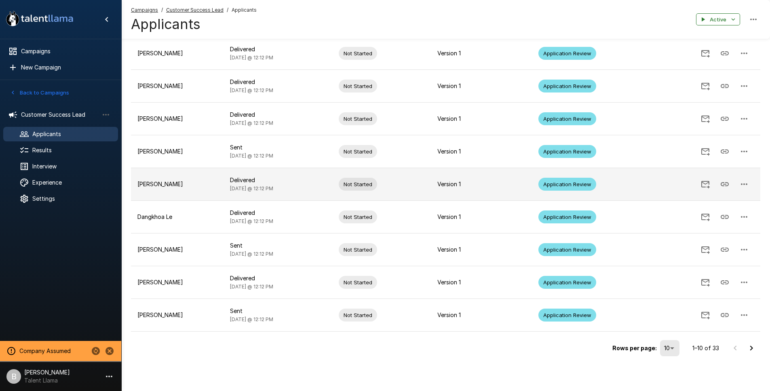
click at [751, 182] on button "button" at bounding box center [743, 184] width 19 height 19
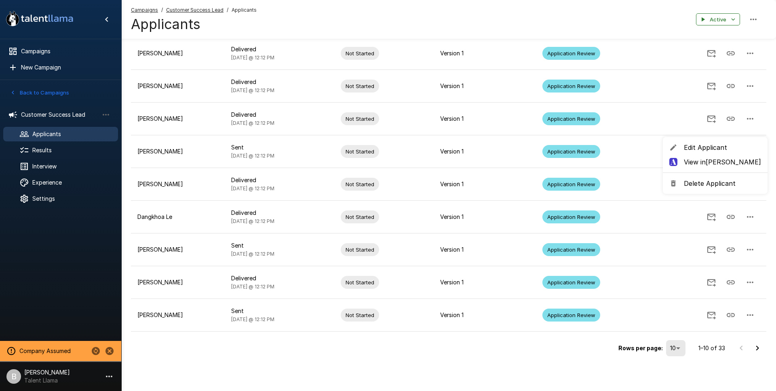
click at [717, 150] on span "Edit Applicant" at bounding box center [722, 148] width 77 height 10
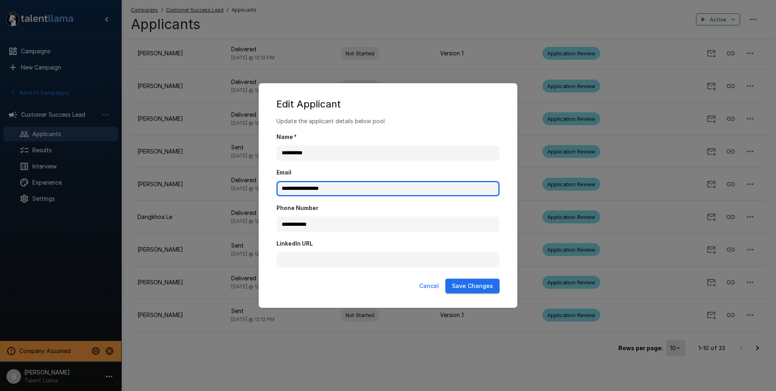
click at [297, 186] on input "**********" at bounding box center [387, 188] width 223 height 15
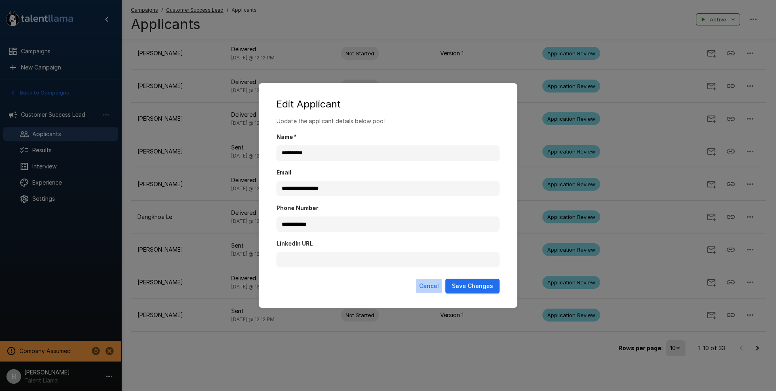
drag, startPoint x: 436, startPoint y: 287, endPoint x: 359, endPoint y: 260, distance: 81.5
click at [435, 287] on button "Cancel" at bounding box center [429, 286] width 26 height 15
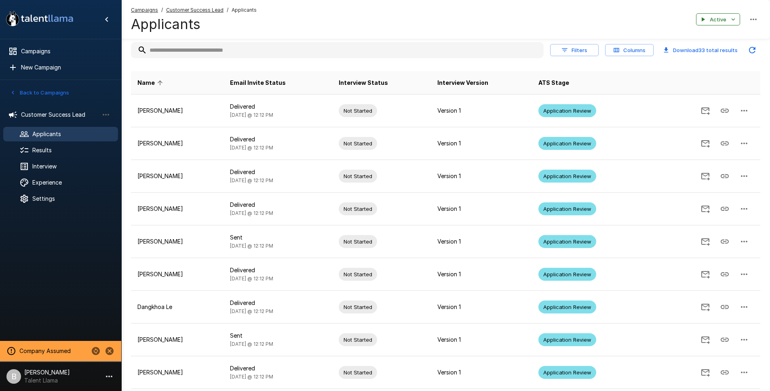
scroll to position [0, 0]
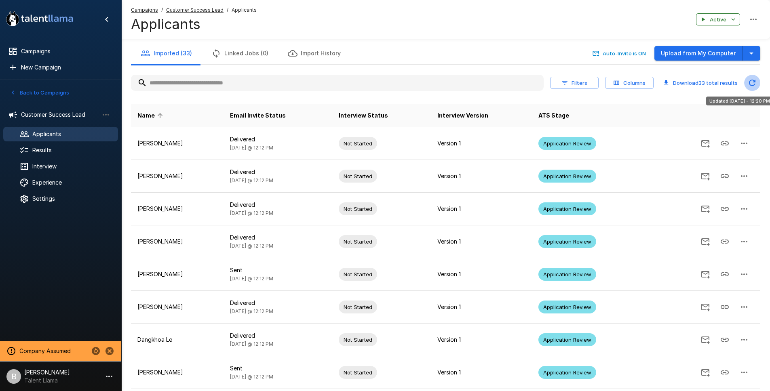
click at [752, 84] on icon "Updated Today - 12:20 PM" at bounding box center [752, 83] width 10 height 10
click at [756, 82] on icon "Updated Today - 12:20 PM" at bounding box center [752, 83] width 10 height 10
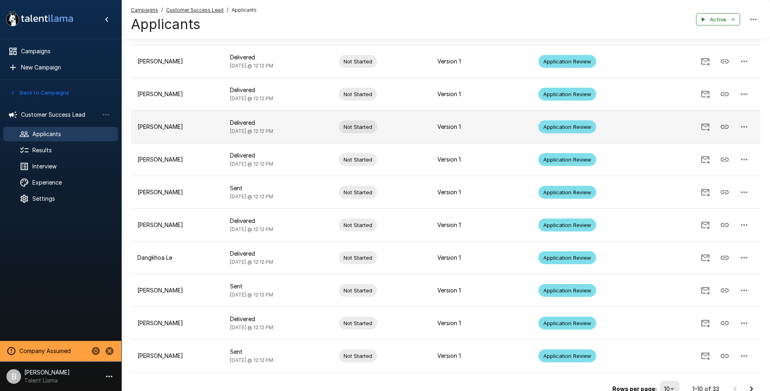
scroll to position [123, 0]
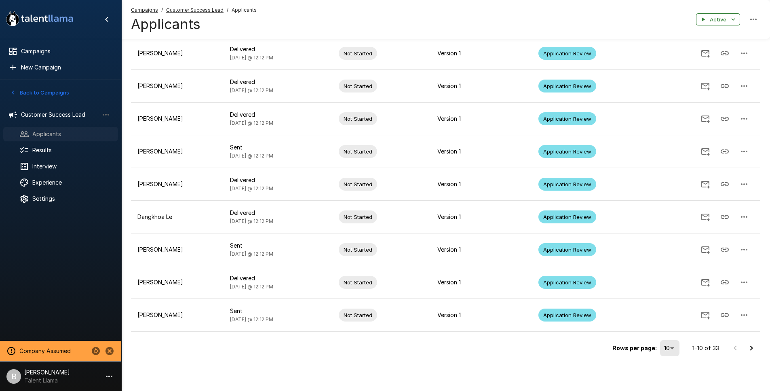
click at [52, 135] on span "Applicants" at bounding box center [71, 134] width 79 height 8
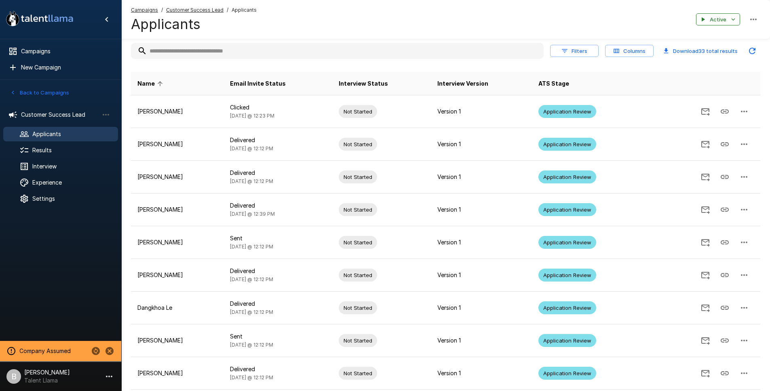
scroll to position [0, 0]
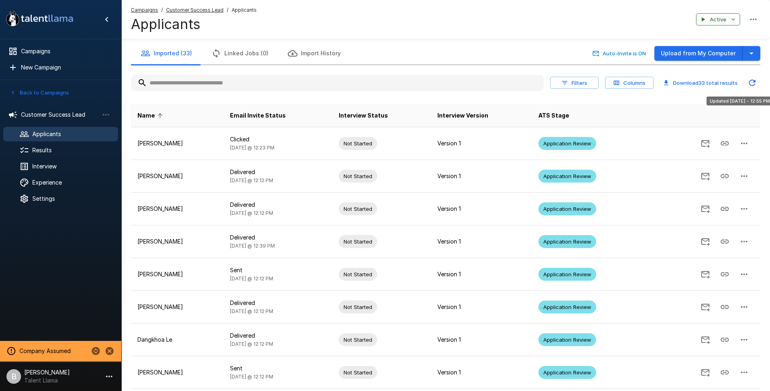
click at [747, 80] on button "Updated Today - 12:55 PM" at bounding box center [752, 83] width 16 height 16
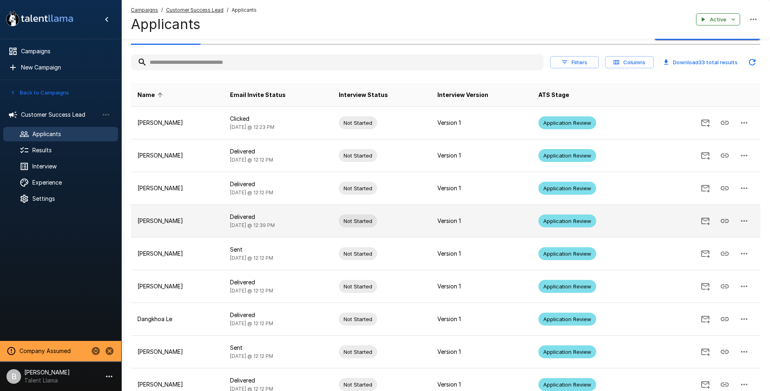
scroll to position [123, 0]
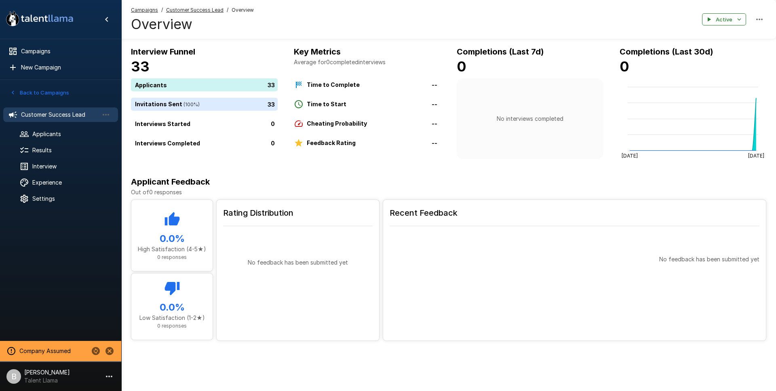
click at [191, 5] on div "Campaigns / Customer Success Lead / Overview Overview Active" at bounding box center [448, 19] width 655 height 39
click at [205, 10] on u "Customer Success Lead" at bounding box center [194, 10] width 57 height 6
click at [150, 12] on u "Campaigns" at bounding box center [144, 10] width 27 height 6
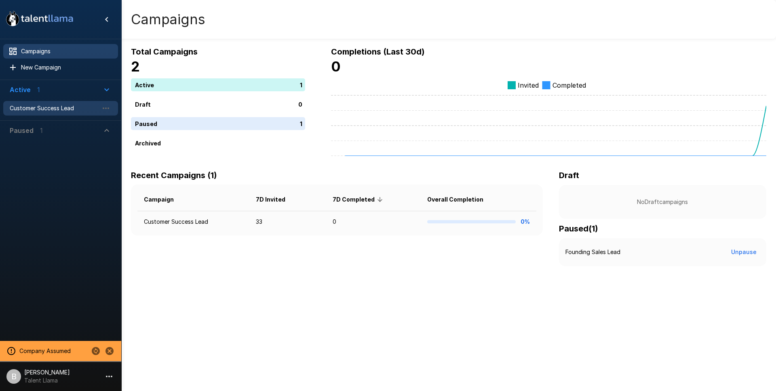
click at [67, 109] on span "Customer Success Lead" at bounding box center [54, 108] width 89 height 8
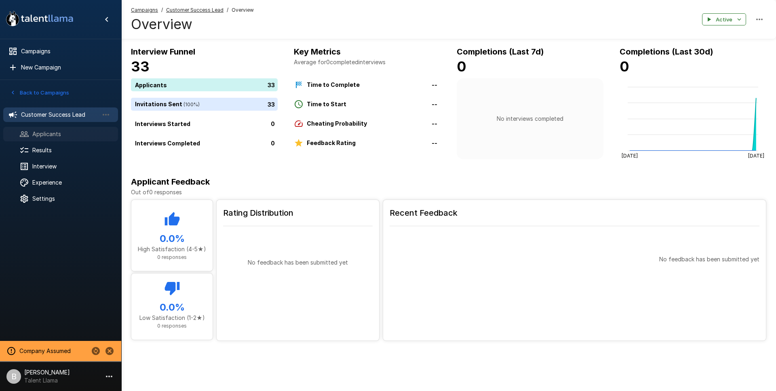
click at [57, 136] on span "Applicants" at bounding box center [71, 134] width 79 height 8
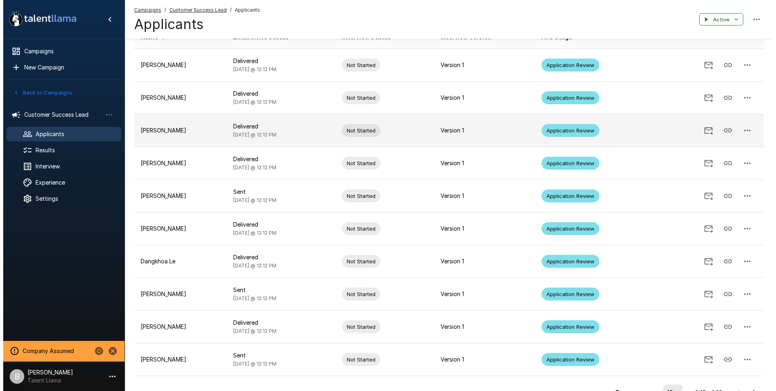
scroll to position [123, 0]
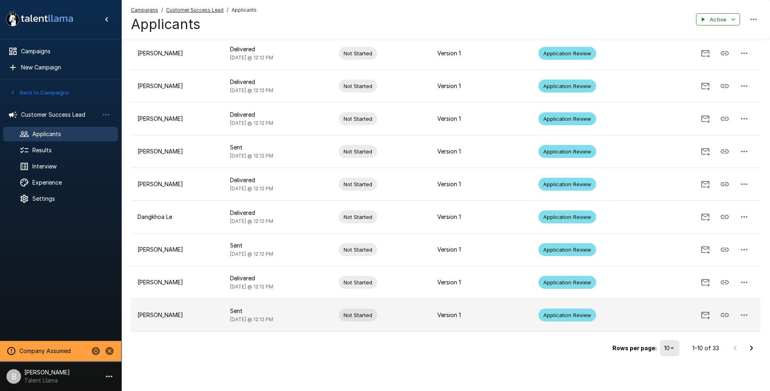
click at [744, 312] on icon "button" at bounding box center [744, 315] width 10 height 10
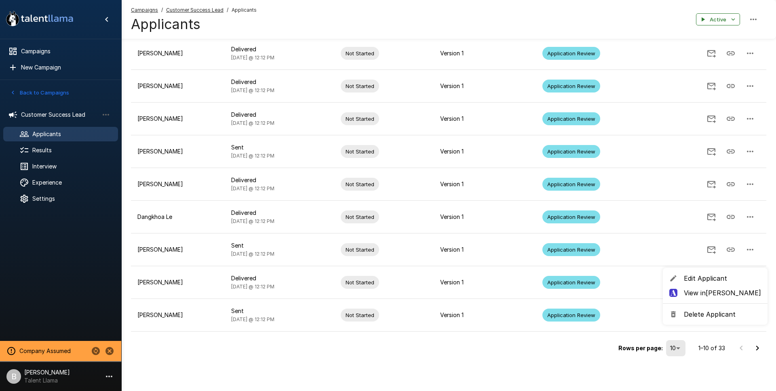
click at [49, 377] on div at bounding box center [388, 195] width 776 height 391
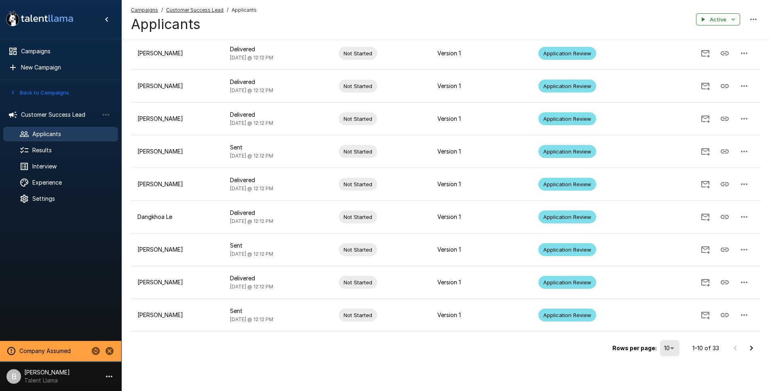
click at [40, 376] on p "[PERSON_NAME]" at bounding box center [47, 373] width 46 height 8
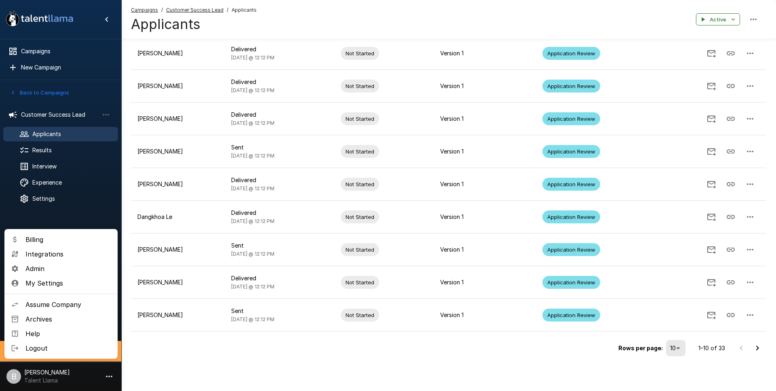
click at [63, 253] on span "Integrations" at bounding box center [68, 254] width 86 height 10
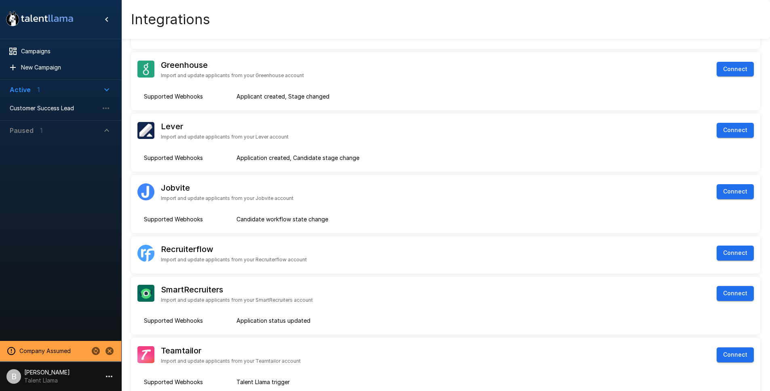
click at [41, 370] on p "[PERSON_NAME]" at bounding box center [47, 373] width 46 height 8
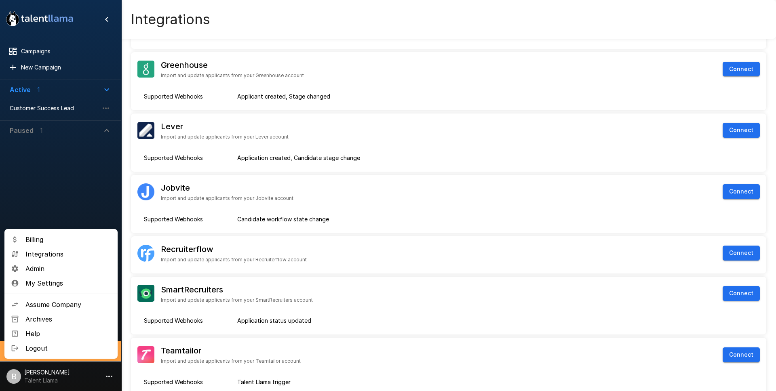
click at [58, 272] on span "Admin" at bounding box center [68, 269] width 86 height 10
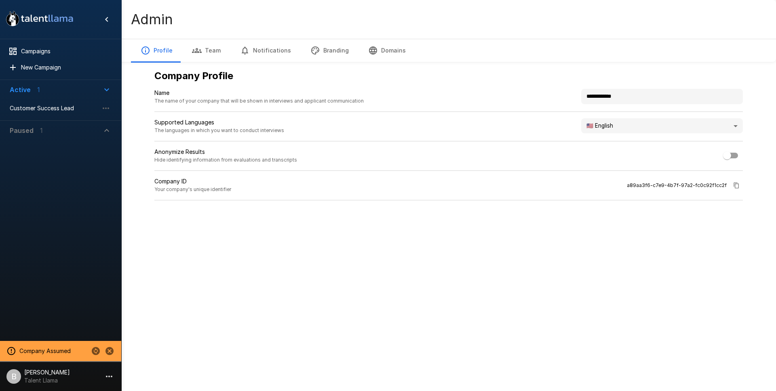
click at [321, 49] on button "Branding" at bounding box center [330, 50] width 58 height 23
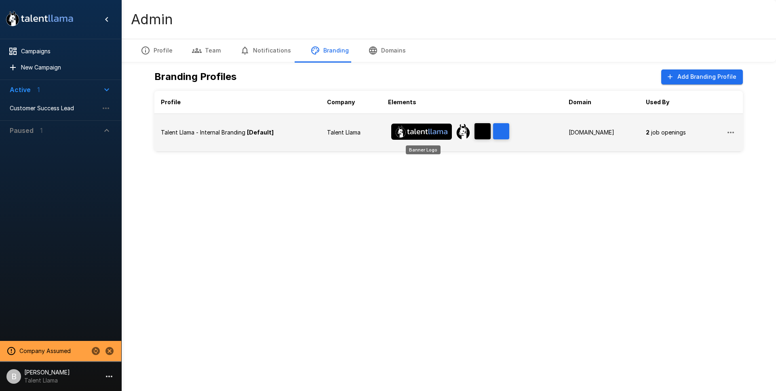
click at [425, 132] on img "Banner Logo" at bounding box center [421, 132] width 61 height 16
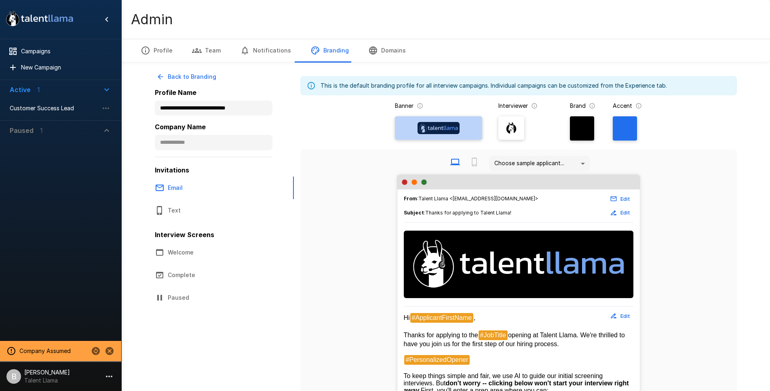
click at [443, 134] on div at bounding box center [438, 128] width 81 height 19
click at [0, 0] on input "file" at bounding box center [0, 0] width 0 height 0
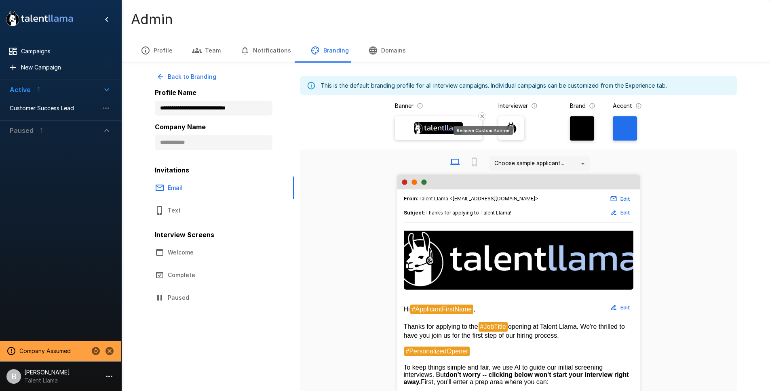
click at [481, 119] on icon "Remove Custom Banner" at bounding box center [482, 116] width 6 height 6
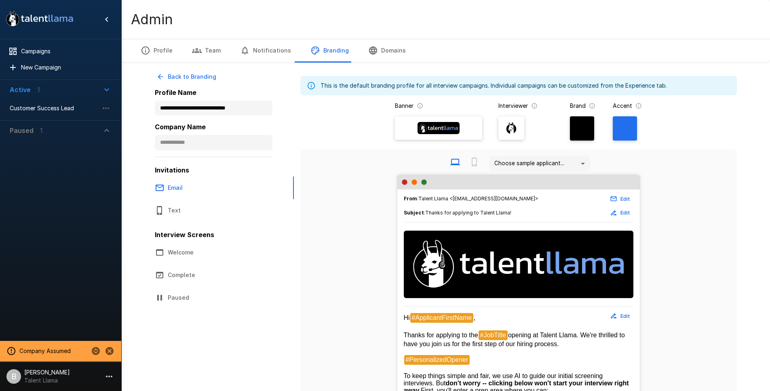
click at [443, 130] on img at bounding box center [439, 128] width 42 height 12
click at [0, 0] on input "file" at bounding box center [0, 0] width 0 height 0
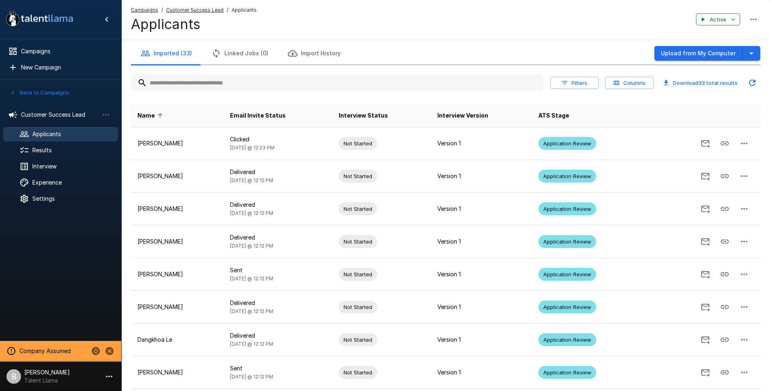
click at [189, 83] on input "text" at bounding box center [337, 83] width 413 height 15
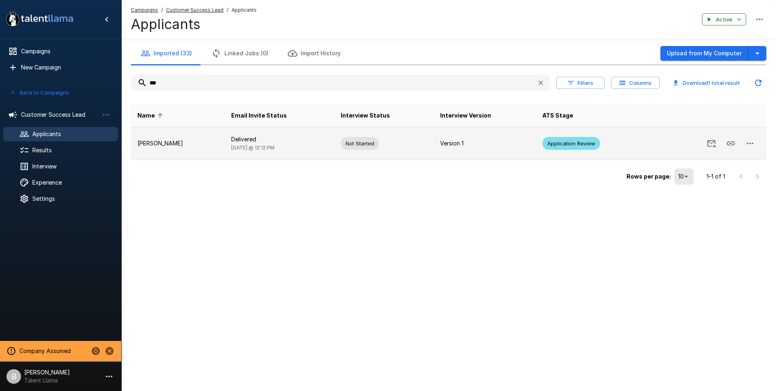
type input "***"
click at [748, 141] on icon "button" at bounding box center [750, 144] width 10 height 10
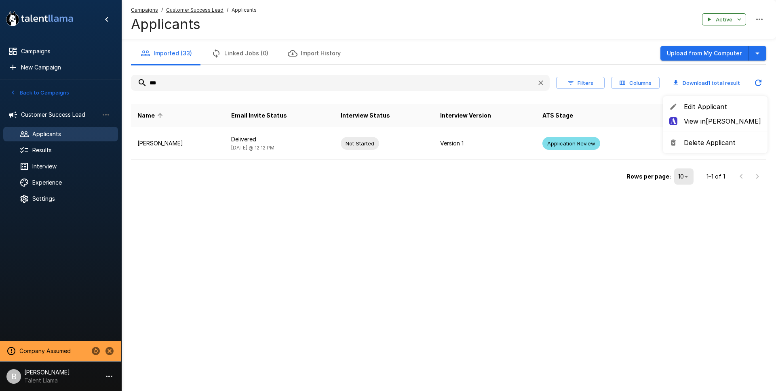
click at [728, 111] on span "Edit Applicant" at bounding box center [722, 107] width 77 height 10
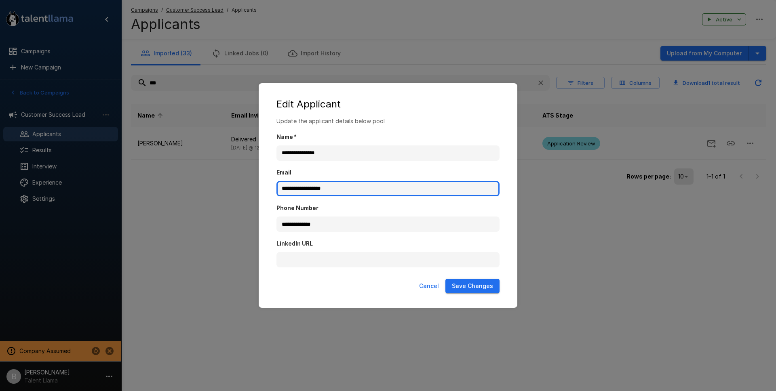
click at [329, 188] on input "**********" at bounding box center [387, 188] width 223 height 15
type input "**********"
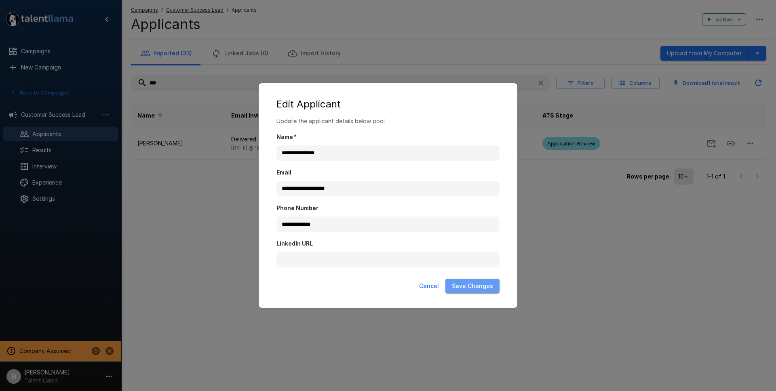
click at [487, 289] on button "Save Changes" at bounding box center [472, 286] width 54 height 15
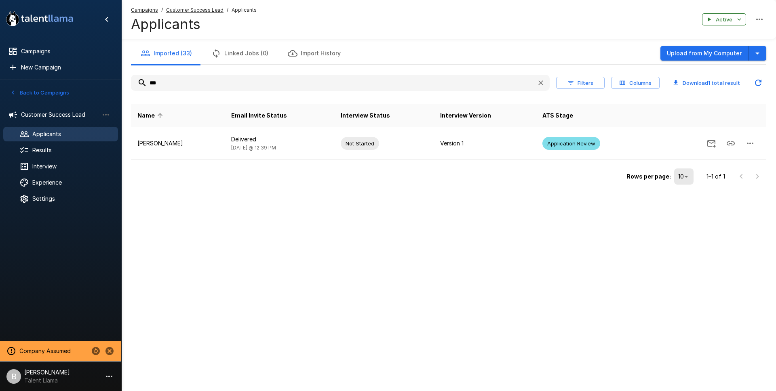
click at [203, 12] on u "Customer Success Lead" at bounding box center [194, 10] width 57 height 6
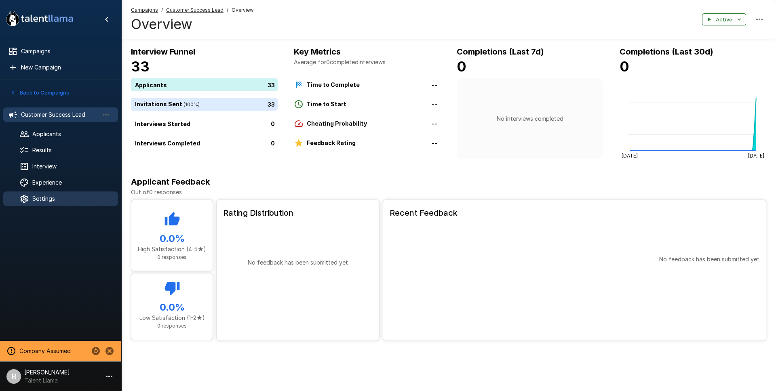
click at [52, 202] on span "Settings" at bounding box center [71, 199] width 79 height 8
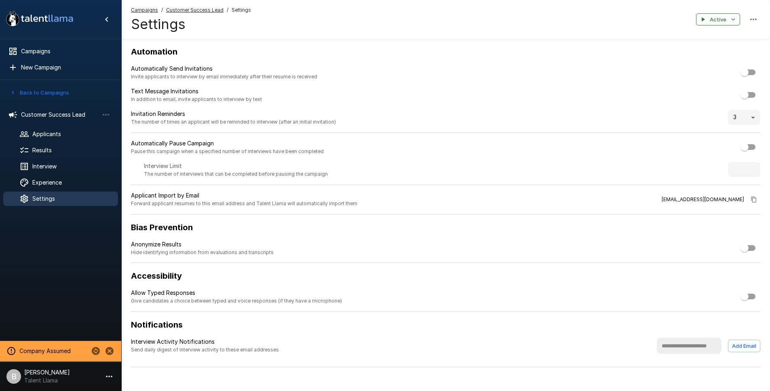
click at [196, 14] on span "Customer Success Lead" at bounding box center [194, 10] width 57 height 8
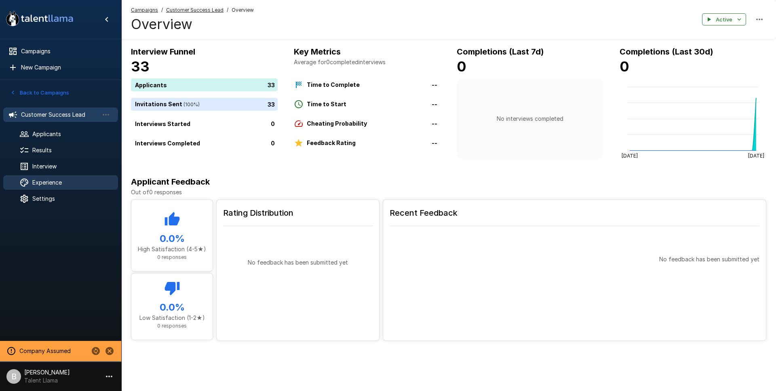
click at [54, 185] on span "Experience" at bounding box center [71, 183] width 79 height 8
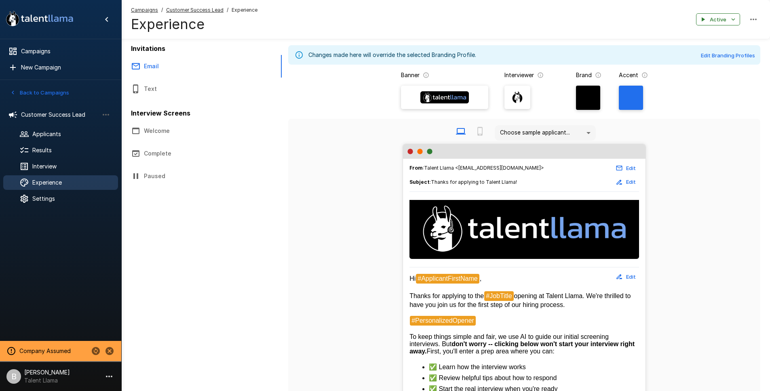
click at [460, 94] on img at bounding box center [444, 97] width 49 height 12
click at [0, 0] on input "file" at bounding box center [0, 0] width 0 height 0
click at [201, 13] on u "Customer Success Lead" at bounding box center [194, 10] width 57 height 6
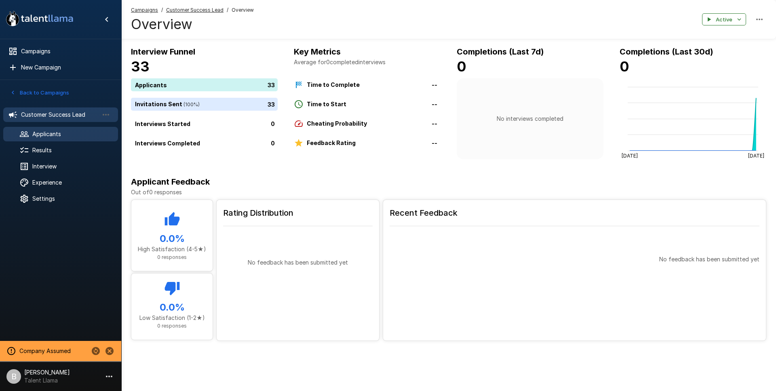
click at [49, 135] on span "Applicants" at bounding box center [71, 134] width 79 height 8
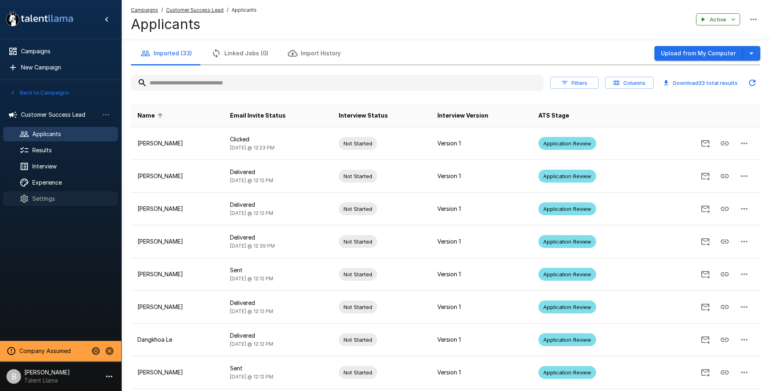
click at [60, 202] on span "Settings" at bounding box center [71, 199] width 79 height 8
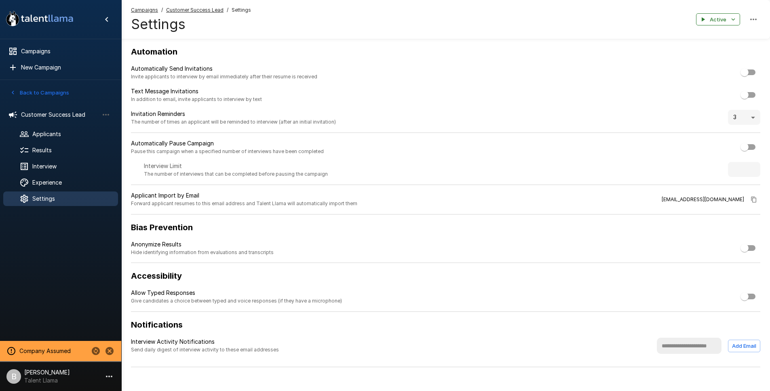
click at [57, 374] on p "[PERSON_NAME]" at bounding box center [47, 373] width 46 height 8
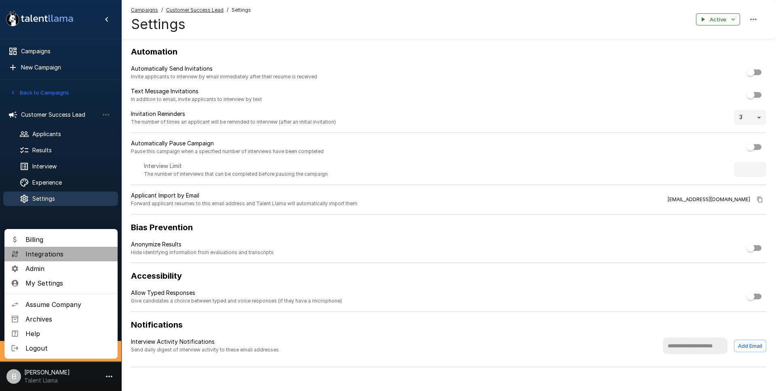
click at [60, 255] on span "Integrations" at bounding box center [68, 254] width 86 height 10
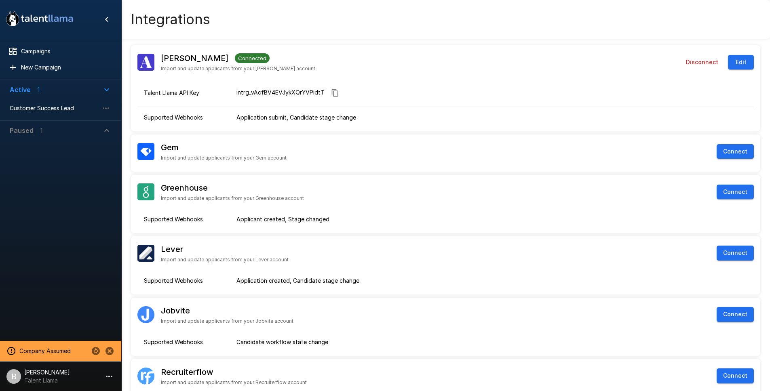
click at [55, 376] on p "[PERSON_NAME]" at bounding box center [47, 373] width 46 height 8
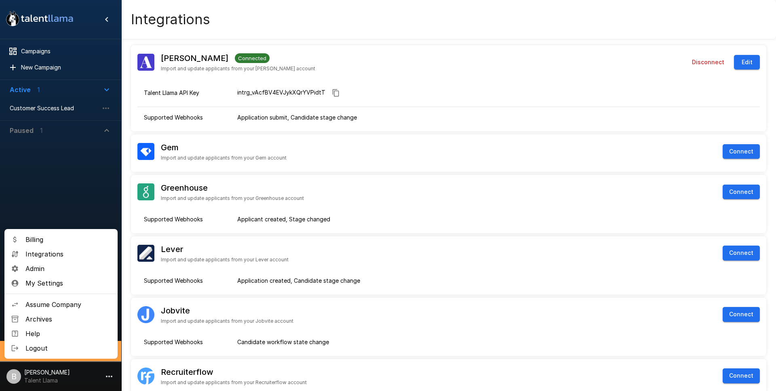
click at [61, 256] on span "Integrations" at bounding box center [68, 254] width 86 height 10
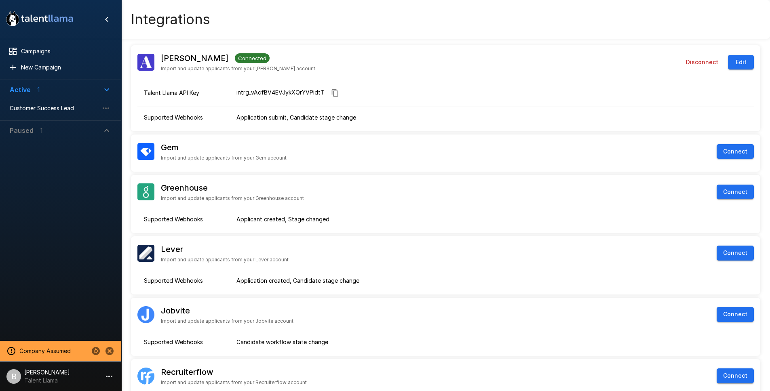
click at [49, 385] on li "B Ben Chaikin Talent Llama" at bounding box center [60, 375] width 121 height 26
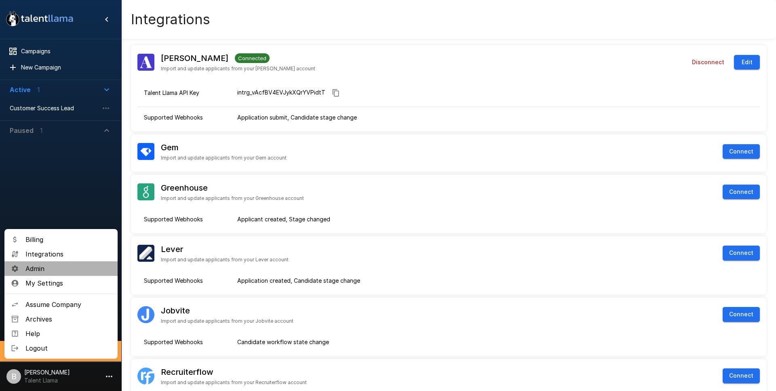
click at [53, 262] on li "Admin" at bounding box center [60, 269] width 113 height 15
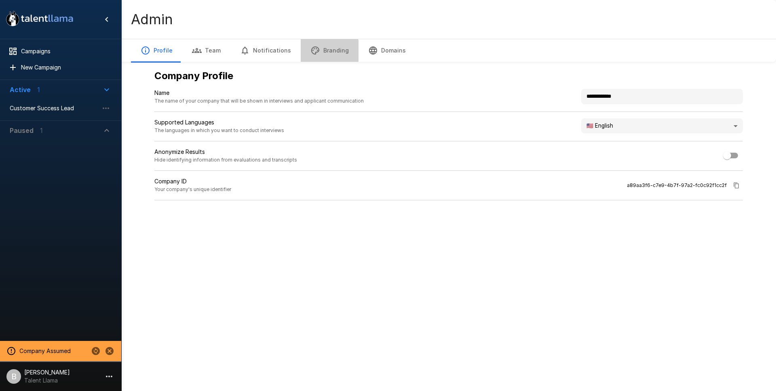
click at [319, 52] on button "Branding" at bounding box center [330, 50] width 58 height 23
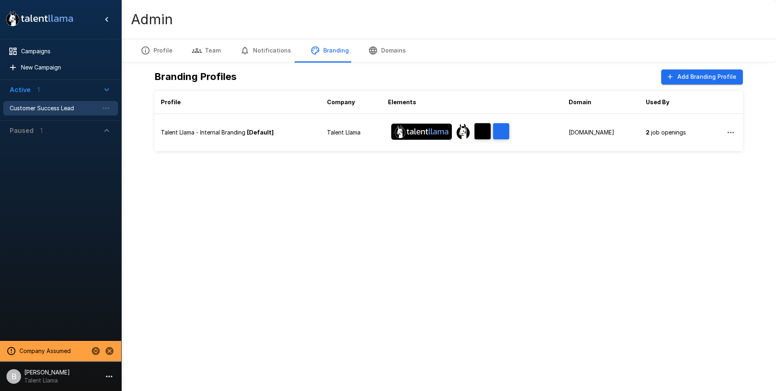
click at [42, 108] on span "Customer Success Lead" at bounding box center [54, 108] width 89 height 8
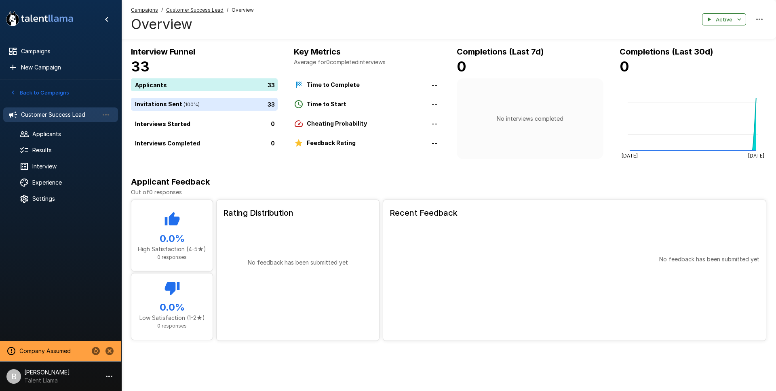
click at [200, 8] on u "Customer Success Lead" at bounding box center [194, 10] width 57 height 6
click at [376, 173] on div "Interview Funnel 33 Applicants 33 Invitations Sent ( 100 %) 33 Interviews Start…" at bounding box center [448, 193] width 655 height 296
click at [49, 381] on p "Talent Llama" at bounding box center [47, 381] width 46 height 8
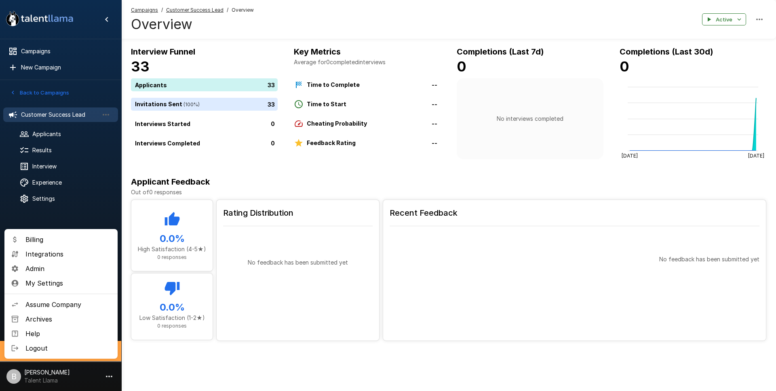
click at [65, 129] on div at bounding box center [388, 195] width 776 height 391
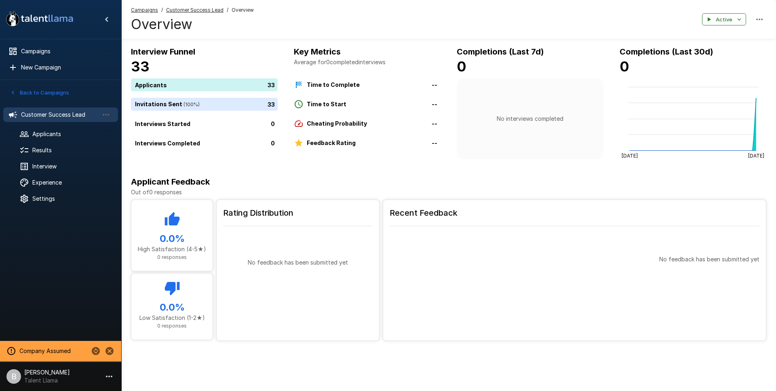
click at [59, 133] on div "Billing Integrations Admin My Settings Assume Company Archives Help Logout" at bounding box center [388, 195] width 776 height 391
click at [44, 135] on span "Applicants" at bounding box center [71, 134] width 79 height 8
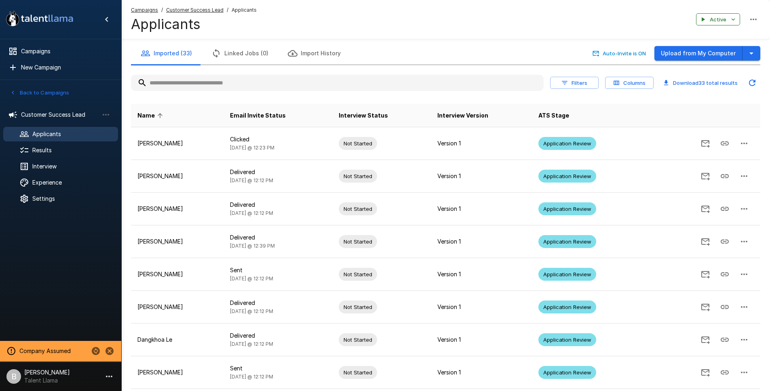
click at [212, 85] on input "text" at bounding box center [337, 83] width 413 height 15
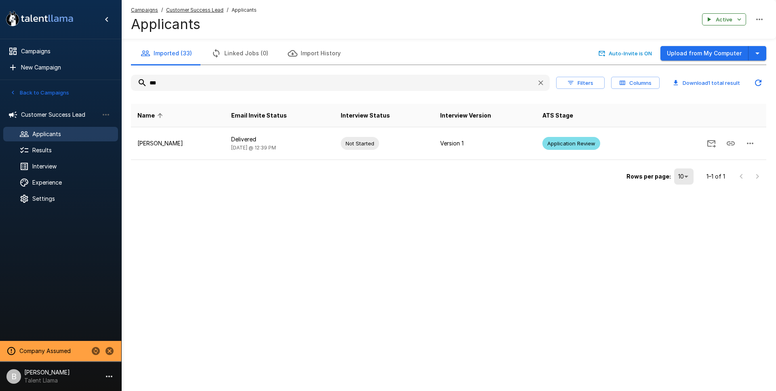
type input "***"
click at [207, 2] on div "Campaigns / Customer Success Lead / Applicants Applicants Active" at bounding box center [448, 19] width 655 height 39
click at [207, 6] on span "Customer Success Lead" at bounding box center [194, 10] width 57 height 8
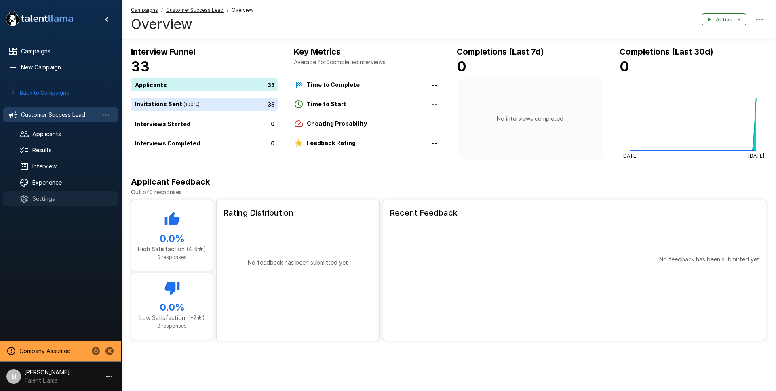
click at [50, 196] on span "Settings" at bounding box center [71, 199] width 79 height 8
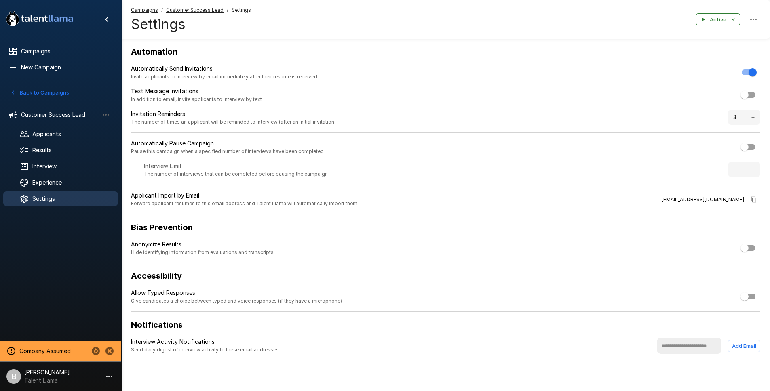
click at [59, 385] on li "B Ben Chaikin Talent Llama" at bounding box center [60, 375] width 121 height 26
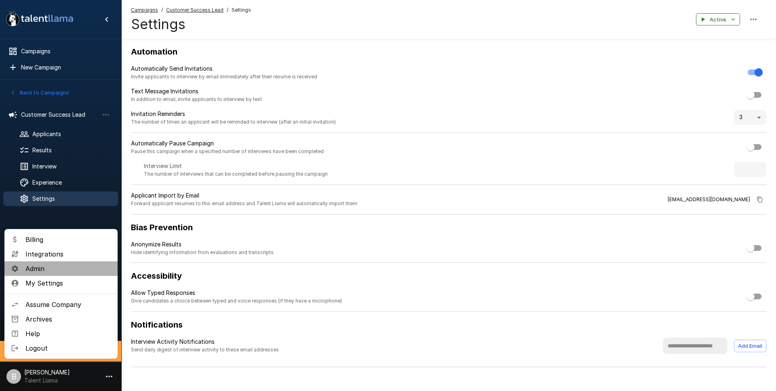
click at [53, 266] on span "Admin" at bounding box center [68, 269] width 86 height 10
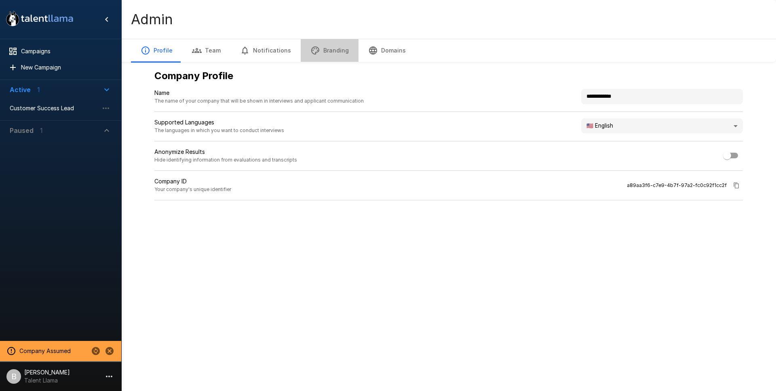
click at [333, 51] on button "Branding" at bounding box center [330, 50] width 58 height 23
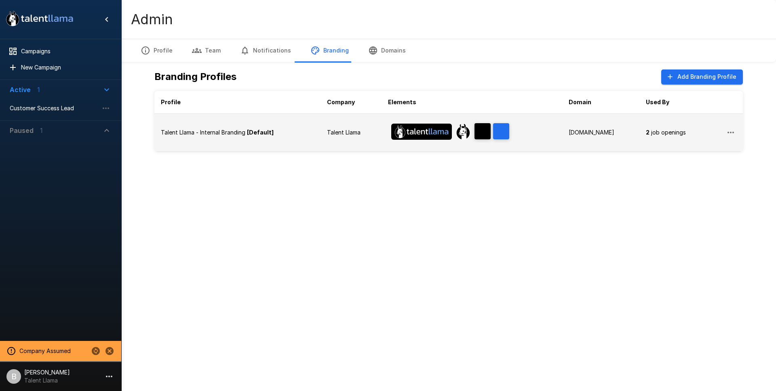
click at [186, 124] on td "Talent Llama - Internal Branding [Default]" at bounding box center [237, 133] width 166 height 38
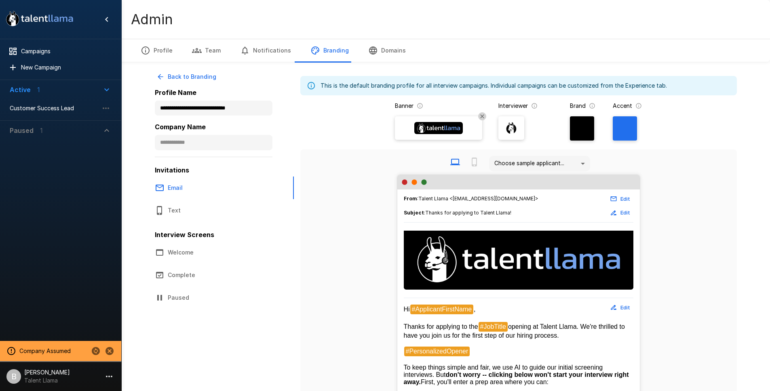
click at [329, 1] on div "Admin" at bounding box center [445, 19] width 649 height 39
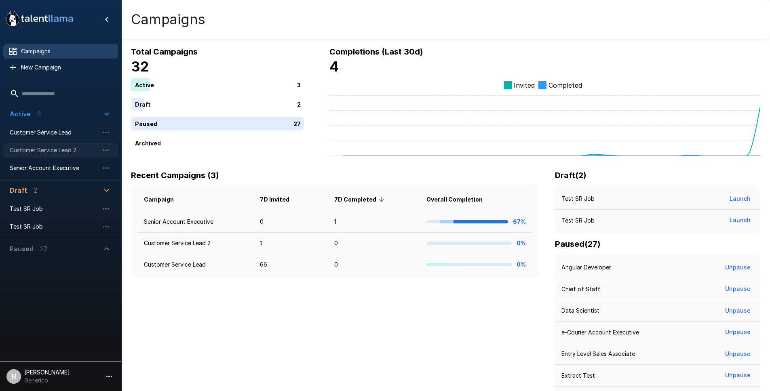
click at [58, 148] on span "Customer Service Lead 2" at bounding box center [54, 150] width 89 height 8
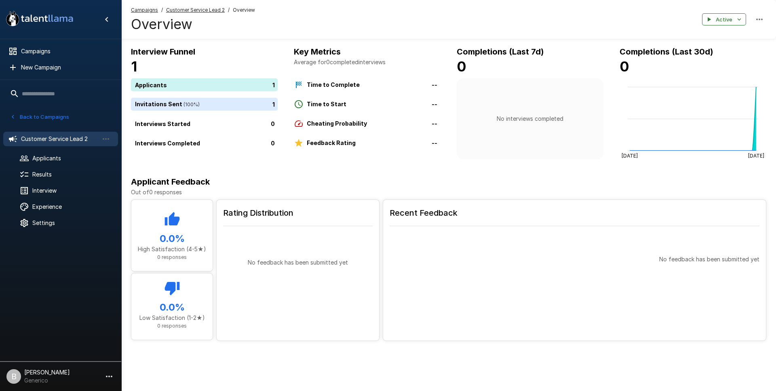
click at [207, 11] on u "Customer Service Lead 2" at bounding box center [195, 10] width 59 height 6
click at [71, 156] on span "Applicants" at bounding box center [71, 158] width 79 height 8
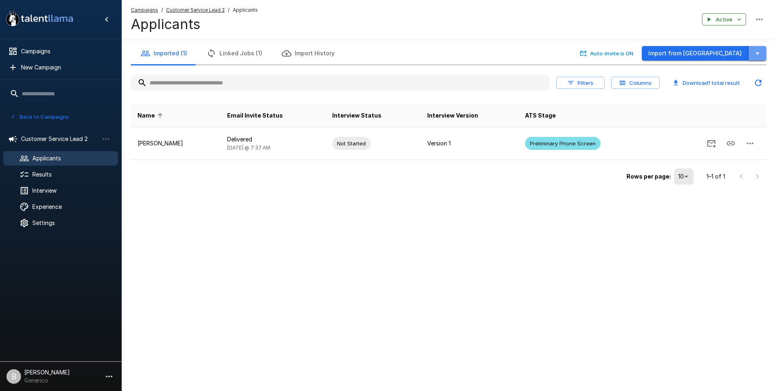
click at [759, 53] on icon "button" at bounding box center [757, 54] width 4 height 2
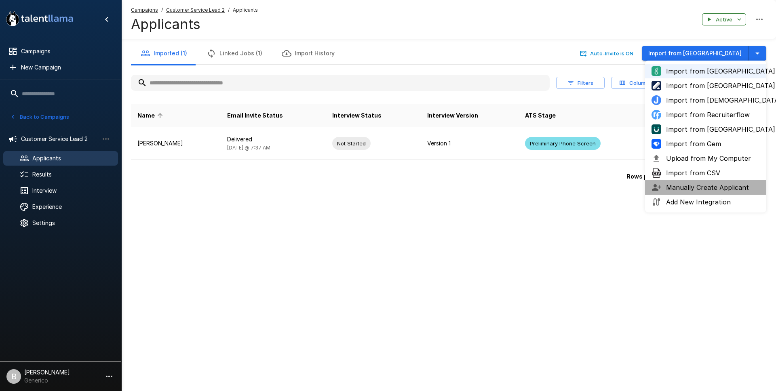
click at [708, 184] on span "Manually Create Applicant" at bounding box center [713, 188] width 94 height 10
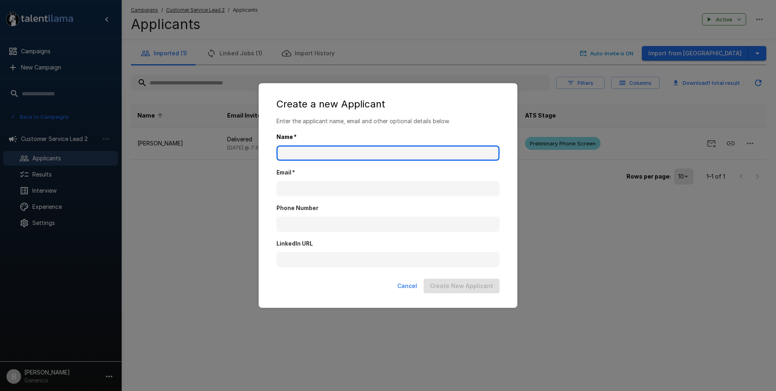
click at [335, 152] on input "Name   *" at bounding box center [387, 153] width 223 height 15
type input "*"
type input "**********"
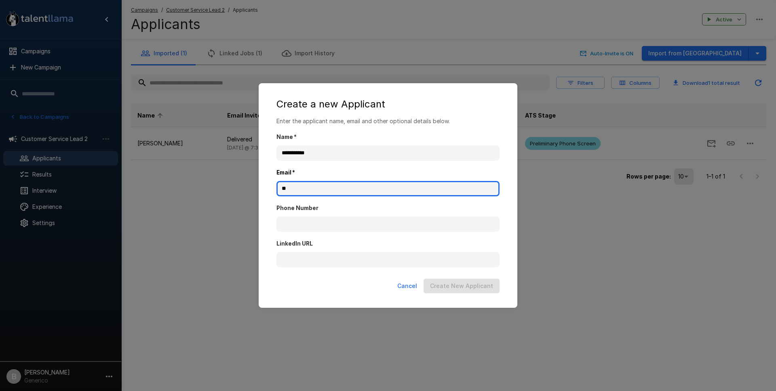
type input "**"
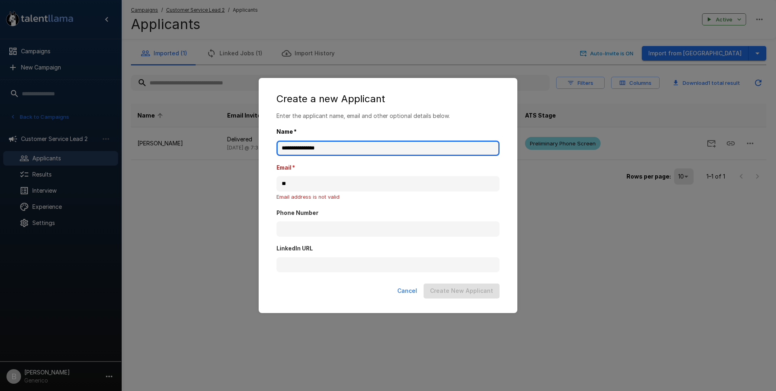
type input "**********"
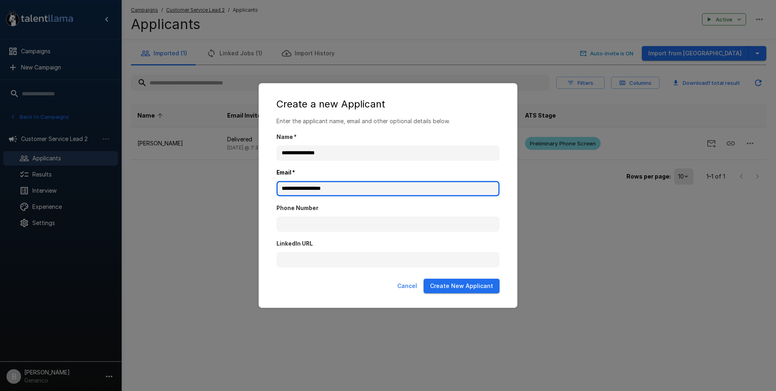
type input "**********"
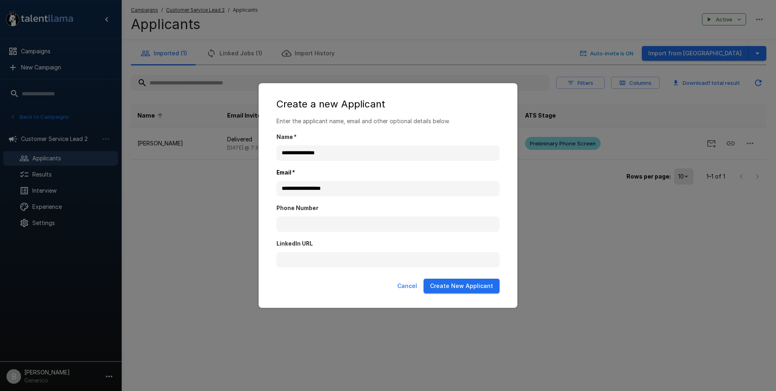
click at [472, 290] on button "Create New Applicant" at bounding box center [462, 286] width 76 height 15
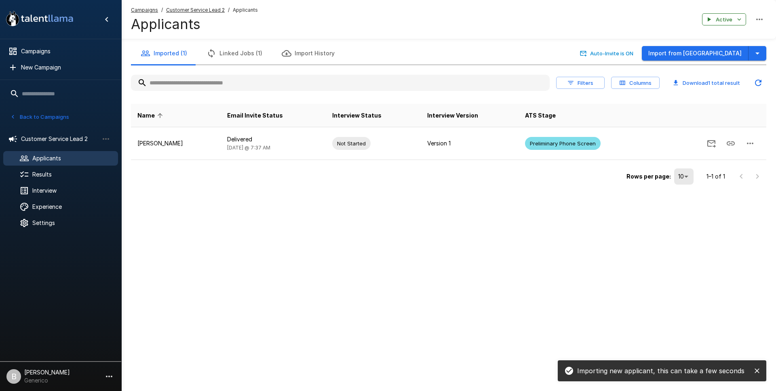
click at [209, 11] on u "Customer Service Lead 2" at bounding box center [195, 10] width 59 height 6
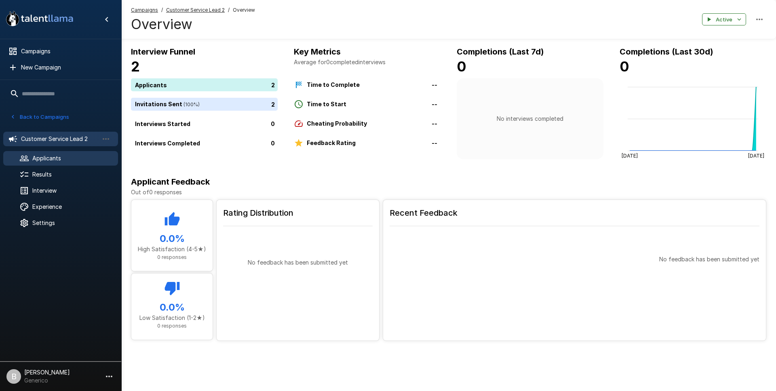
click at [51, 156] on span "Applicants" at bounding box center [71, 158] width 79 height 8
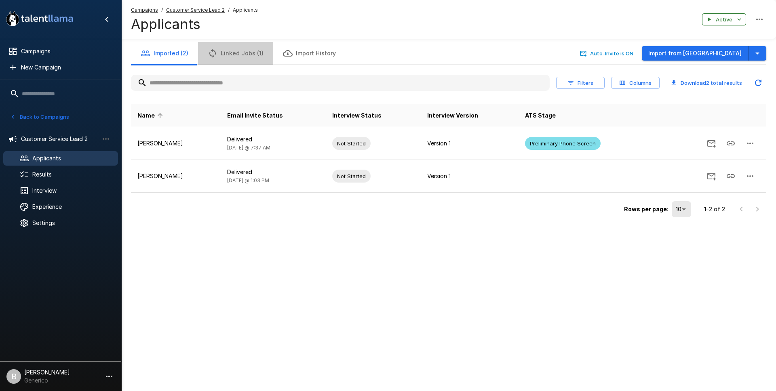
click at [240, 57] on button "Linked Jobs (1)" at bounding box center [235, 53] width 75 height 23
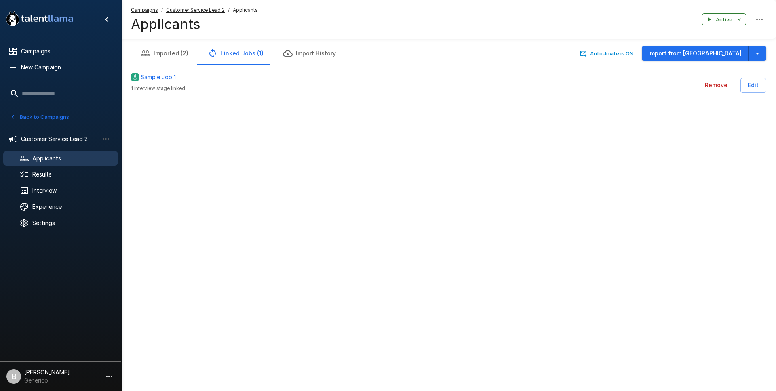
click at [176, 55] on button "Imported (2)" at bounding box center [164, 53] width 67 height 23
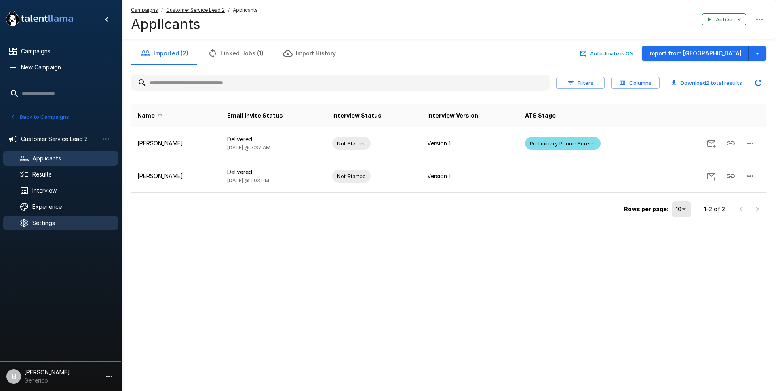
click at [47, 221] on span "Settings" at bounding box center [71, 223] width 79 height 8
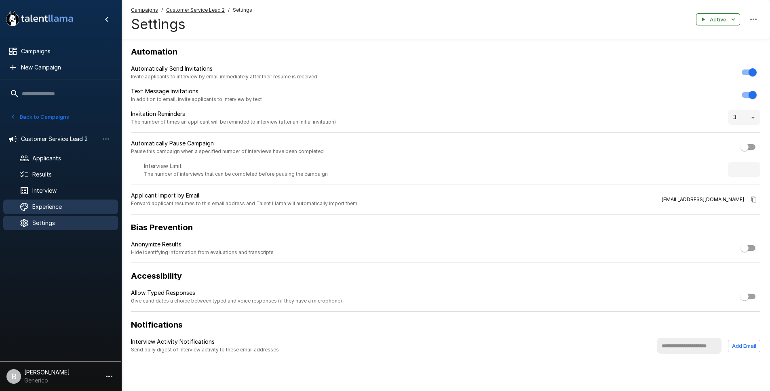
click at [52, 211] on span "Experience" at bounding box center [71, 207] width 79 height 8
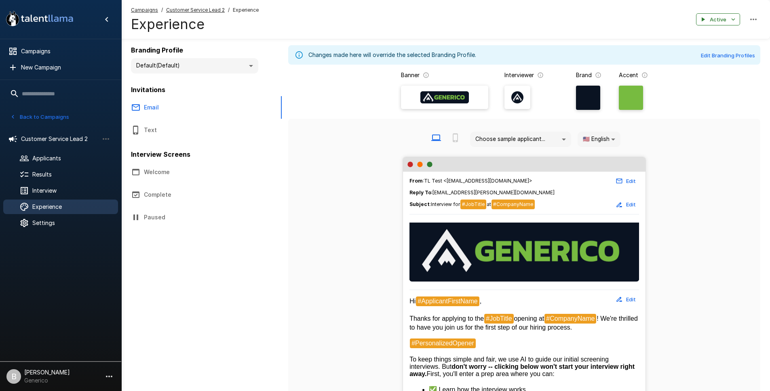
click at [473, 93] on div at bounding box center [444, 97] width 81 height 19
click at [0, 0] on input "file" at bounding box center [0, 0] width 0 height 0
click at [439, 95] on img at bounding box center [444, 97] width 49 height 12
click at [0, 0] on input "file" at bounding box center [0, 0] width 0 height 0
click at [747, 53] on button "Edit Branding Profiles" at bounding box center [728, 55] width 58 height 13
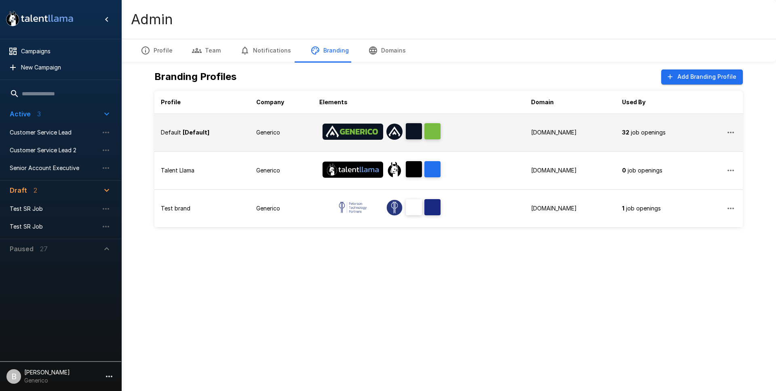
click at [225, 136] on div "Default [Default]" at bounding box center [202, 133] width 82 height 8
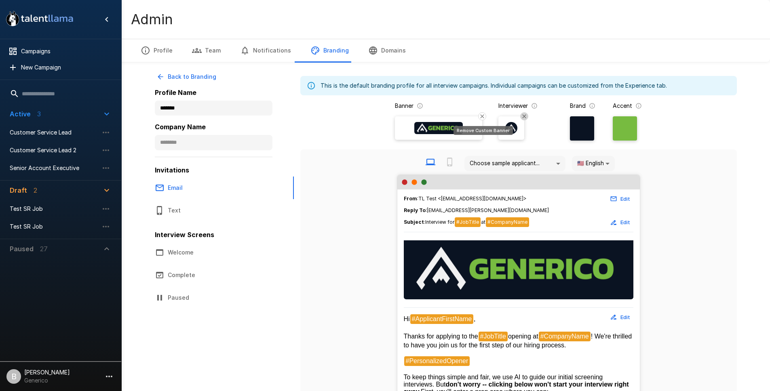
click at [482, 115] on icon "Remove Custom Banner" at bounding box center [482, 116] width 6 height 6
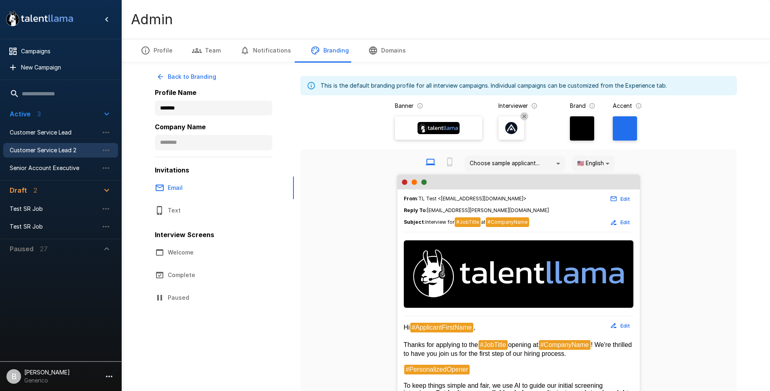
click at [75, 149] on span "Customer Service Lead 2" at bounding box center [54, 150] width 89 height 8
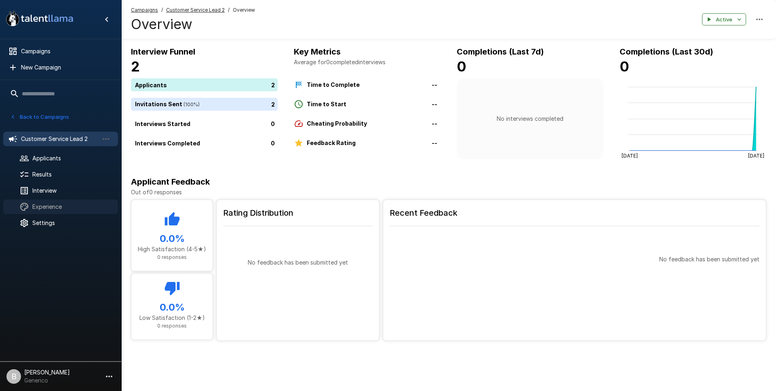
click at [53, 206] on span "Experience" at bounding box center [71, 207] width 79 height 8
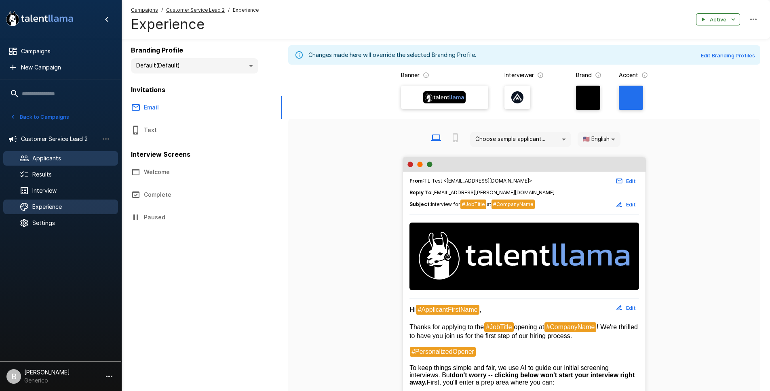
click at [63, 159] on span "Applicants" at bounding box center [71, 158] width 79 height 8
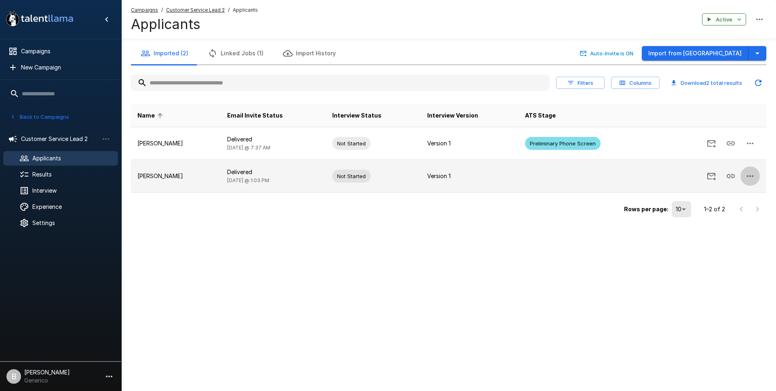
click at [754, 175] on icon "button" at bounding box center [750, 176] width 10 height 10
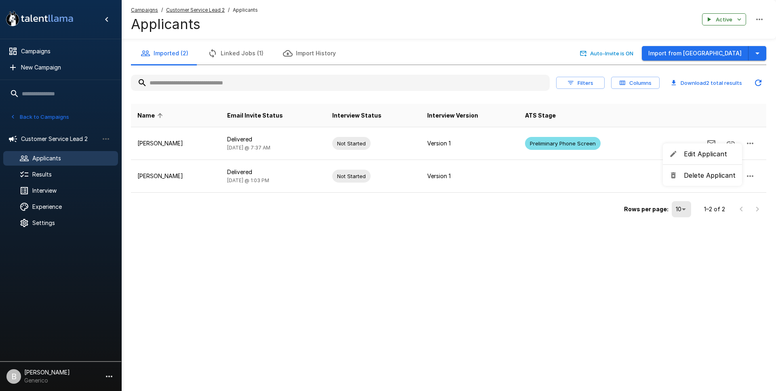
click at [554, 176] on div at bounding box center [388, 195] width 776 height 391
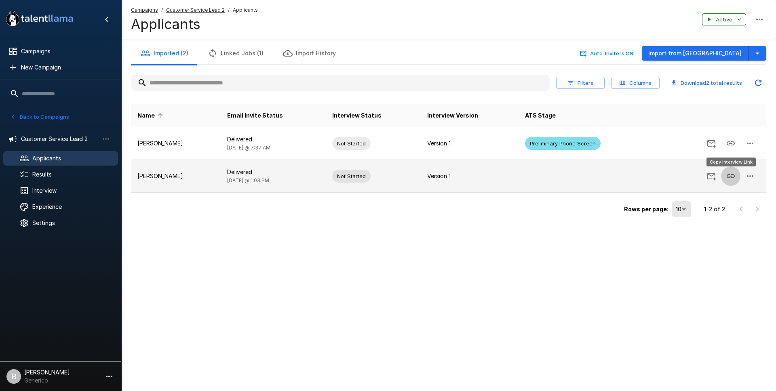
click at [729, 174] on icon "Copy Interview Link" at bounding box center [731, 176] width 8 height 4
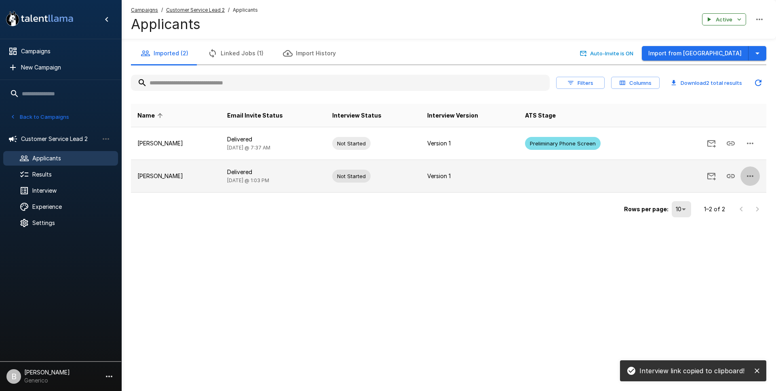
click at [753, 176] on icon "button" at bounding box center [750, 176] width 6 height 2
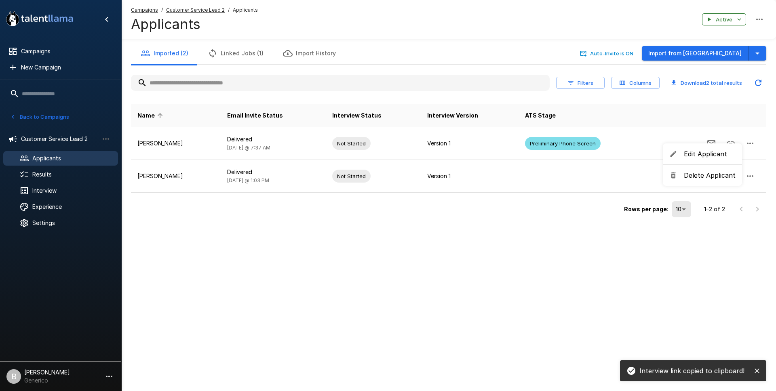
click at [727, 152] on span "Edit Applicant" at bounding box center [710, 154] width 52 height 10
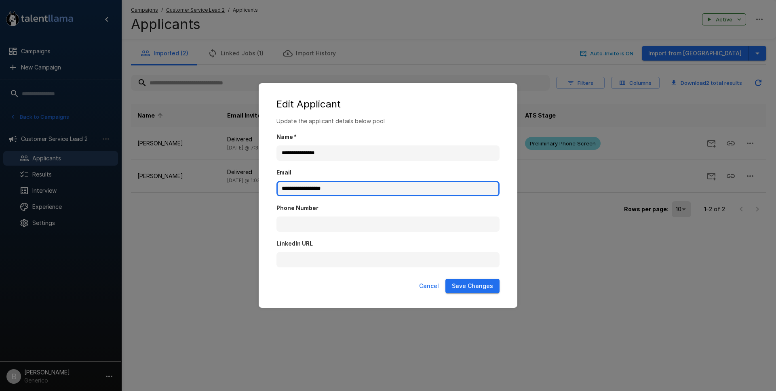
click at [291, 191] on input "**********" at bounding box center [387, 188] width 223 height 15
type input "**********"
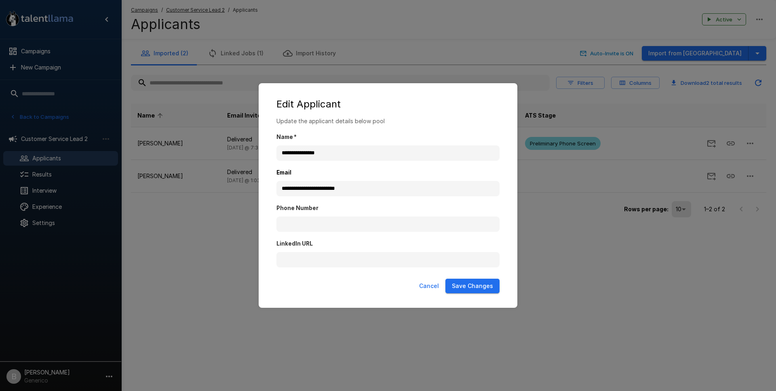
drag, startPoint x: 483, startPoint y: 284, endPoint x: 492, endPoint y: 283, distance: 9.4
click at [483, 284] on button "Save Changes" at bounding box center [472, 286] width 54 height 15
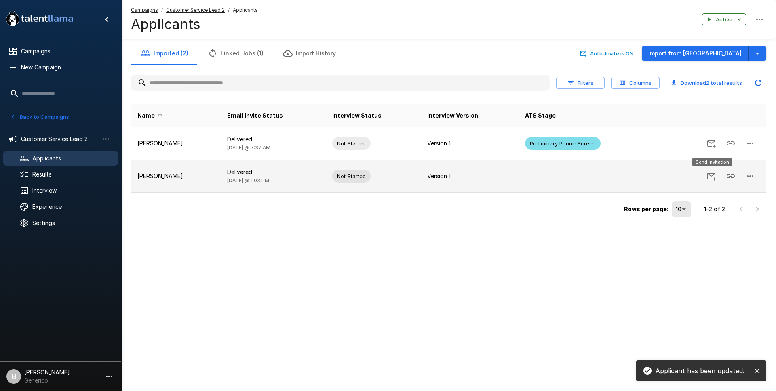
click at [712, 176] on icon "Send Invitation" at bounding box center [711, 177] width 8 height 8
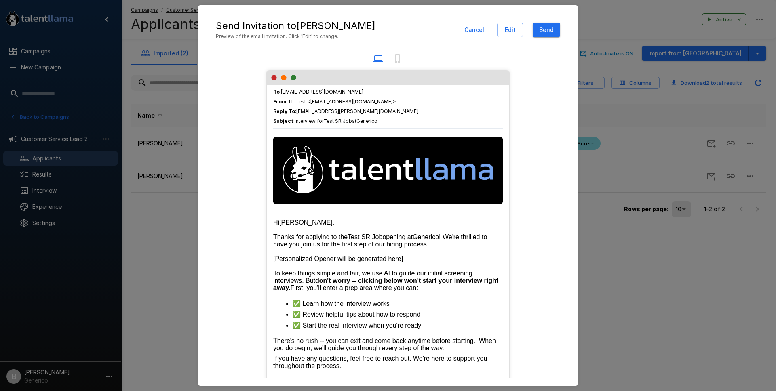
click at [547, 25] on button "Send" at bounding box center [546, 30] width 27 height 15
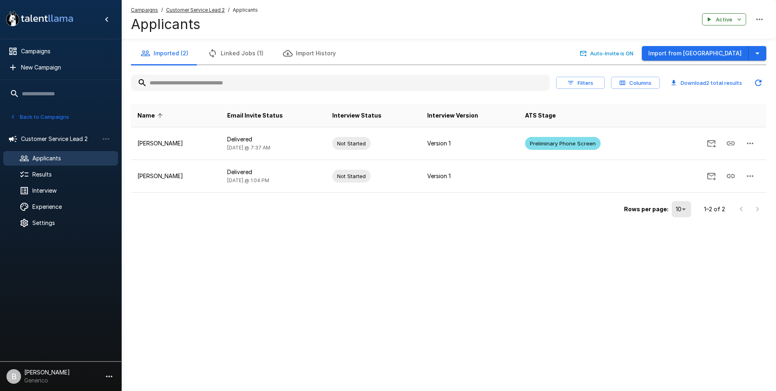
click at [755, 88] on button "Updated Today - 1:05 PM" at bounding box center [758, 83] width 16 height 16
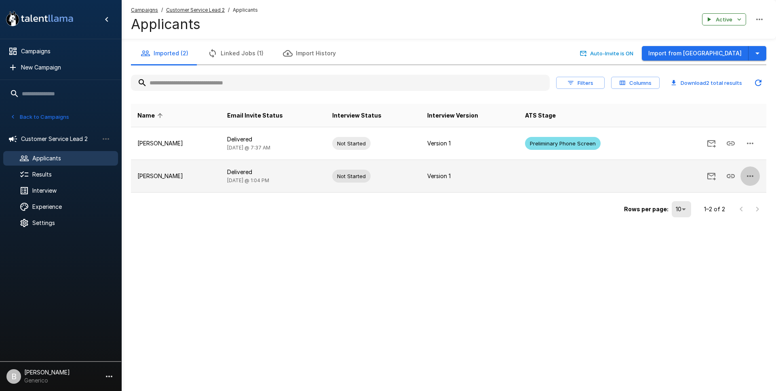
click at [751, 172] on icon "button" at bounding box center [750, 176] width 10 height 10
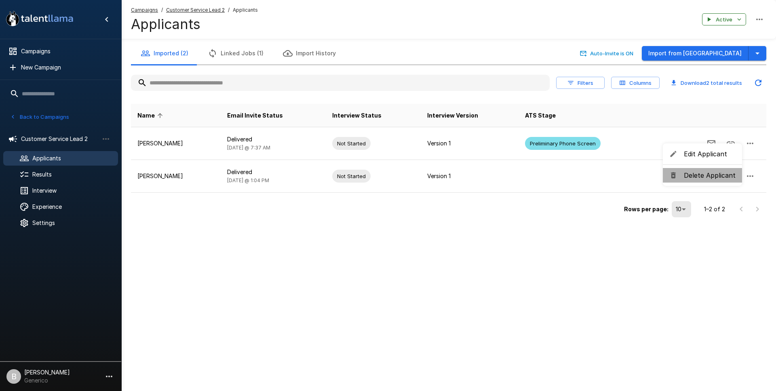
click at [715, 177] on span "Delete Applicant" at bounding box center [710, 176] width 52 height 10
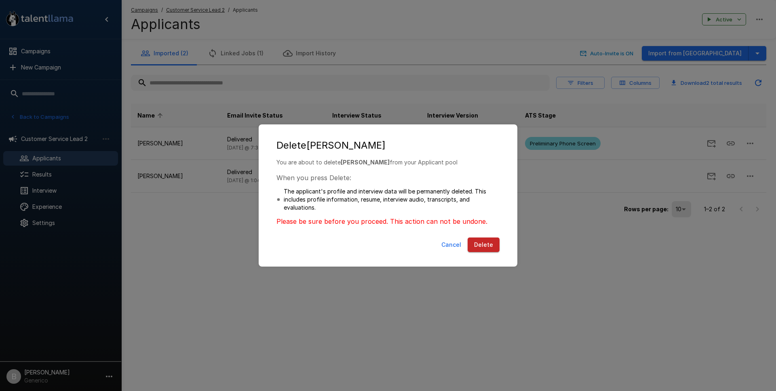
click at [474, 247] on button "Delete" at bounding box center [484, 245] width 32 height 15
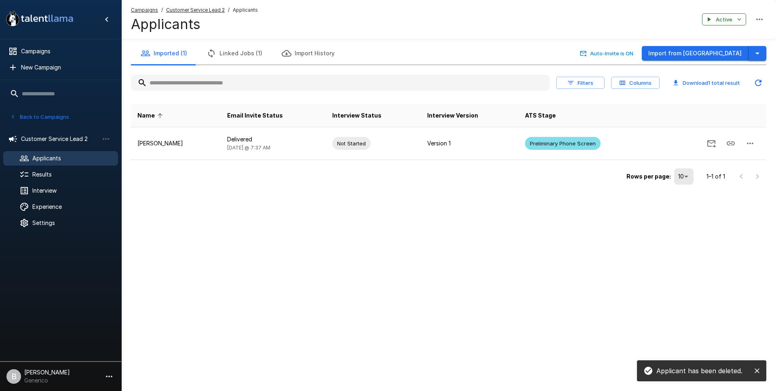
click at [762, 55] on button "button" at bounding box center [758, 53] width 18 height 15
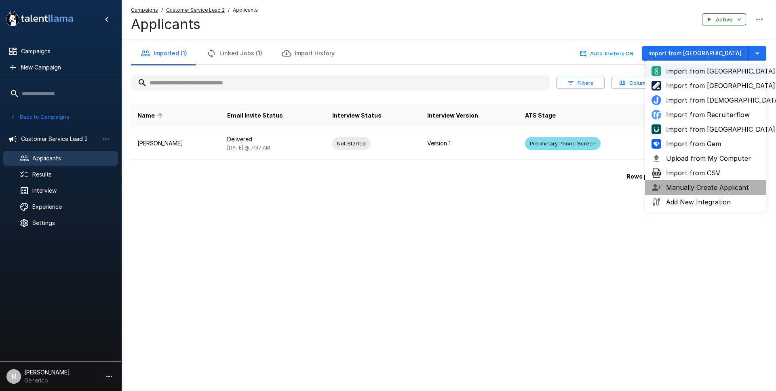
click at [714, 189] on span "Manually Create Applicant" at bounding box center [713, 188] width 94 height 10
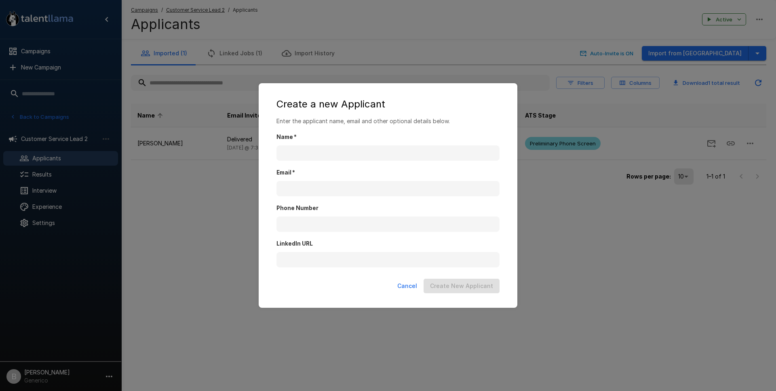
click at [335, 165] on div "Email   *" at bounding box center [387, 179] width 223 height 36
drag, startPoint x: 345, startPoint y: 165, endPoint x: 348, endPoint y: 159, distance: 6.2
click at [345, 162] on div "Email   *" at bounding box center [387, 179] width 223 height 36
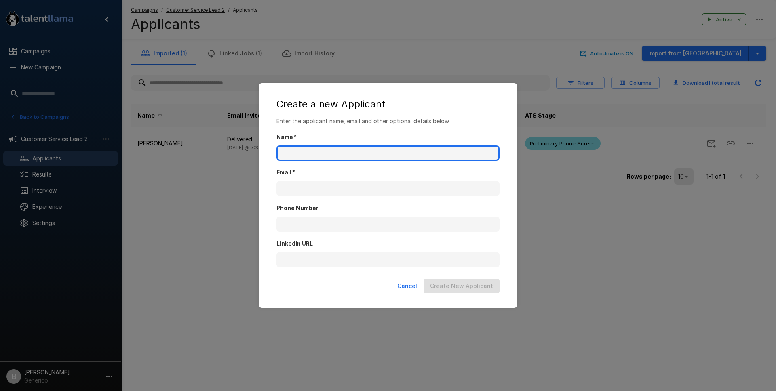
click at [352, 153] on input "Name   *" at bounding box center [387, 153] width 223 height 15
type input "***"
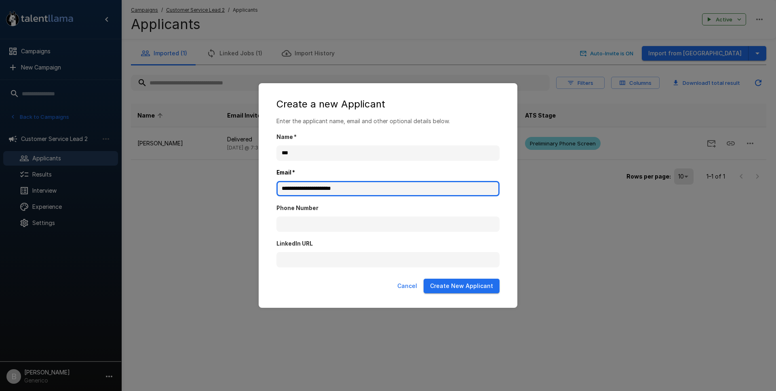
type input "**********"
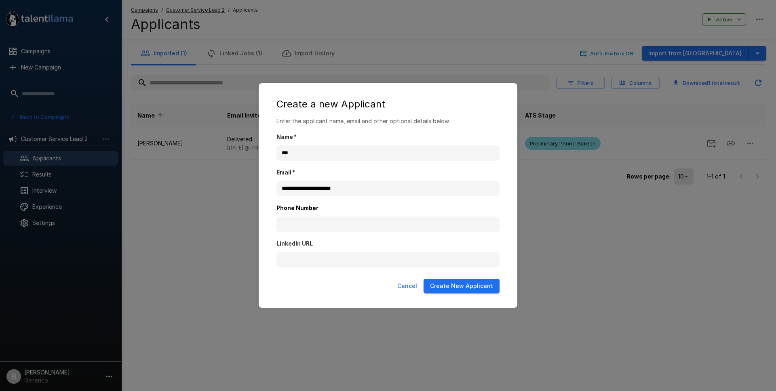
click at [464, 286] on button "Create New Applicant" at bounding box center [462, 286] width 76 height 15
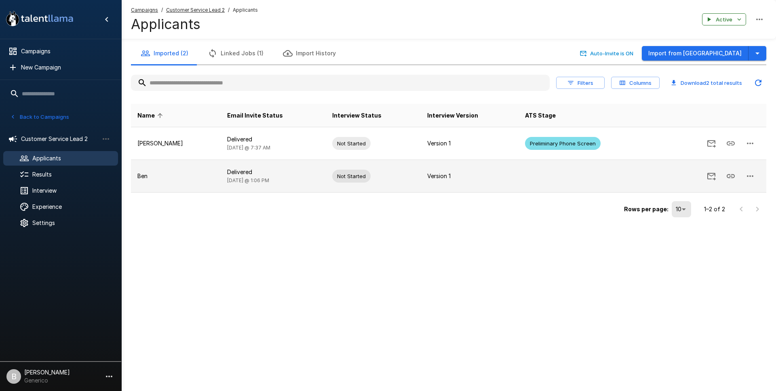
click at [747, 174] on icon "button" at bounding box center [750, 176] width 10 height 10
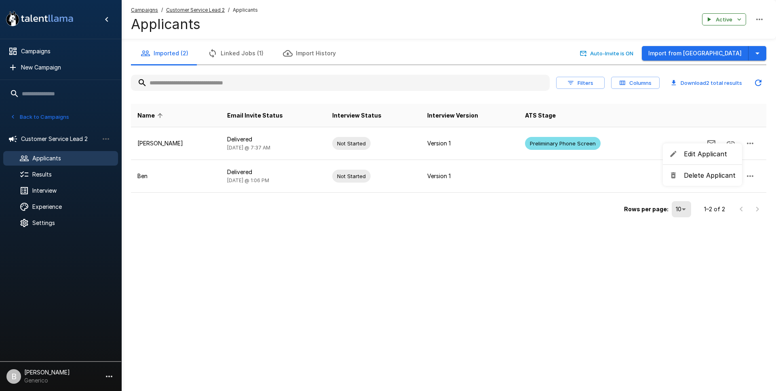
click at [725, 156] on span "Edit Applicant" at bounding box center [710, 154] width 52 height 10
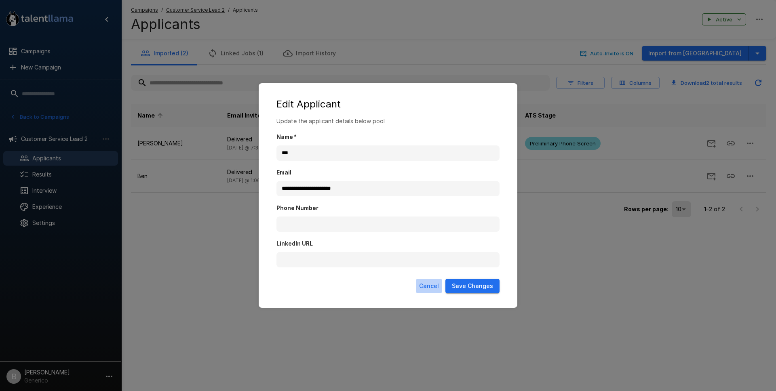
click at [437, 290] on button "Cancel" at bounding box center [429, 286] width 26 height 15
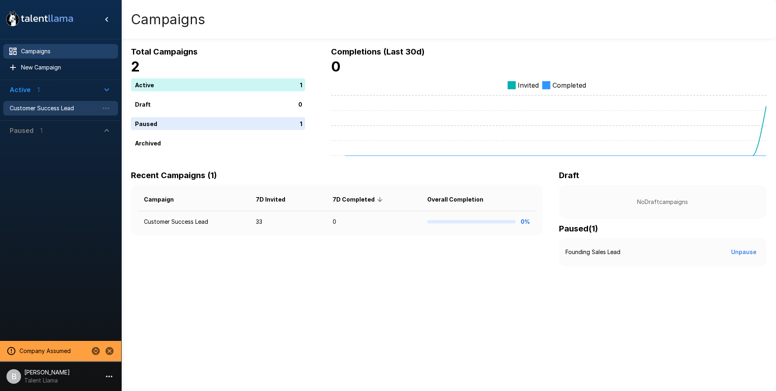
click at [49, 111] on span "Customer Success Lead" at bounding box center [54, 108] width 89 height 8
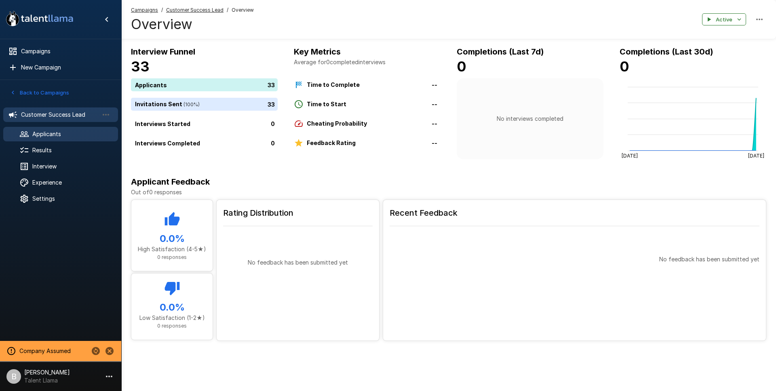
click at [52, 137] on span "Applicants" at bounding box center [71, 134] width 79 height 8
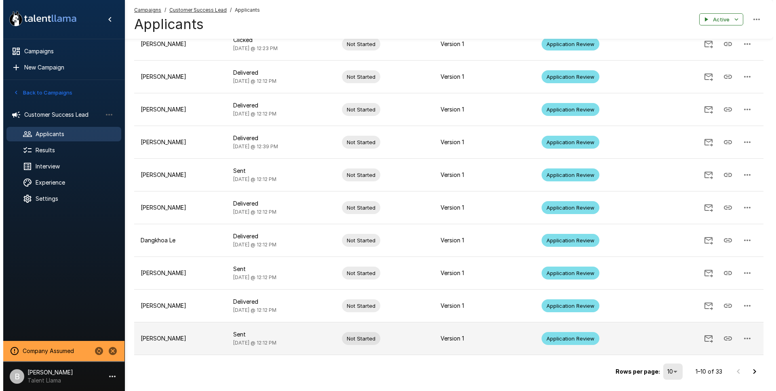
scroll to position [123, 0]
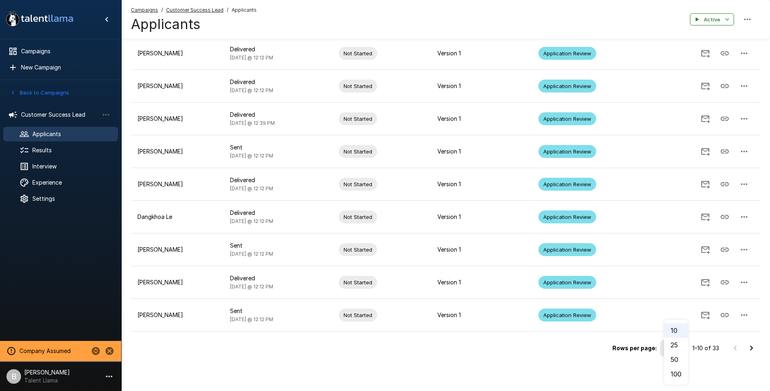
click at [674, 268] on body ".st0{fill:#FFFFFF;} .st1{fill:#76a4ed;} Campaigns New Campaign Active 1 Custome…" at bounding box center [388, 72] width 776 height 391
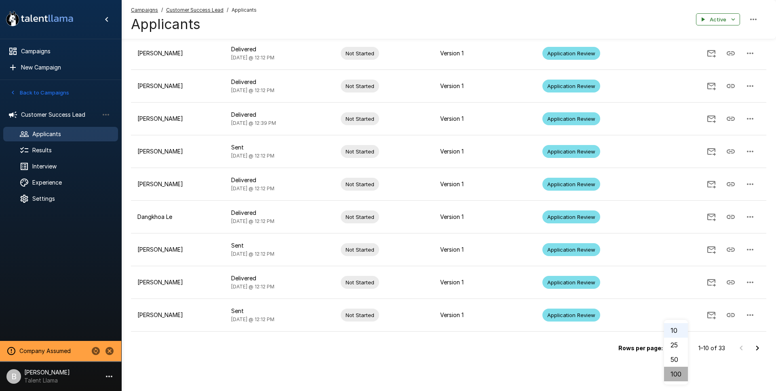
click at [676, 371] on li "100" at bounding box center [676, 374] width 24 height 15
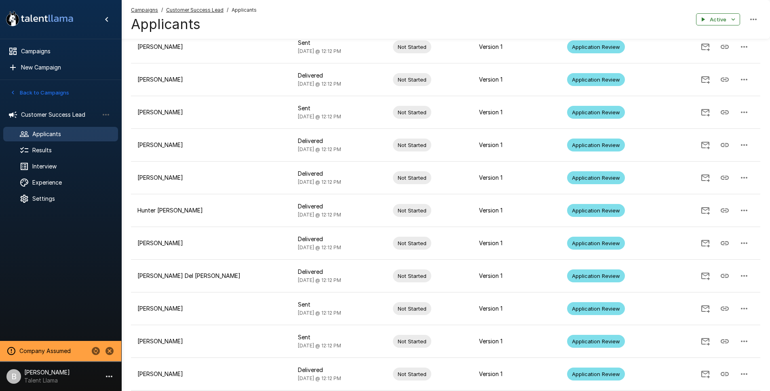
scroll to position [0, 0]
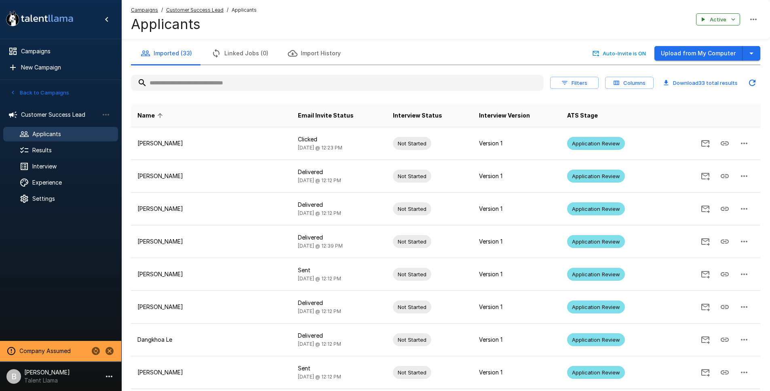
click at [752, 82] on icon "Updated Today - 1:30 PM" at bounding box center [752, 83] width 10 height 10
click at [245, 54] on button "Linked Jobs (0)" at bounding box center [240, 53] width 76 height 23
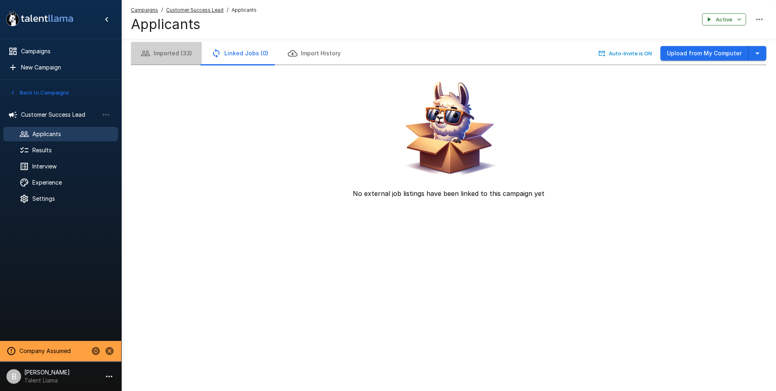
click at [186, 53] on button "Imported (33)" at bounding box center [166, 53] width 71 height 23
